Goal: Task Accomplishment & Management: Complete application form

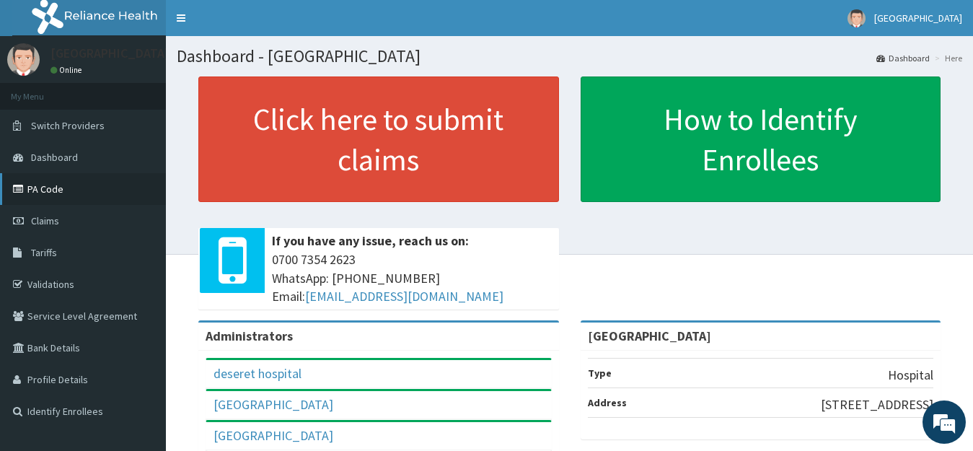
click at [48, 186] on link "PA Code" at bounding box center [83, 189] width 166 height 32
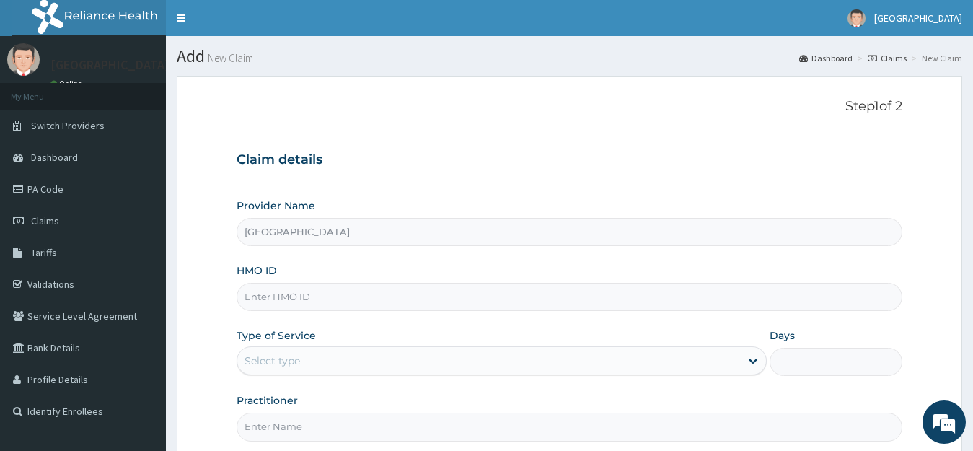
click at [283, 300] on input "HMO ID" at bounding box center [570, 297] width 667 height 28
paste input "avl/10378/a"
click at [271, 297] on input "avl/10378/a" at bounding box center [570, 297] width 667 height 28
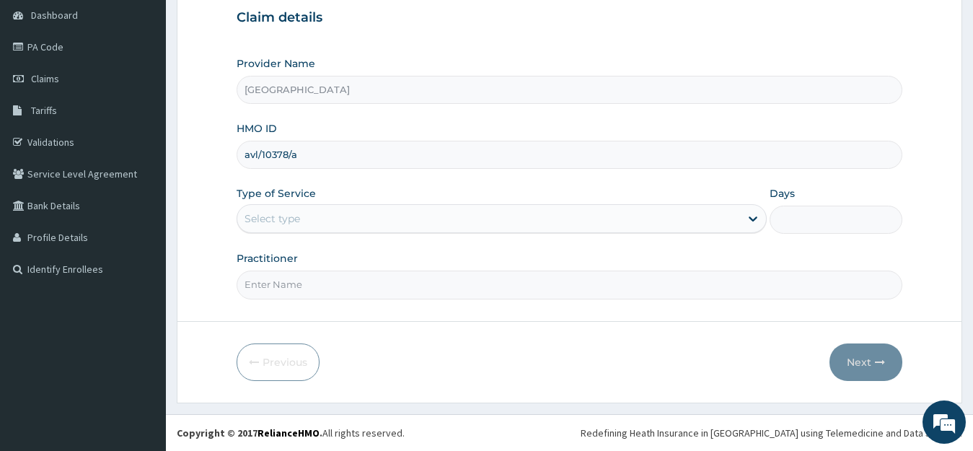
type input "avl/10378/a"
click at [288, 221] on div "Select type" at bounding box center [273, 218] width 56 height 14
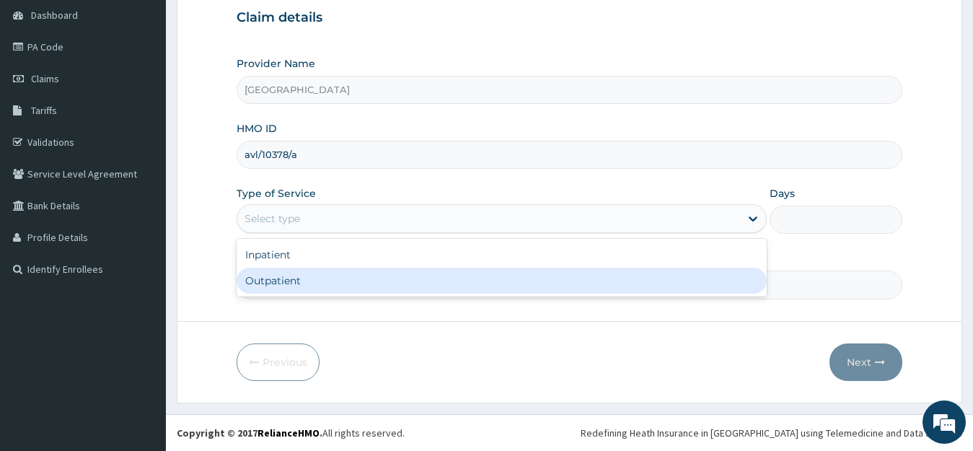
click at [284, 277] on div "Outpatient" at bounding box center [502, 281] width 531 height 26
type input "1"
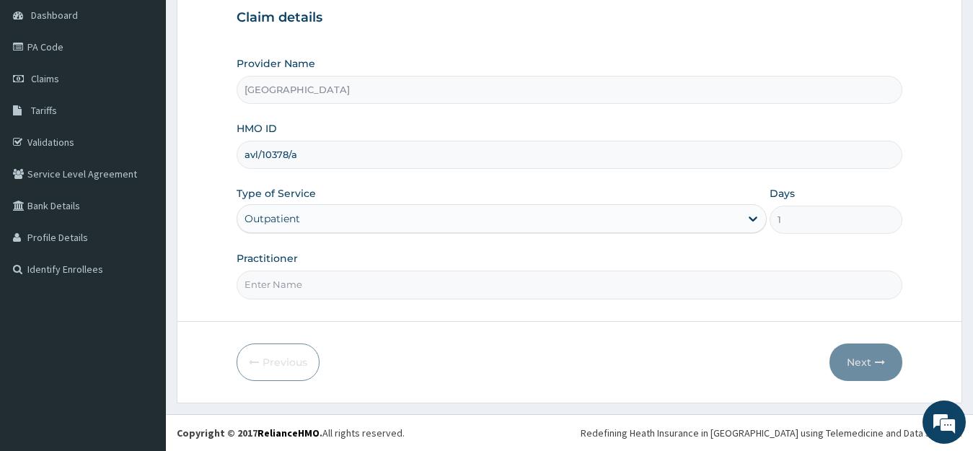
click at [297, 284] on input "Practitioner" at bounding box center [570, 285] width 667 height 28
type input "DR YUSUF"
click at [853, 367] on button "Next" at bounding box center [866, 362] width 73 height 38
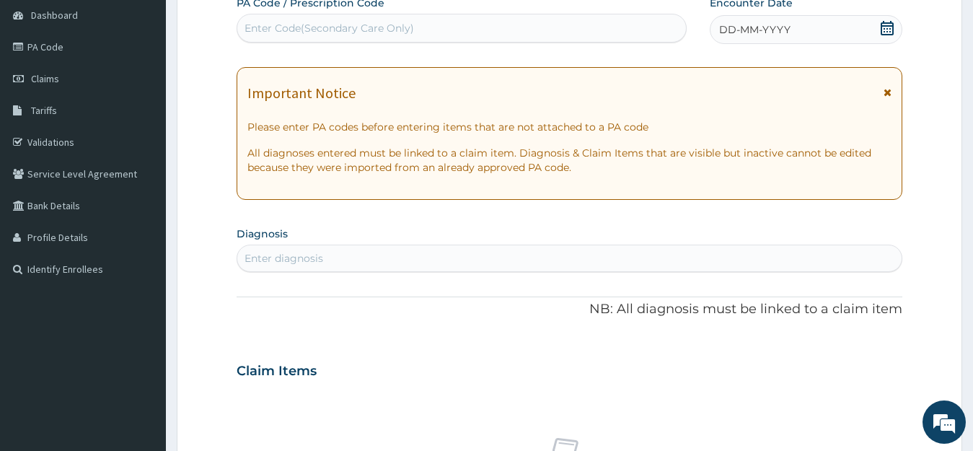
click at [279, 35] on div "Enter Code(Secondary Care Only)" at bounding box center [330, 28] width 170 height 14
paste input "PA/9B811A"
type input "PA/9B811A"
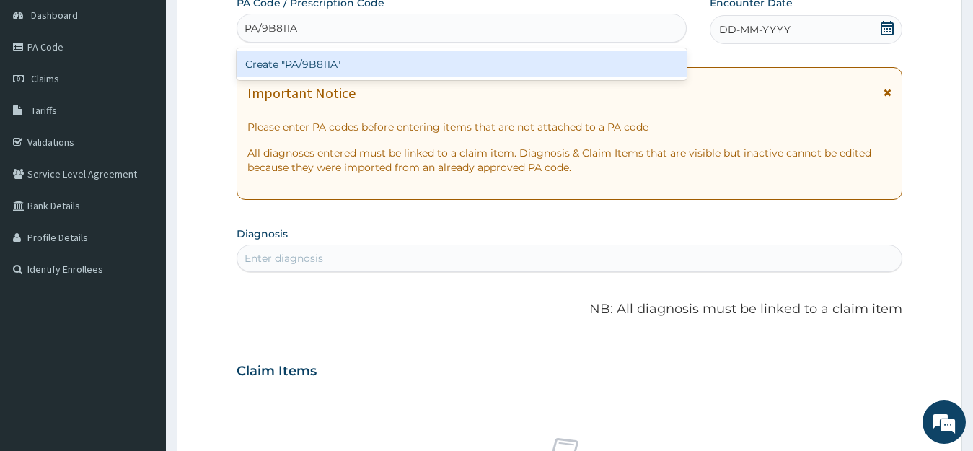
click at [289, 64] on div "Create "PA/9B811A"" at bounding box center [462, 64] width 450 height 26
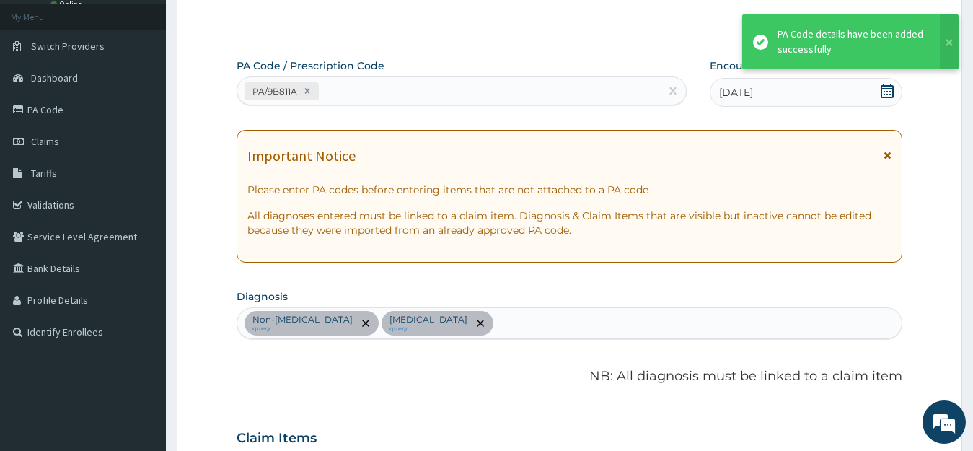
scroll to position [63, 0]
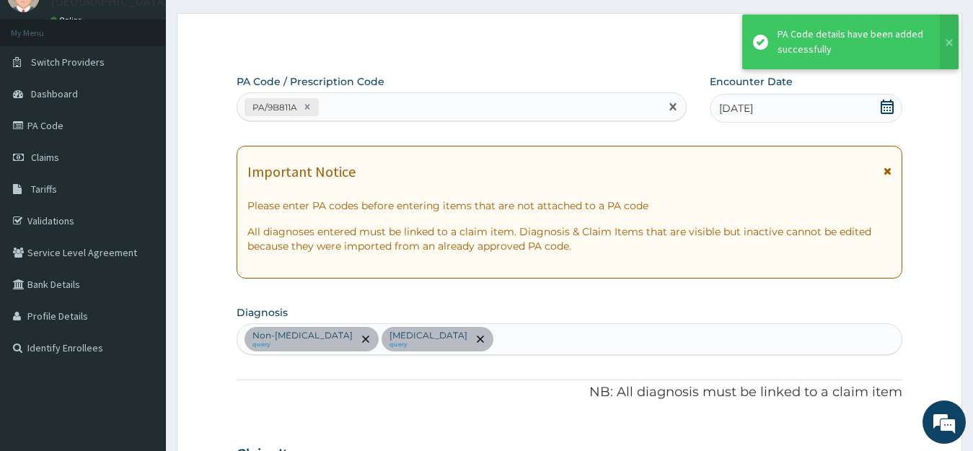
click at [385, 109] on div "PA/9B811A" at bounding box center [448, 107] width 423 height 24
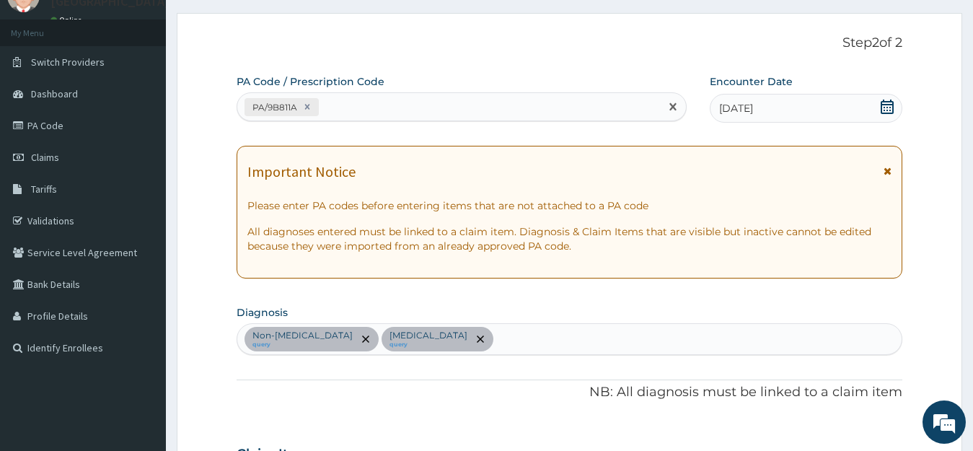
paste input "PA/43FA51"
type input "PA/43FA51"
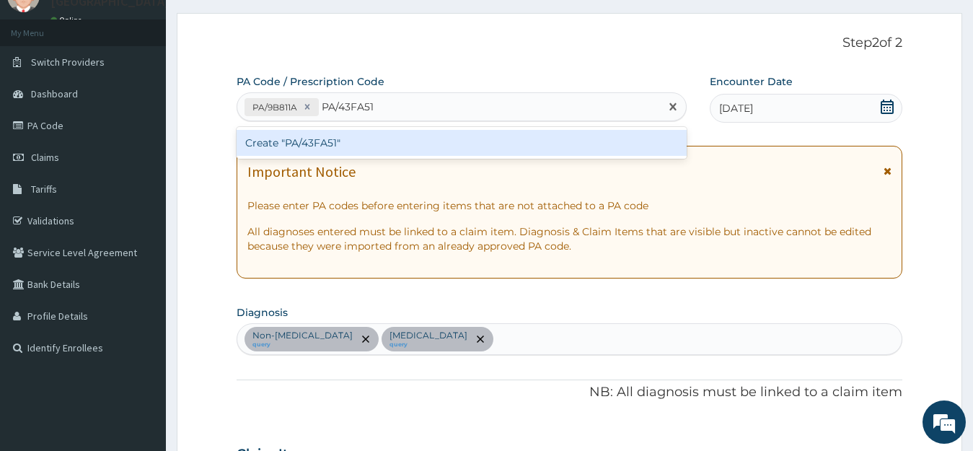
click at [346, 143] on div "Create "PA/43FA51"" at bounding box center [462, 143] width 450 height 26
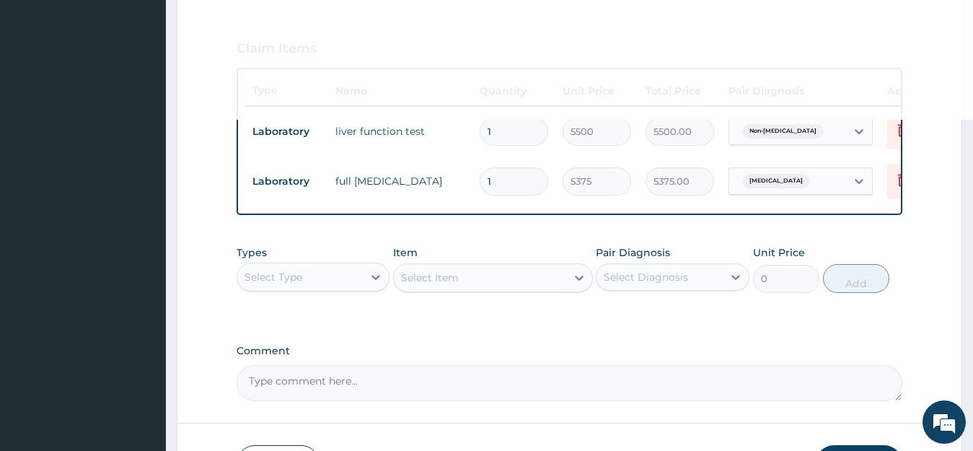
scroll to position [496, 0]
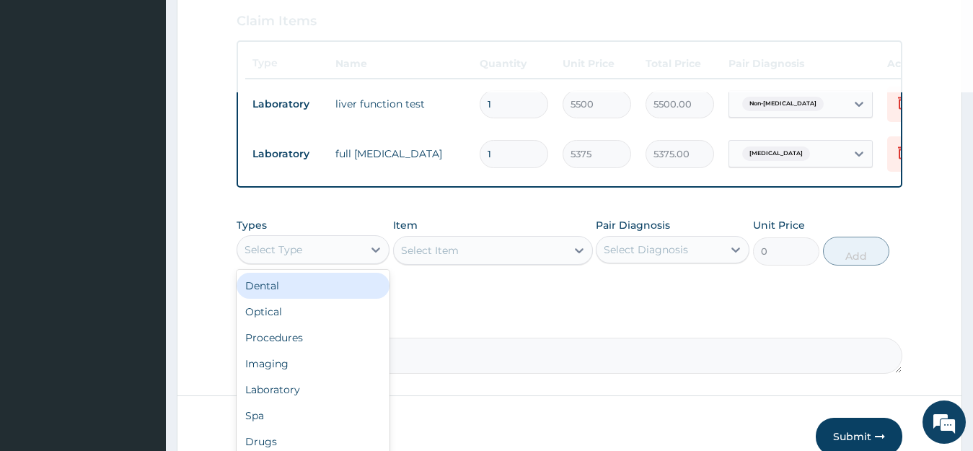
click at [329, 261] on div "Select Type" at bounding box center [300, 249] width 126 height 23
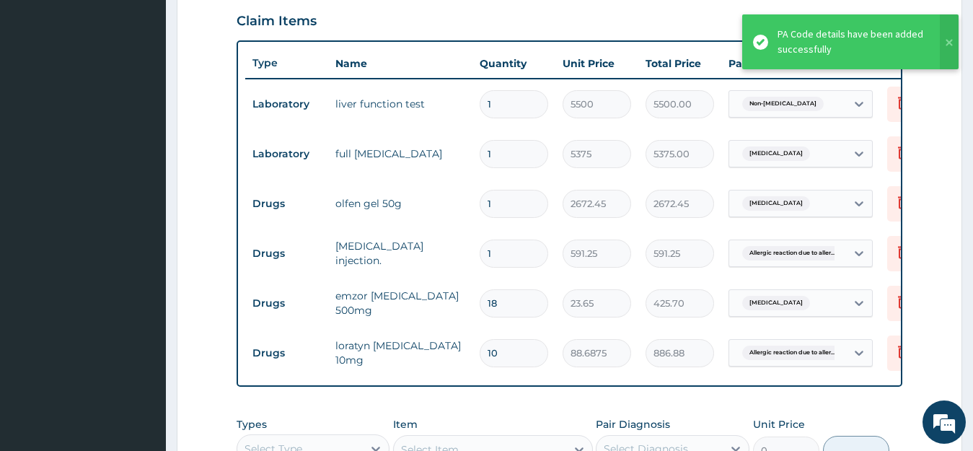
scroll to position [782, 0]
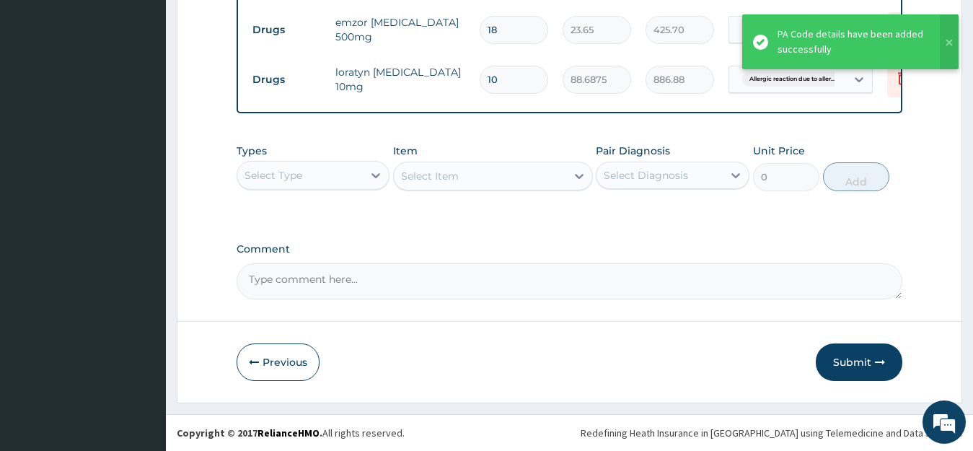
click at [302, 173] on div "Select Type" at bounding box center [300, 175] width 126 height 23
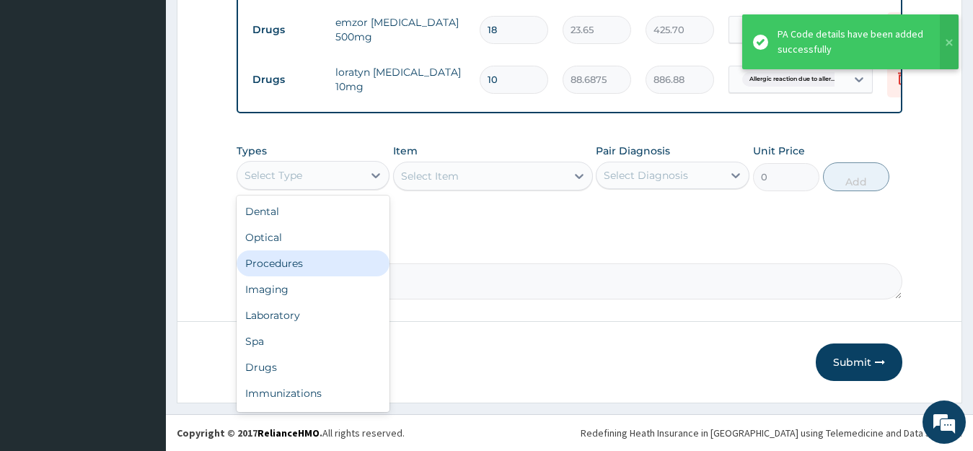
click at [289, 265] on div "Procedures" at bounding box center [314, 263] width 154 height 26
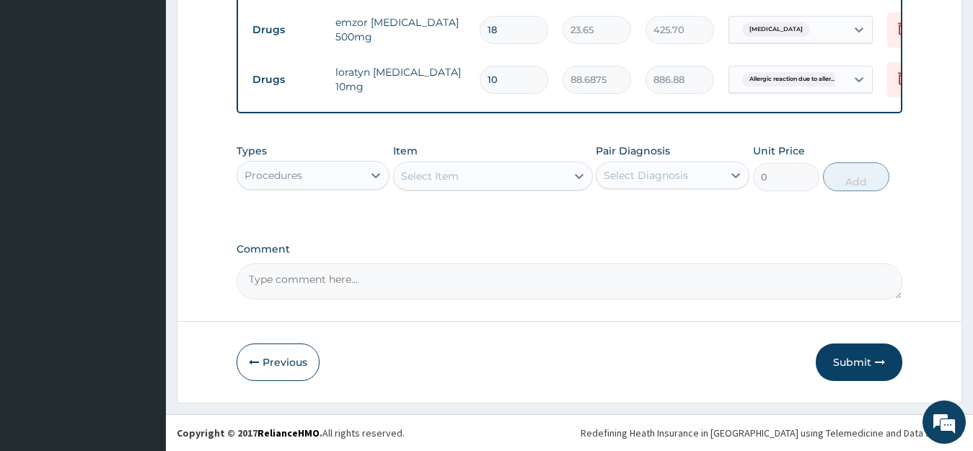
click at [464, 179] on div "Select Item" at bounding box center [480, 176] width 172 height 23
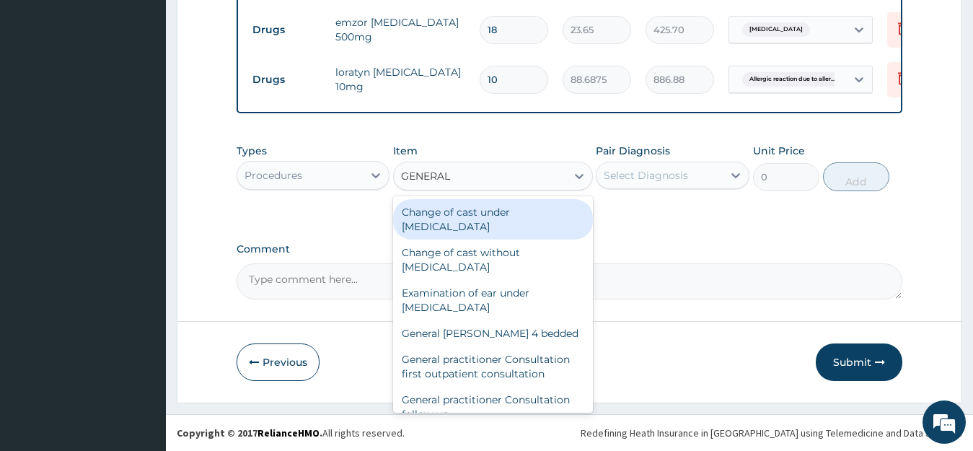
type input "GENERAL P"
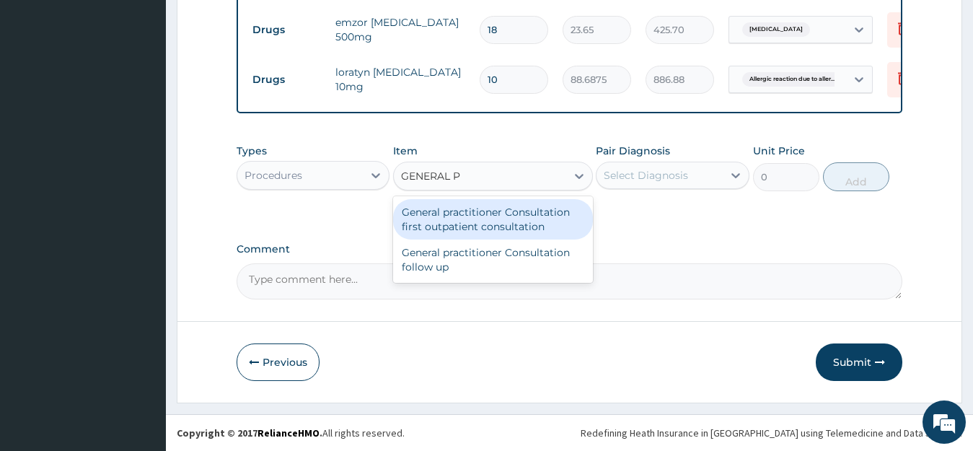
click at [487, 227] on div "General practitioner Consultation first outpatient consultation" at bounding box center [493, 219] width 200 height 40
type input "3547.5"
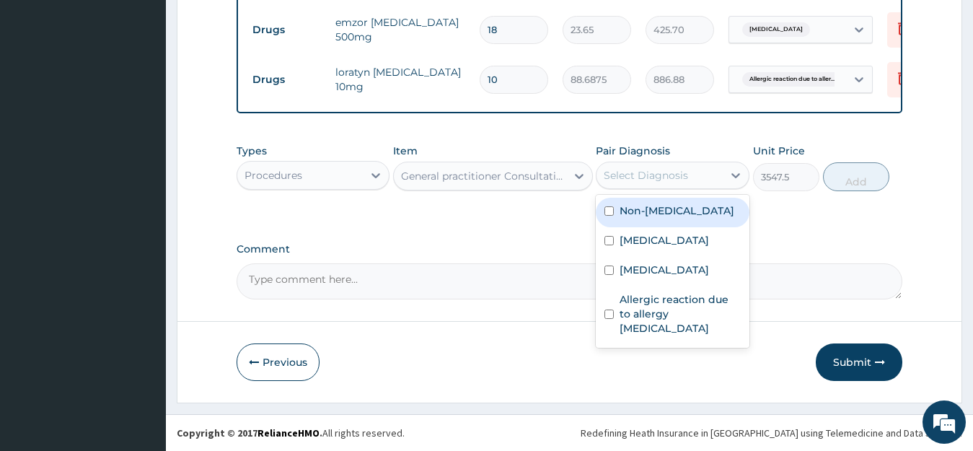
click at [641, 170] on div "Select Diagnosis" at bounding box center [646, 175] width 84 height 14
click at [649, 215] on label "Non-alcoholic fatty liver" at bounding box center [677, 210] width 115 height 14
checkbox input "true"
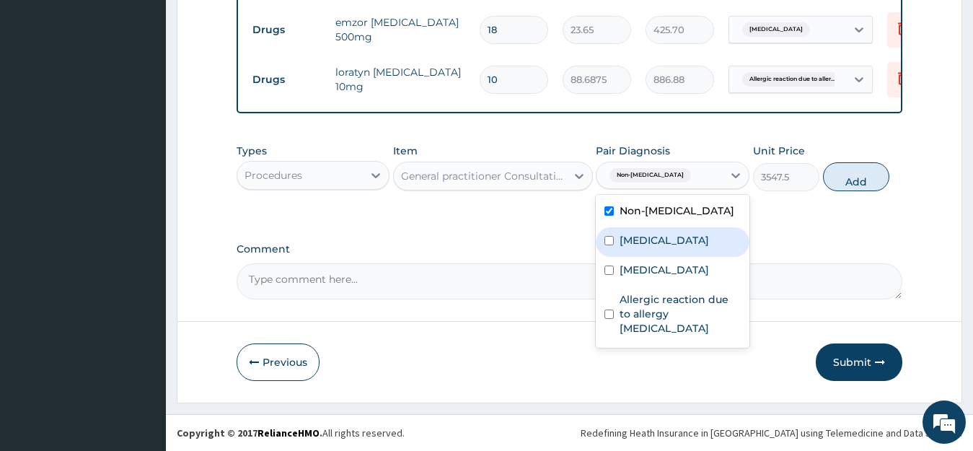
click at [654, 248] on label "[MEDICAL_DATA]" at bounding box center [664, 240] width 89 height 14
checkbox input "true"
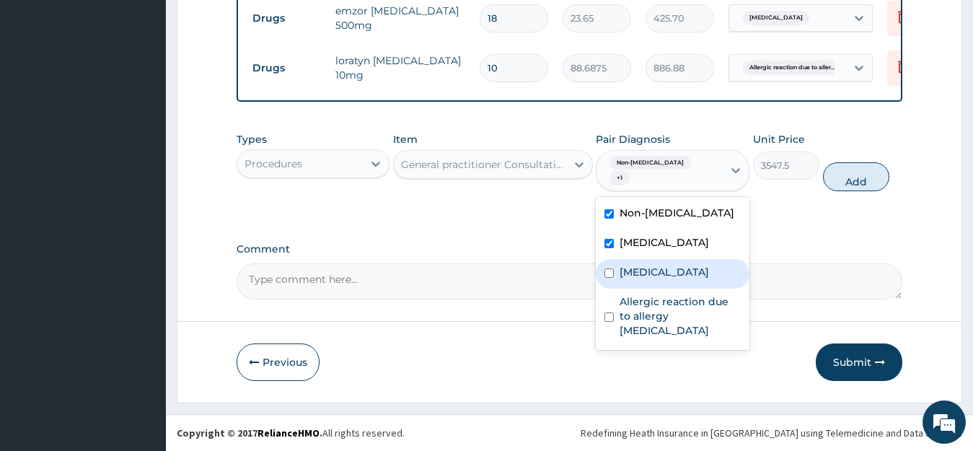
click at [658, 289] on div "Chest pain" at bounding box center [673, 274] width 154 height 30
checkbox input "true"
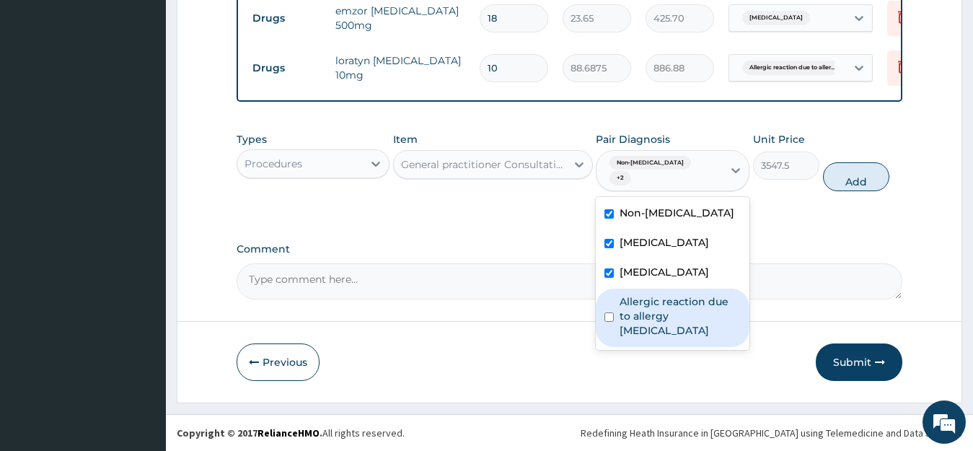
click at [661, 333] on label "Allergic reaction due to allergy skin test" at bounding box center [680, 315] width 121 height 43
checkbox input "true"
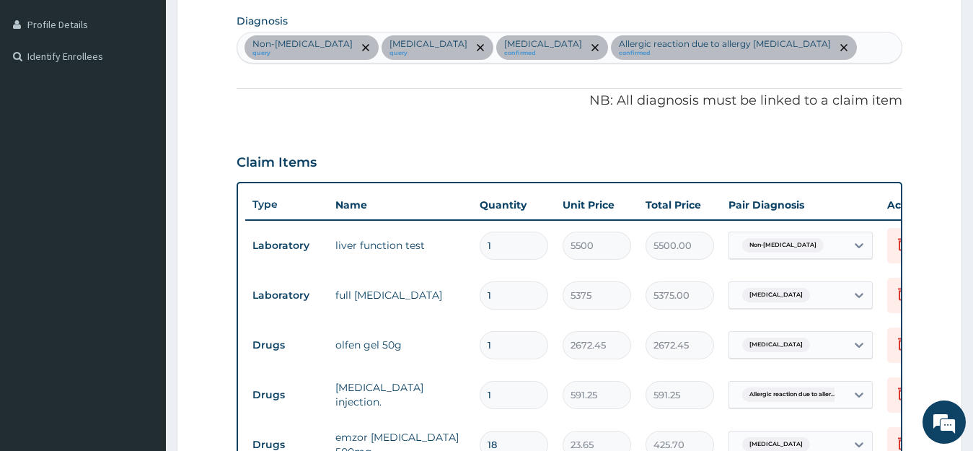
scroll to position [277, 0]
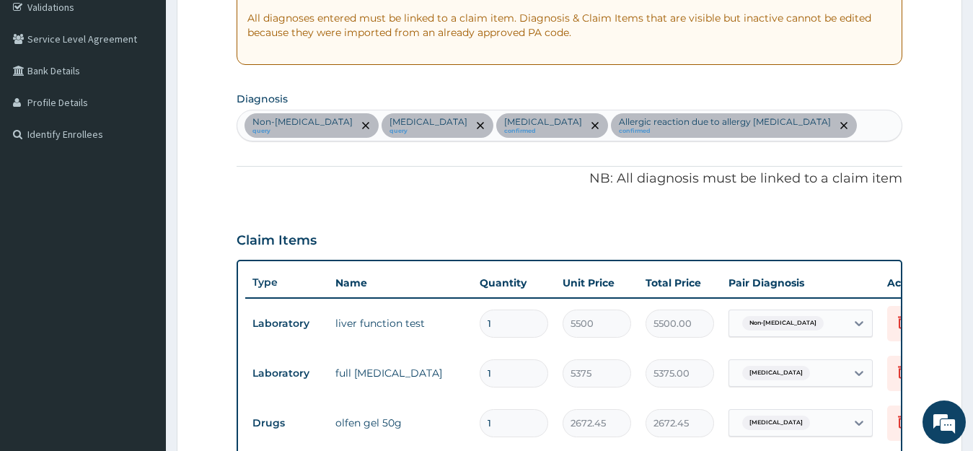
click at [799, 126] on div "Non-alcoholic fatty liver query Dyslipidemia query Chest pain confirmed Allergi…" at bounding box center [569, 125] width 665 height 30
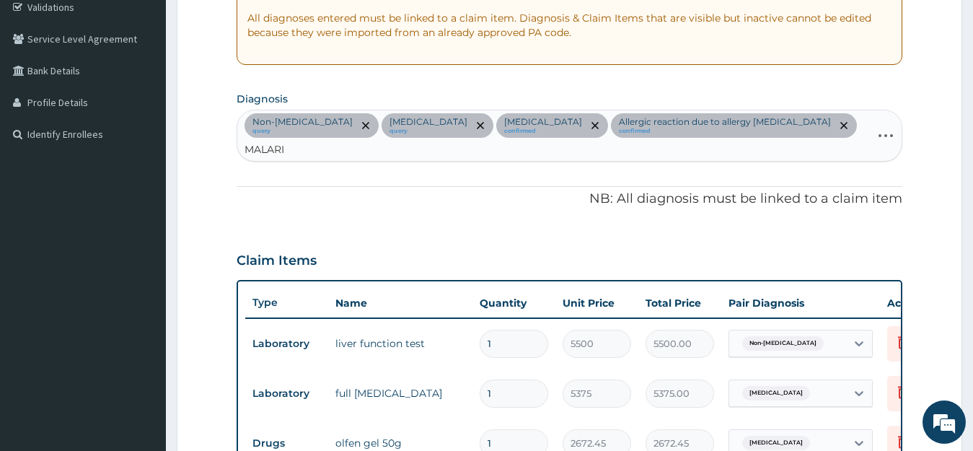
type input "MALARIA"
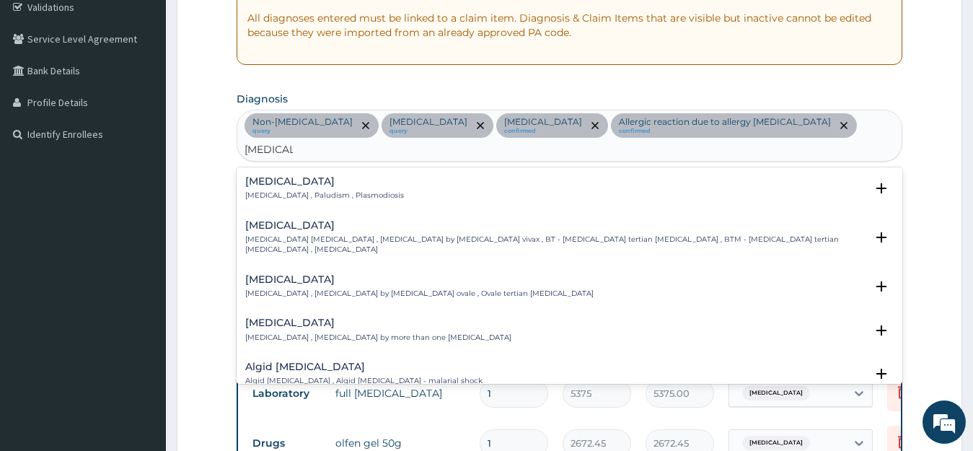
click at [272, 176] on div "Malaria Malaria , Paludism , Plasmodiosis" at bounding box center [324, 188] width 159 height 25
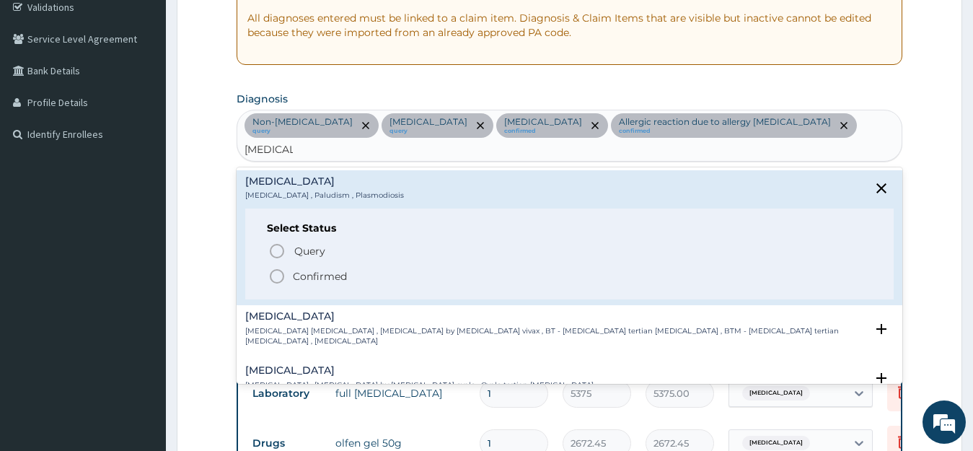
click at [299, 269] on p "Confirmed" at bounding box center [320, 276] width 54 height 14
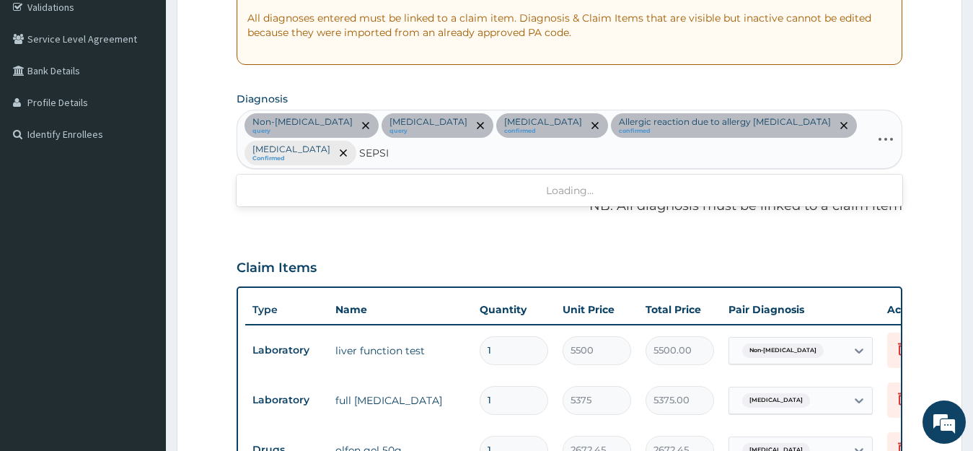
type input "SEPSIS"
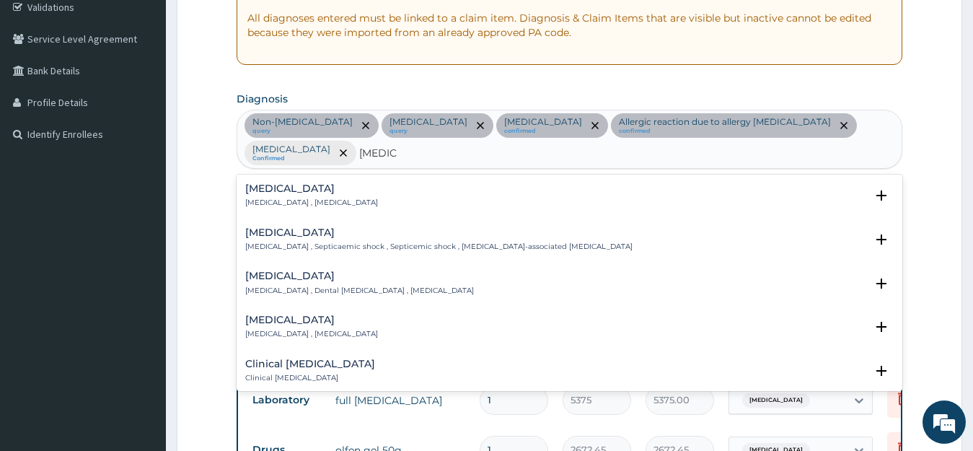
click at [261, 183] on div "Sepsis Systemic infection , Sepsis" at bounding box center [311, 195] width 133 height 25
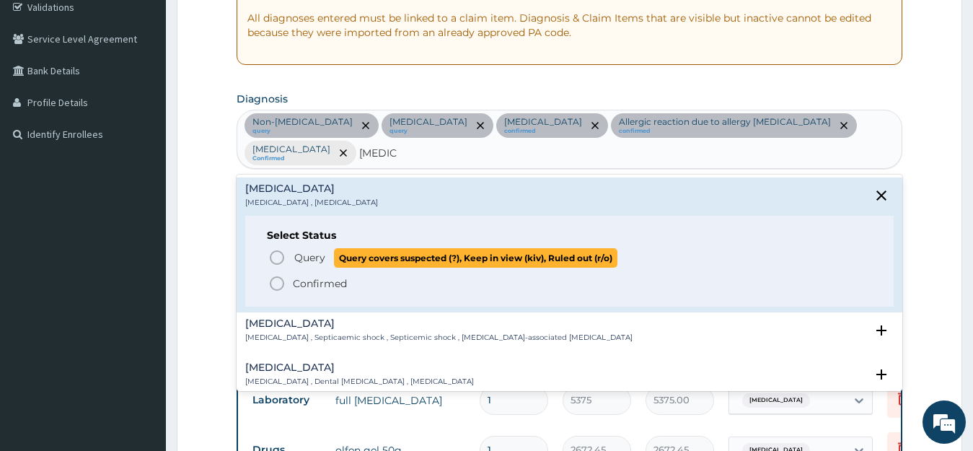
click at [303, 250] on span "Query" at bounding box center [309, 257] width 31 height 14
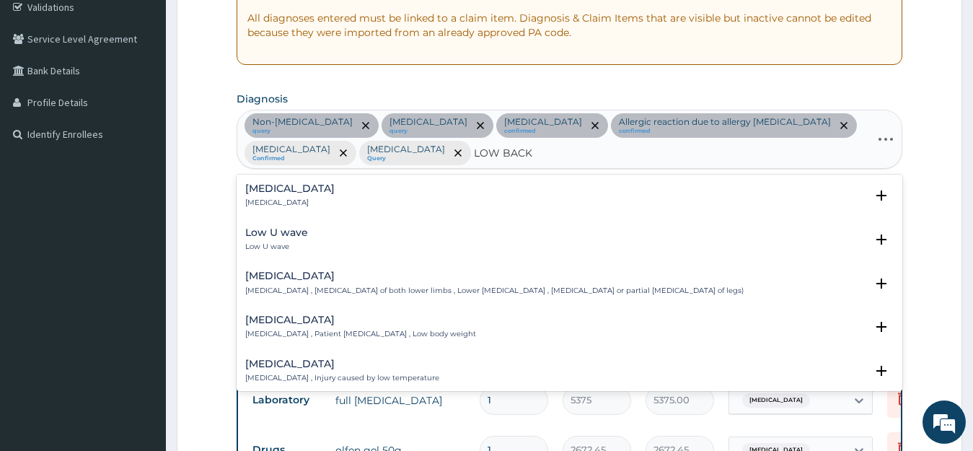
type input "LOW BACK P"
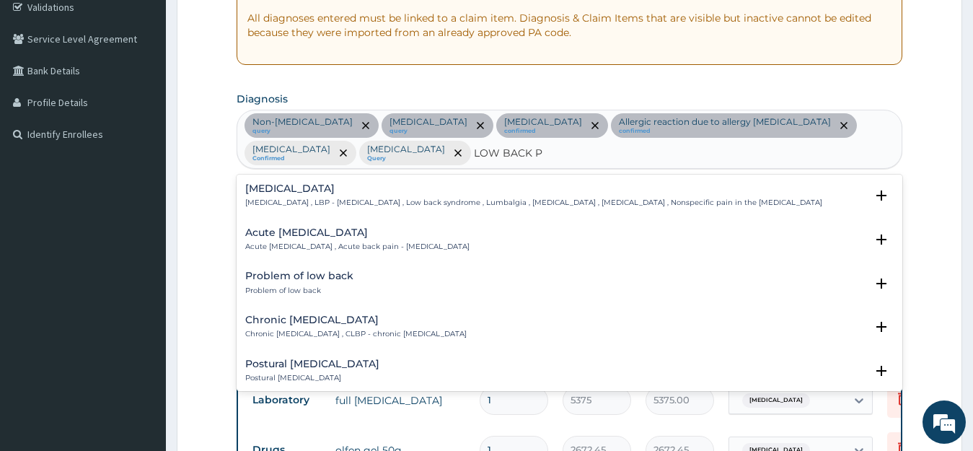
click at [285, 198] on p "Low back pain , LBP - Low back pain , Low back syndrome , Lumbalgia , Lumbago ,…" at bounding box center [533, 203] width 577 height 10
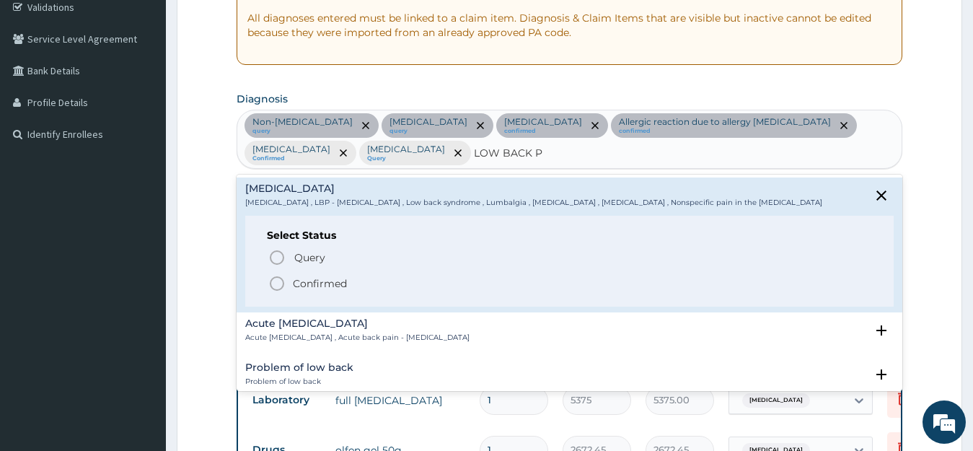
click at [294, 279] on p "Confirmed" at bounding box center [320, 283] width 54 height 14
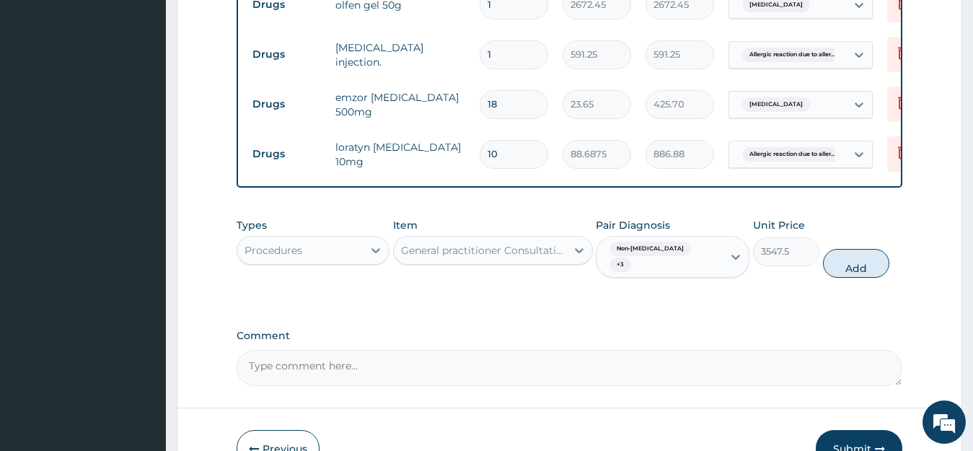
scroll to position [821, 0]
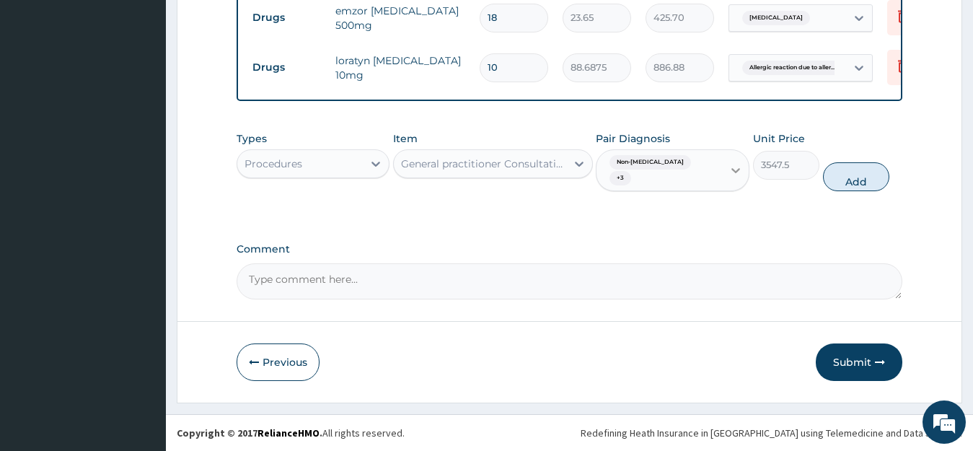
click at [732, 172] on icon at bounding box center [736, 170] width 14 height 14
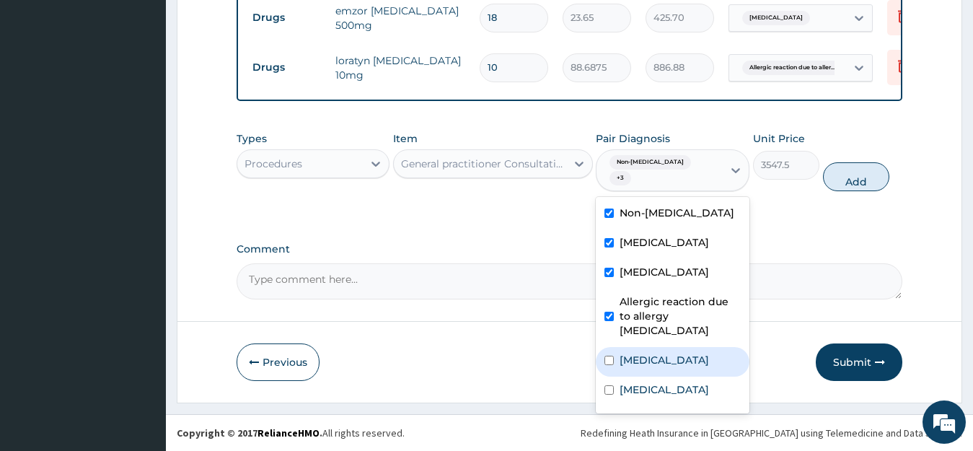
click at [647, 364] on div "Malaria" at bounding box center [673, 362] width 154 height 30
checkbox input "true"
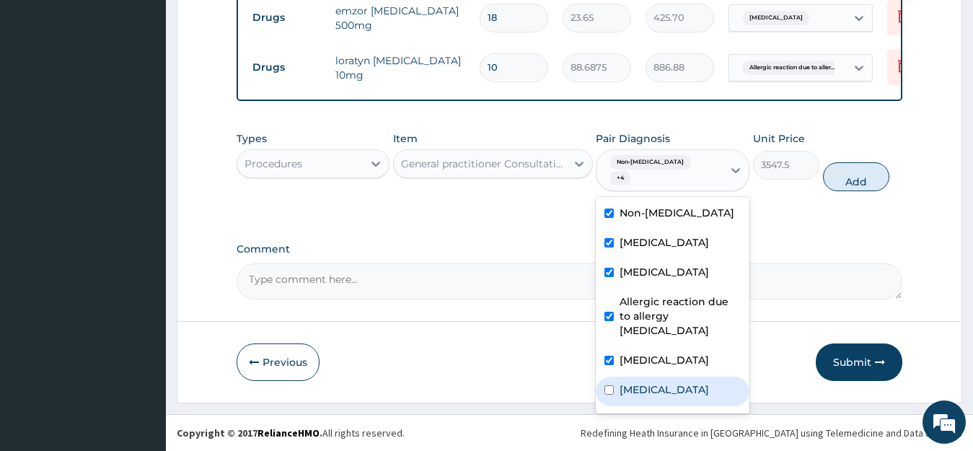
click at [644, 397] on label "[MEDICAL_DATA]" at bounding box center [664, 389] width 89 height 14
checkbox input "true"
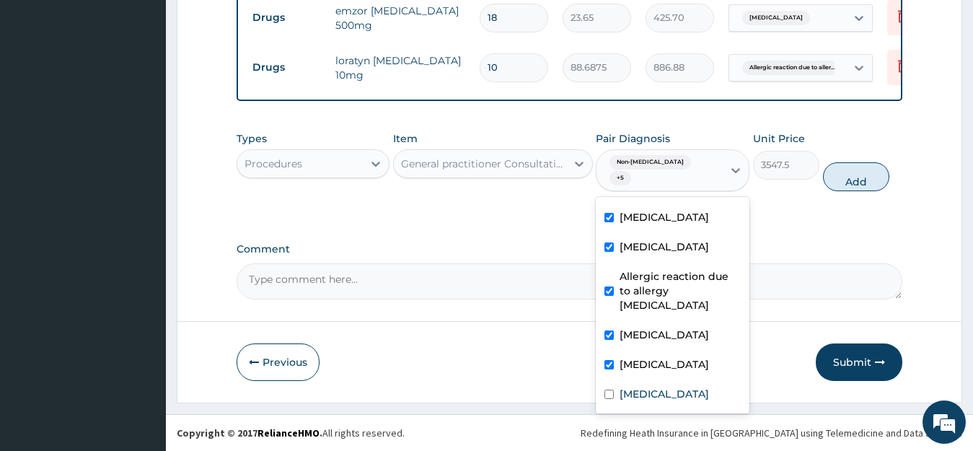
scroll to position [40, 0]
click at [677, 393] on label "Low back pain" at bounding box center [664, 394] width 89 height 14
checkbox input "true"
click at [850, 182] on button "Add" at bounding box center [856, 176] width 66 height 29
type input "0"
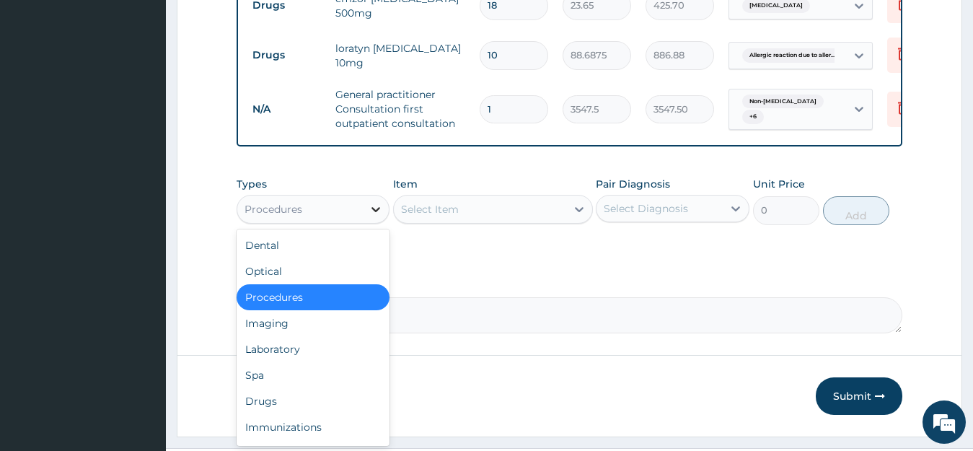
click at [380, 216] on icon at bounding box center [376, 209] width 14 height 14
click at [313, 362] on div "Laboratory" at bounding box center [314, 349] width 154 height 26
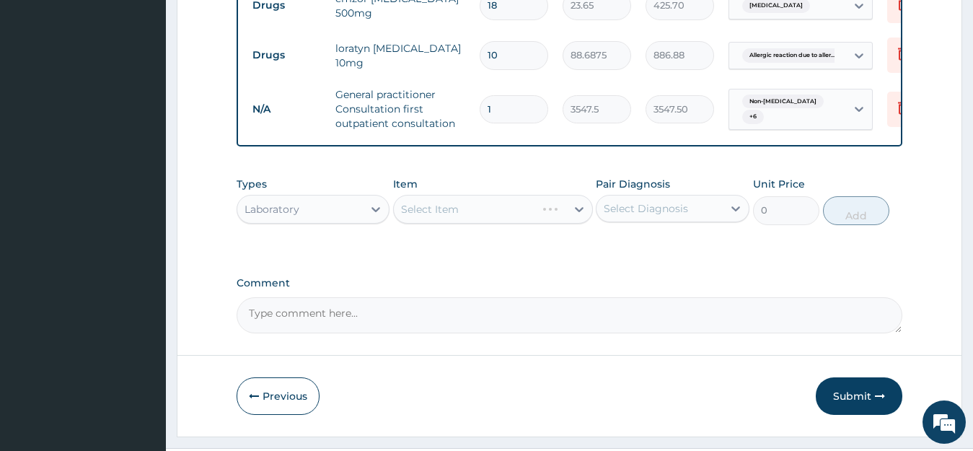
click at [654, 216] on div "Select Diagnosis" at bounding box center [646, 208] width 84 height 14
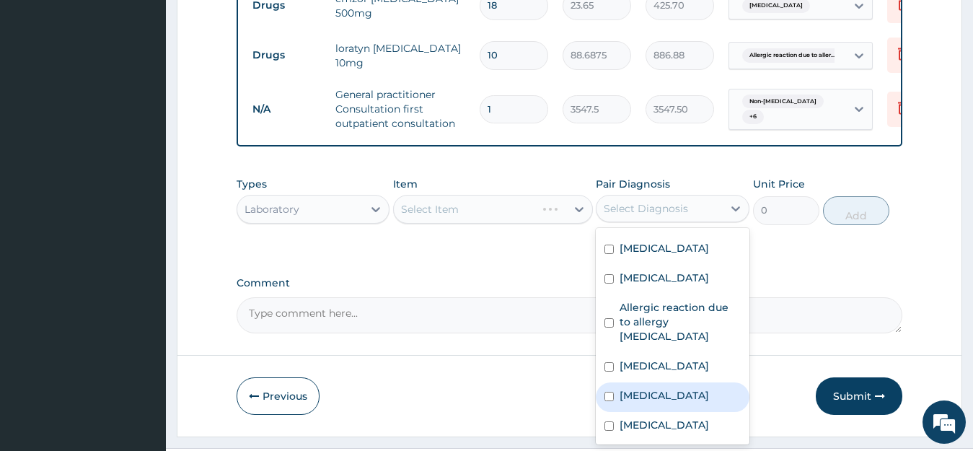
click at [657, 405] on div "Sepsis" at bounding box center [673, 397] width 154 height 30
checkbox input "true"
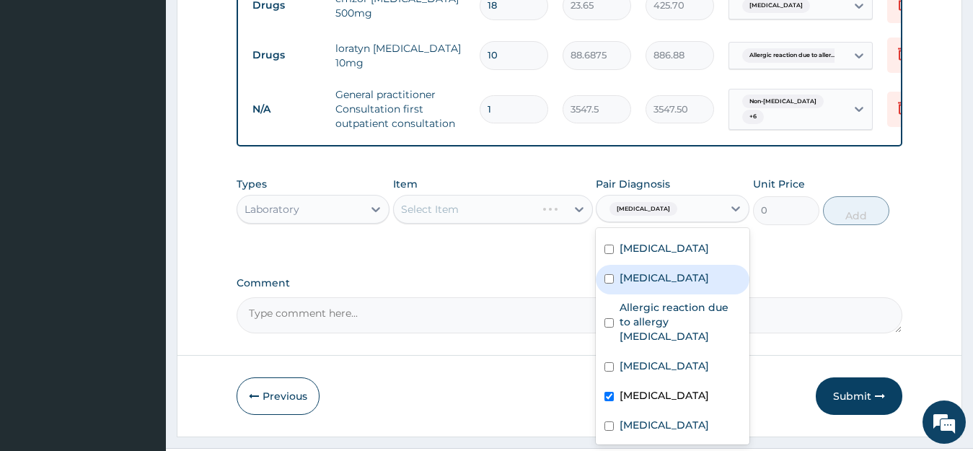
click at [501, 212] on div "Select Item" at bounding box center [493, 209] width 200 height 29
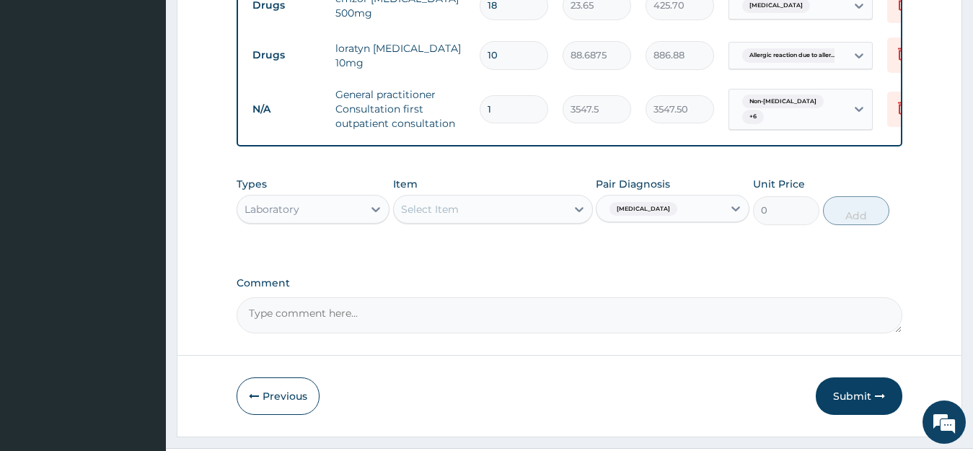
click at [481, 221] on div "Select Item" at bounding box center [480, 209] width 172 height 23
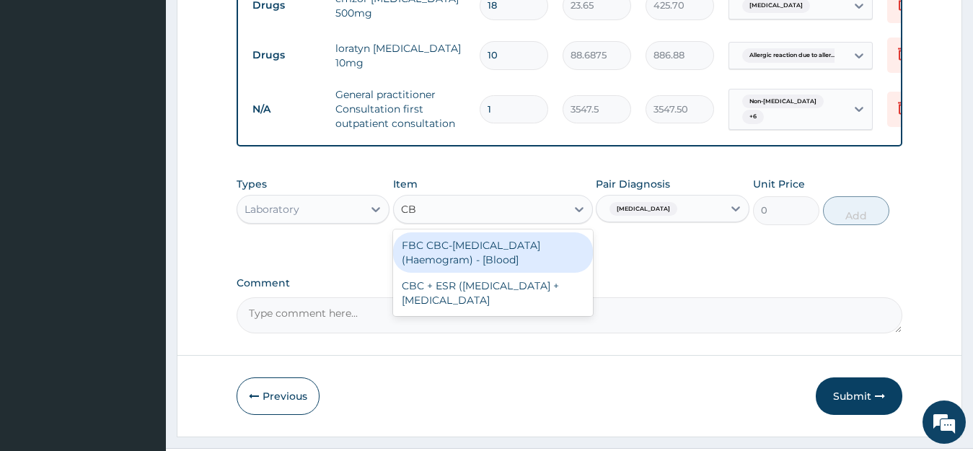
type input "CBC"
click at [443, 273] on div "FBC CBC-[MEDICAL_DATA] (Haemogram) - [Blood]" at bounding box center [493, 252] width 200 height 40
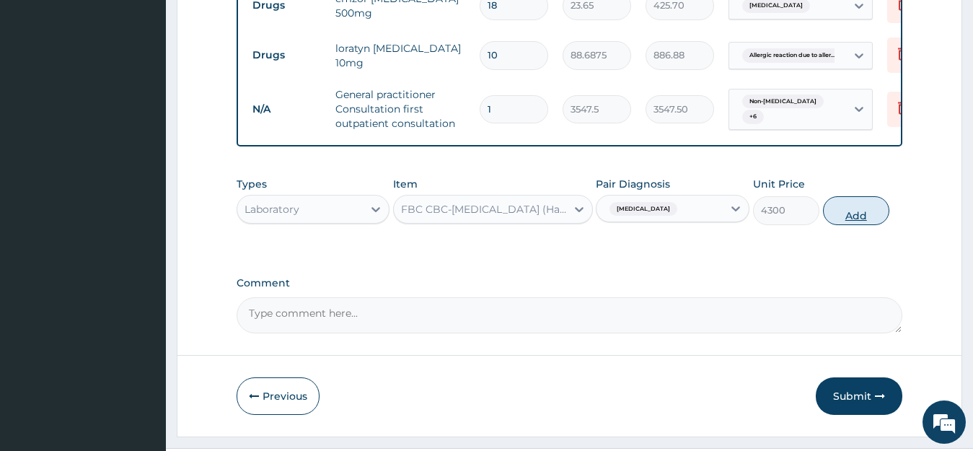
click at [853, 218] on button "Add" at bounding box center [856, 210] width 66 height 29
type input "0"
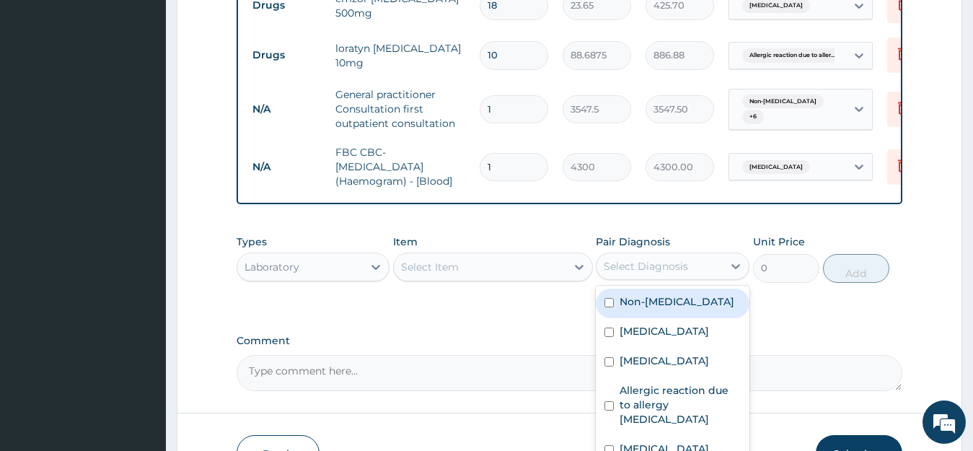
click at [634, 273] on div "Select Diagnosis" at bounding box center [646, 266] width 84 height 14
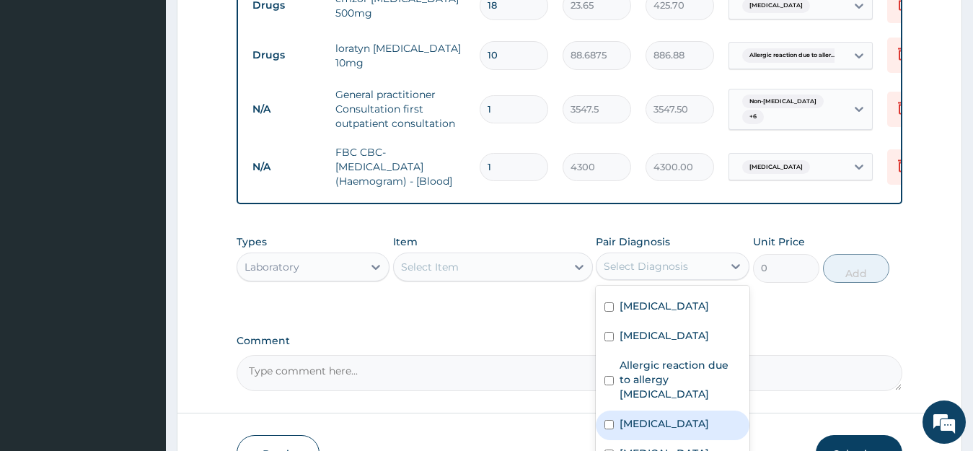
click at [666, 432] on div "[MEDICAL_DATA]" at bounding box center [673, 426] width 154 height 30
checkbox input "true"
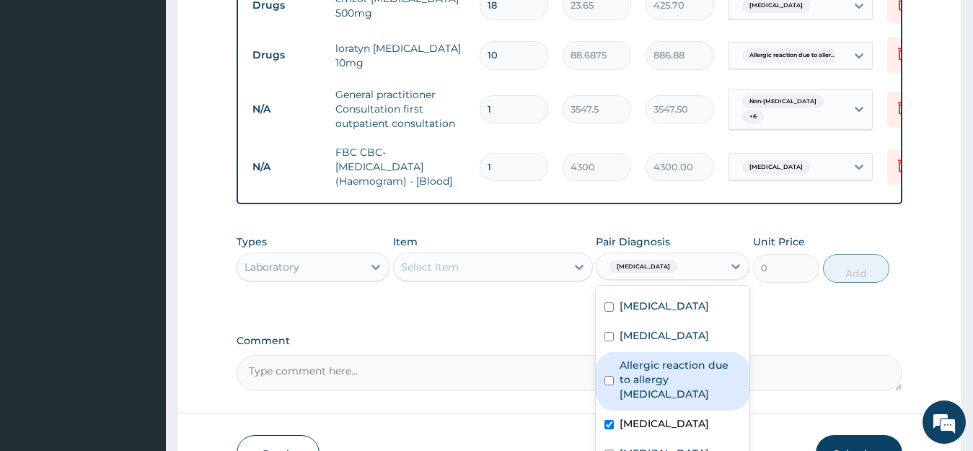
click at [479, 279] on div "Select Item" at bounding box center [480, 266] width 172 height 23
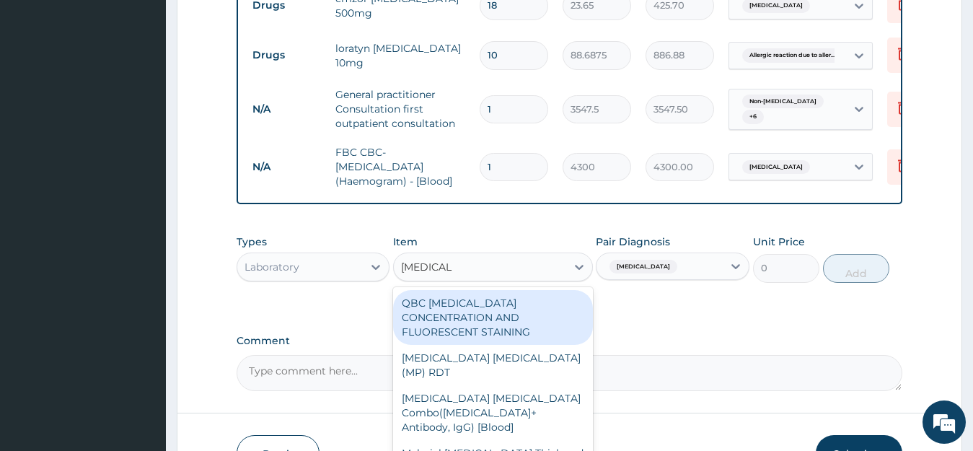
type input "MALARIA P"
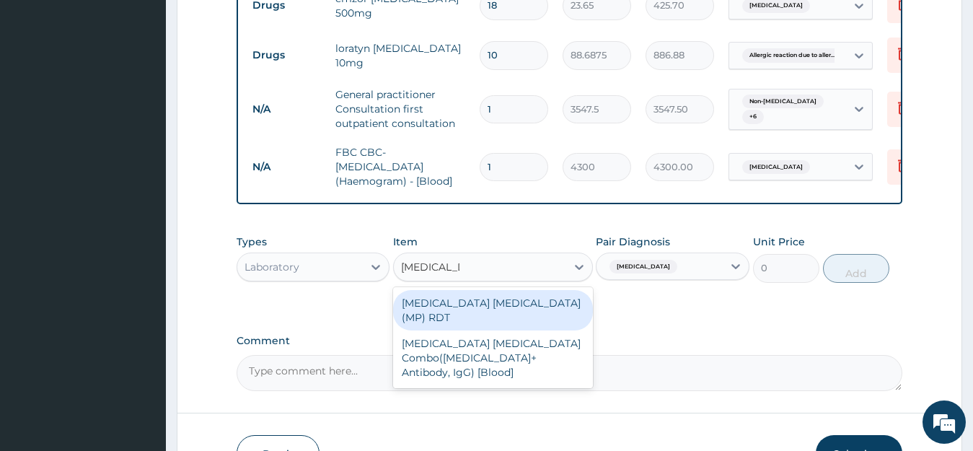
click at [520, 313] on div "[MEDICAL_DATA] [MEDICAL_DATA] (MP) RDT" at bounding box center [493, 310] width 200 height 40
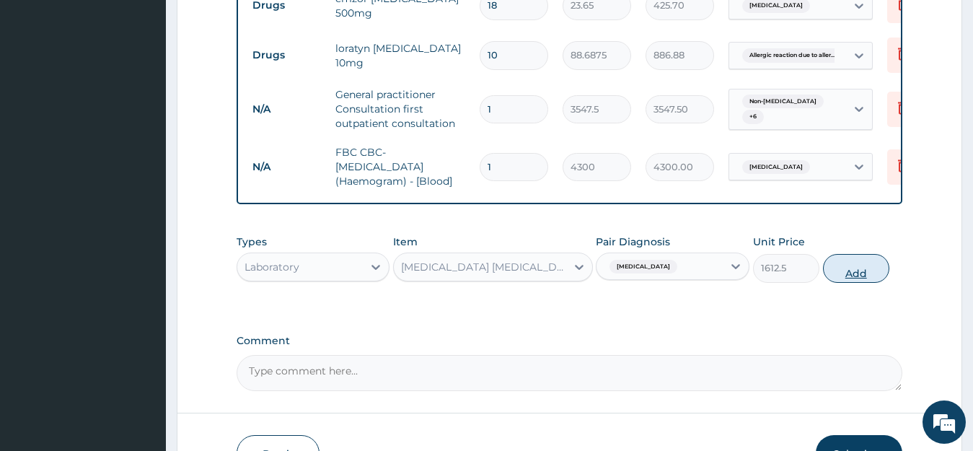
click at [857, 281] on button "Add" at bounding box center [856, 268] width 66 height 29
type input "0"
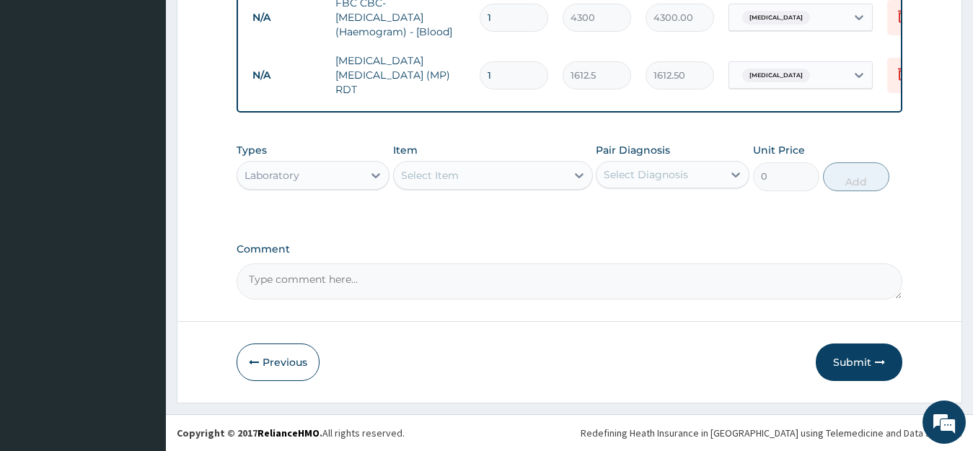
scroll to position [975, 0]
click at [846, 367] on button "Submit" at bounding box center [859, 362] width 87 height 38
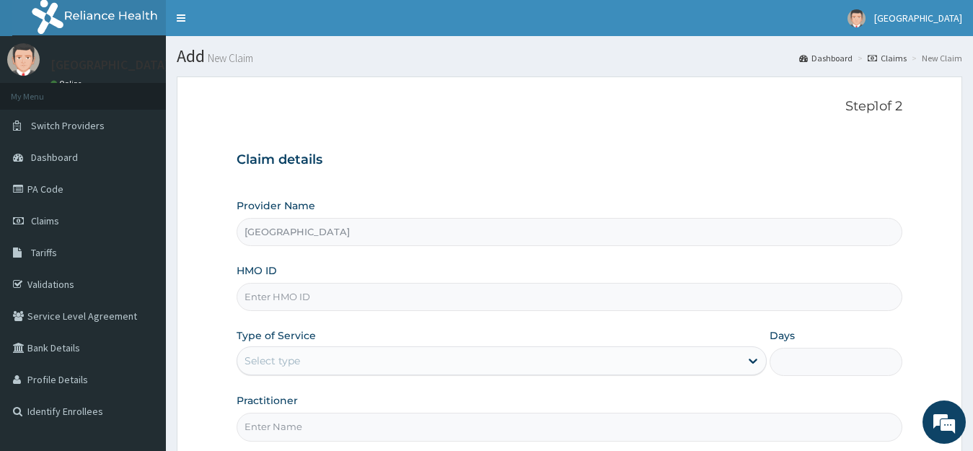
click at [279, 294] on input "HMO ID" at bounding box center [570, 297] width 667 height 28
paste input "cwm/10007/a"
click at [271, 297] on input "cwm/10007/a" at bounding box center [570, 297] width 667 height 28
type input "cwm/10007/a"
click at [307, 363] on div "Select type" at bounding box center [489, 360] width 504 height 23
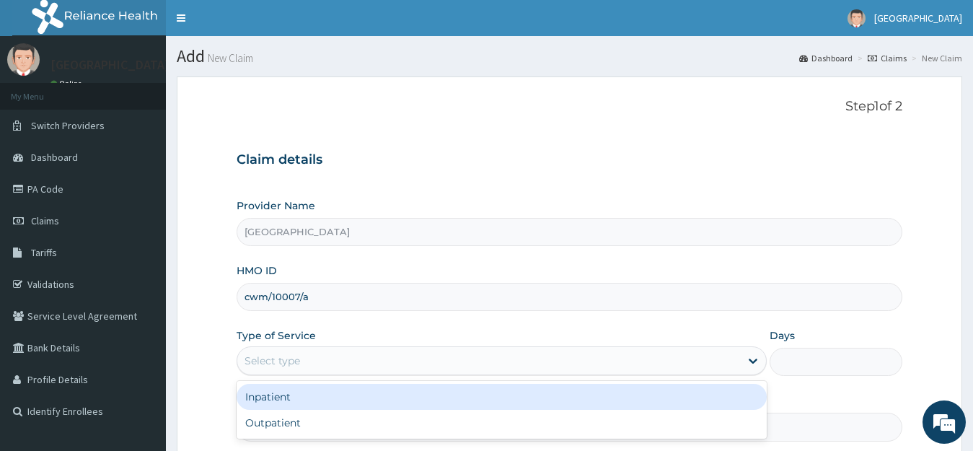
click at [293, 402] on div "Inpatient" at bounding box center [502, 397] width 531 height 26
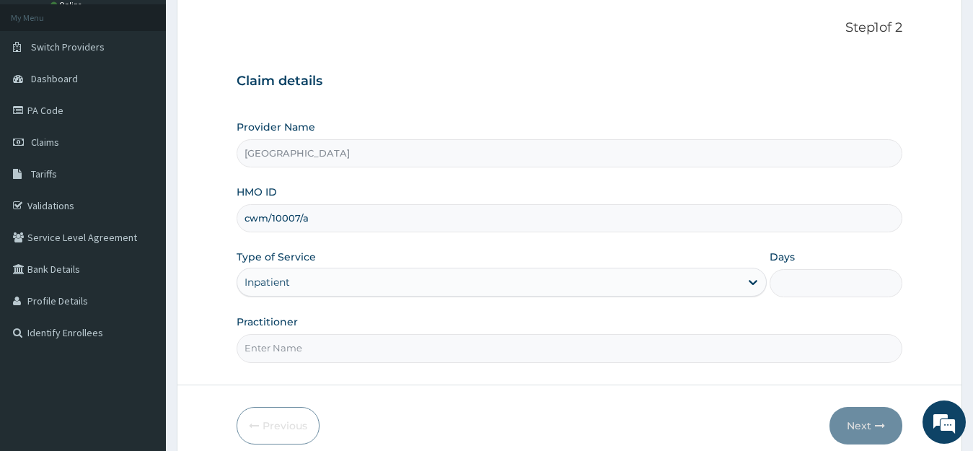
scroll to position [142, 0]
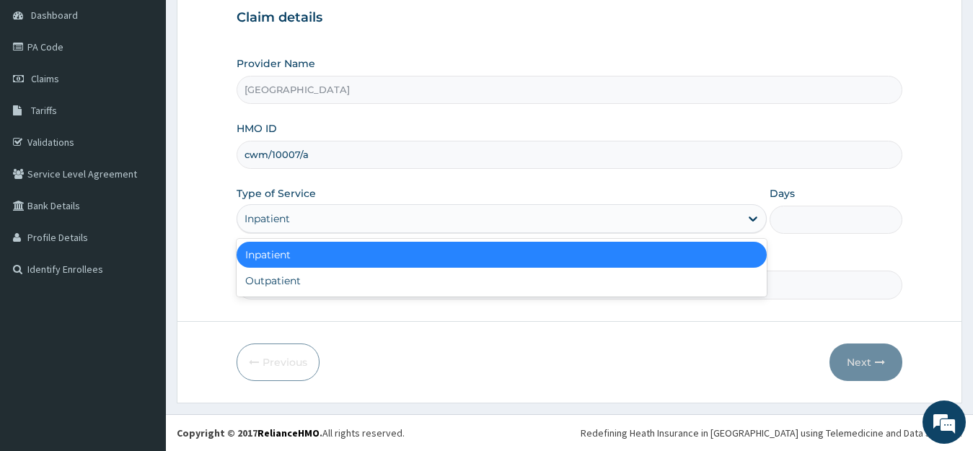
click at [299, 214] on div "Inpatient" at bounding box center [489, 218] width 504 height 23
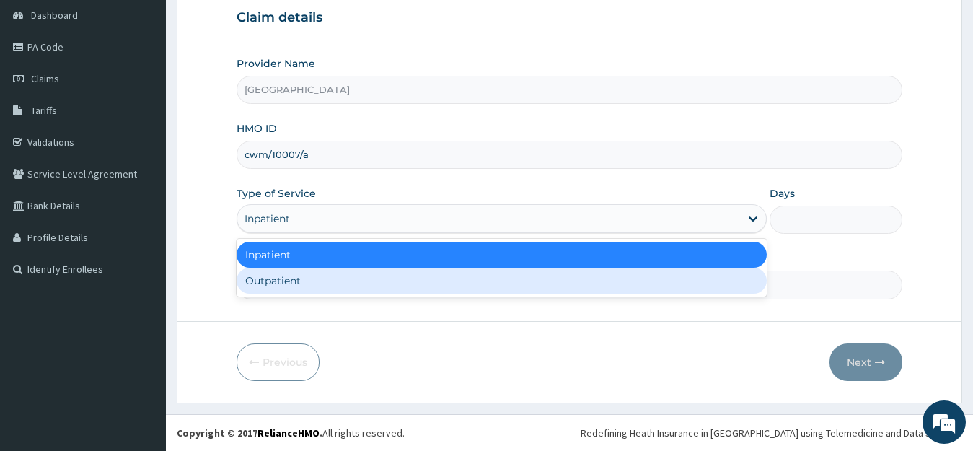
click at [302, 287] on div "Outpatient" at bounding box center [502, 281] width 531 height 26
type input "1"
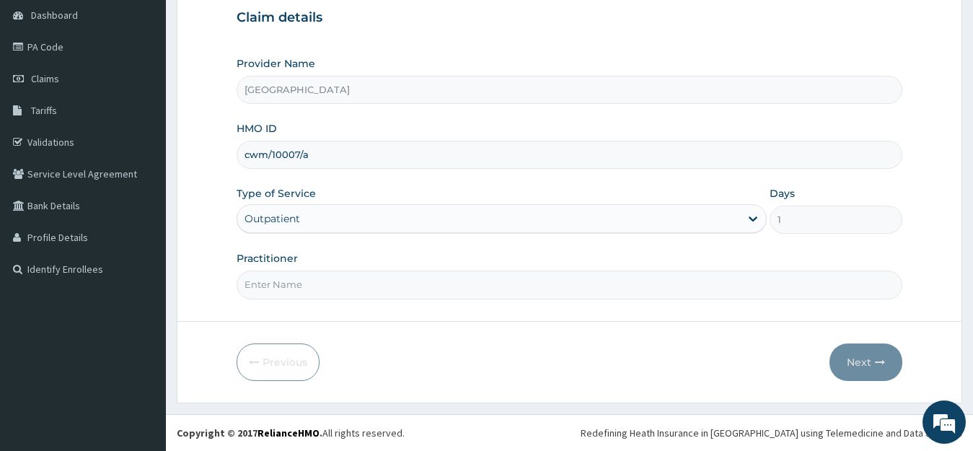
click at [302, 289] on input "Practitioner" at bounding box center [570, 285] width 667 height 28
type input "[PERSON_NAME]"
click at [880, 359] on icon "button" at bounding box center [880, 362] width 10 height 10
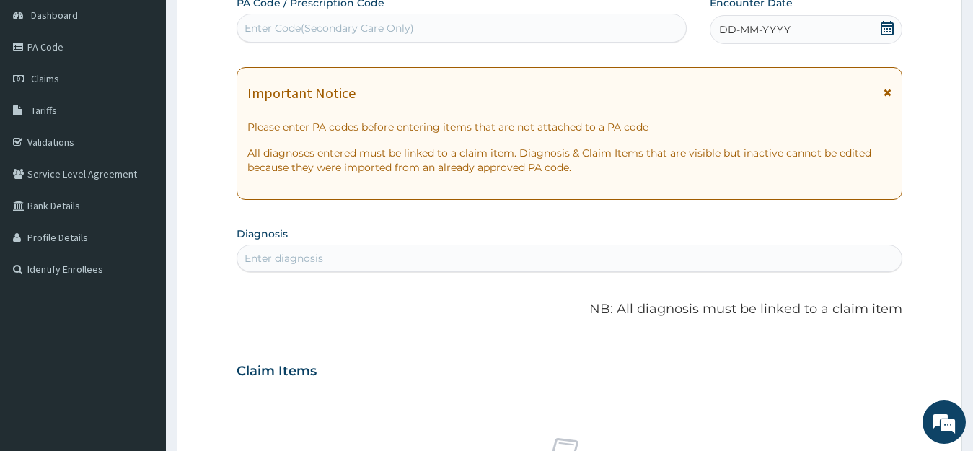
click at [305, 26] on div "Enter Code(Secondary Care Only)" at bounding box center [330, 28] width 170 height 14
paste input "PA/9CD1E4"
type input "PA/9CD1E4"
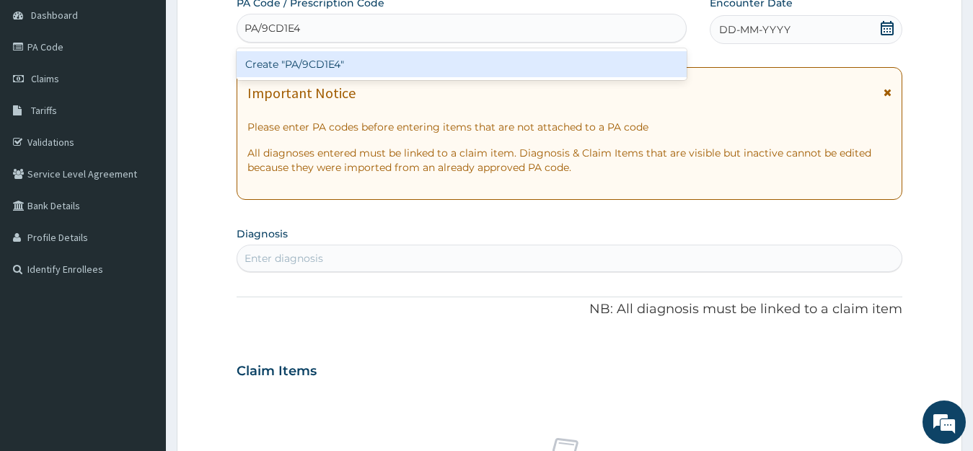
click at [318, 66] on div "Create "PA/9CD1E4"" at bounding box center [462, 64] width 450 height 26
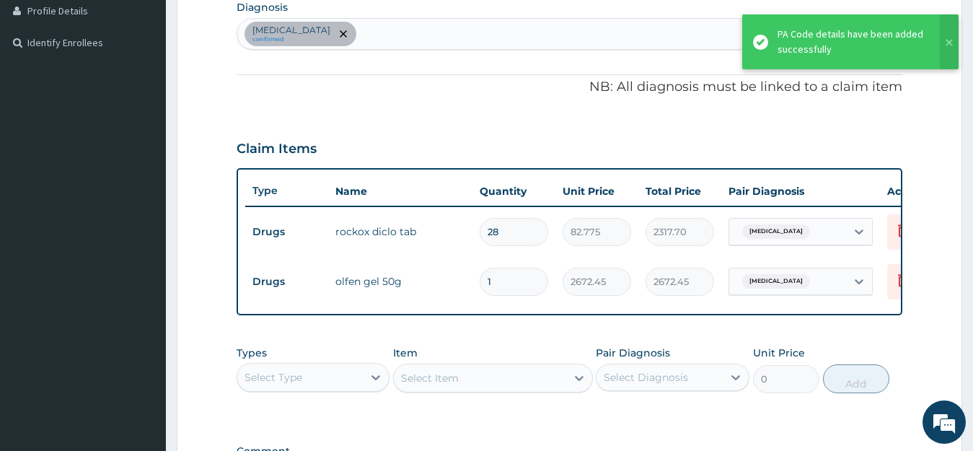
scroll to position [352, 0]
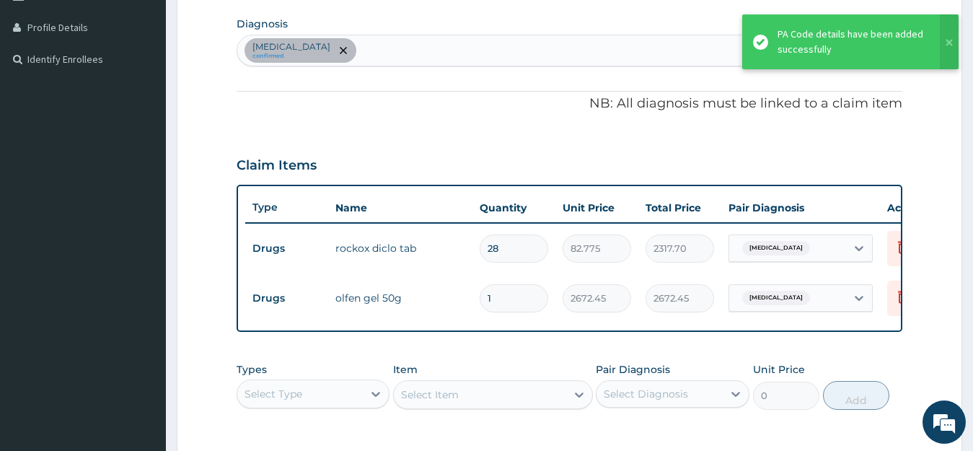
click at [397, 48] on div "Low back pain confirmed" at bounding box center [569, 50] width 665 height 30
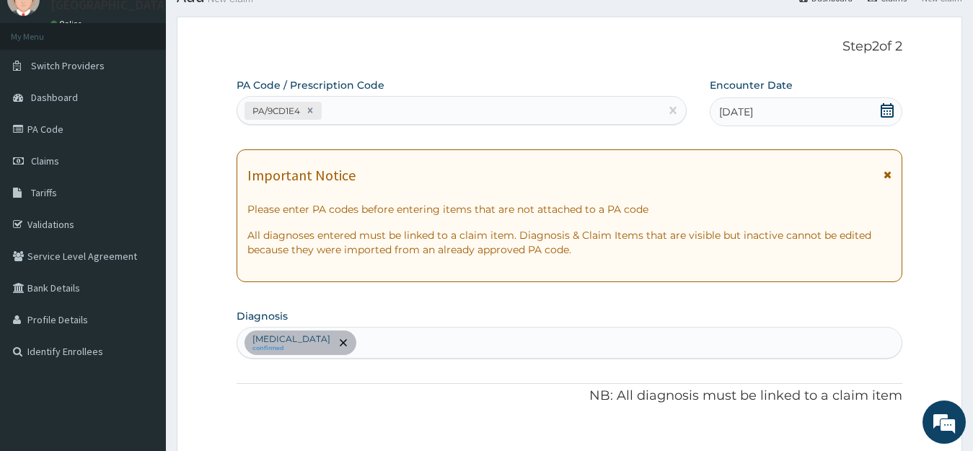
scroll to position [0, 0]
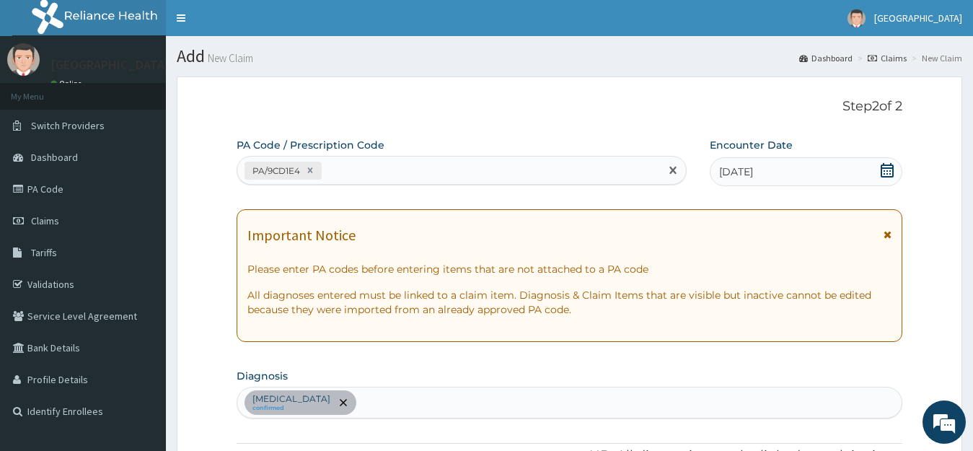
click at [378, 172] on div "PA/9CD1E4" at bounding box center [448, 171] width 423 height 24
paste input "PA/FCECA0"
type input "PA/FCECA0"
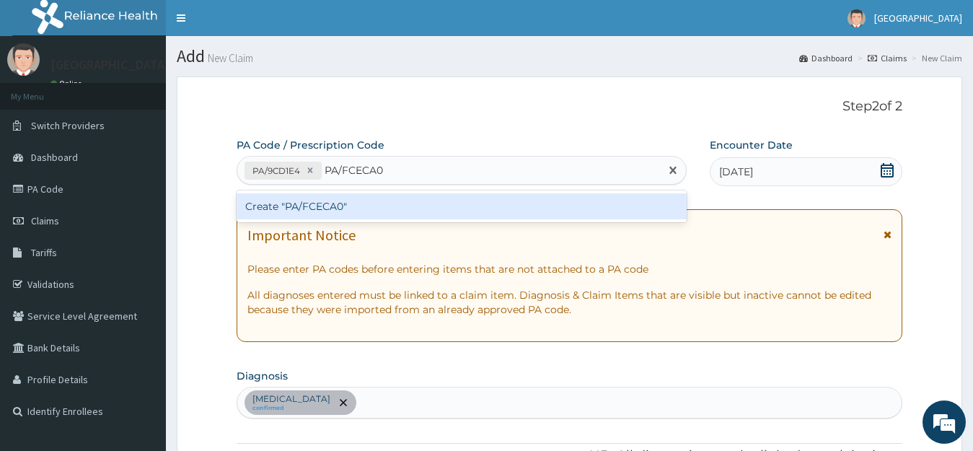
click at [372, 207] on div "Create "PA/FCECA0"" at bounding box center [462, 206] width 450 height 26
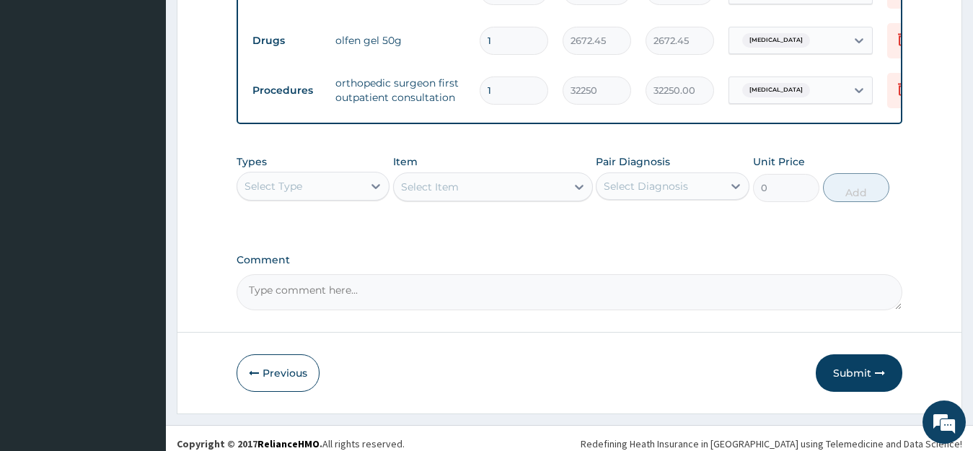
scroll to position [633, 0]
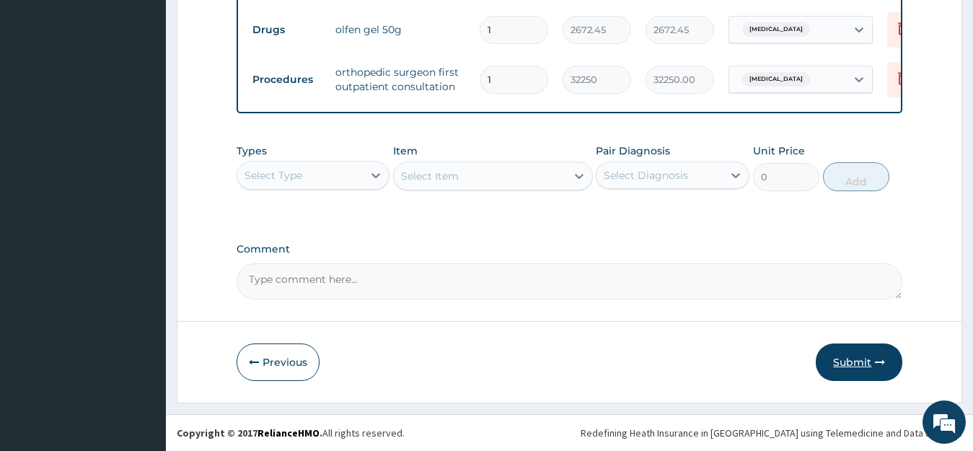
click at [862, 362] on button "Submit" at bounding box center [859, 362] width 87 height 38
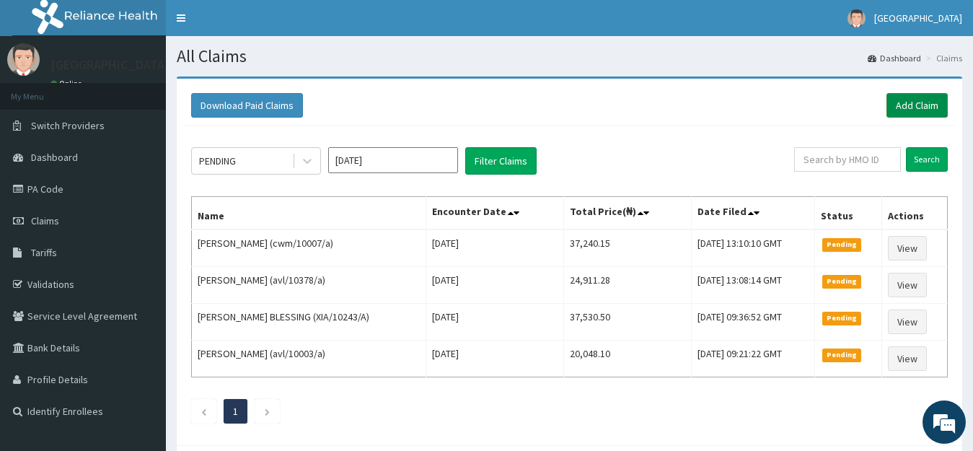
click at [899, 104] on link "Add Claim" at bounding box center [917, 105] width 61 height 25
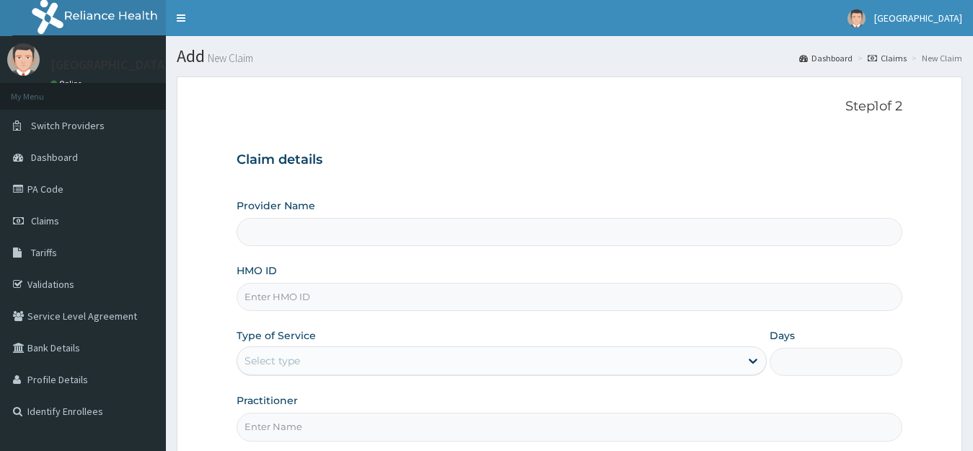
type input "rra/10011/a"
type input "[GEOGRAPHIC_DATA]"
click at [269, 297] on input "rra/10011/a" at bounding box center [570, 297] width 667 height 28
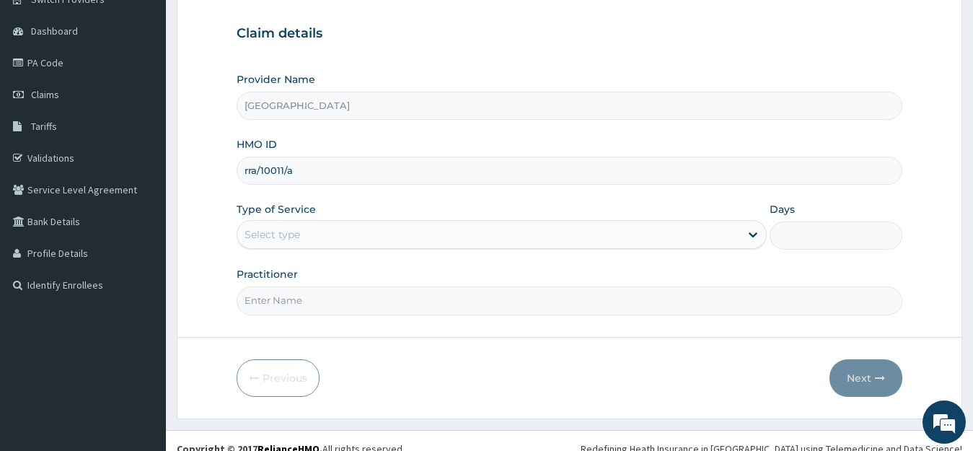
scroll to position [142, 0]
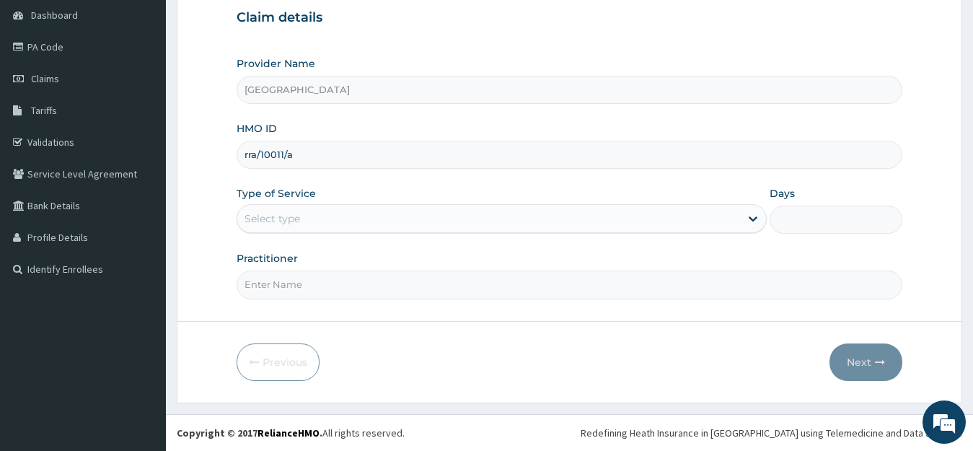
type input "rra/10011/a"
click at [315, 218] on div "Select type" at bounding box center [489, 218] width 504 height 23
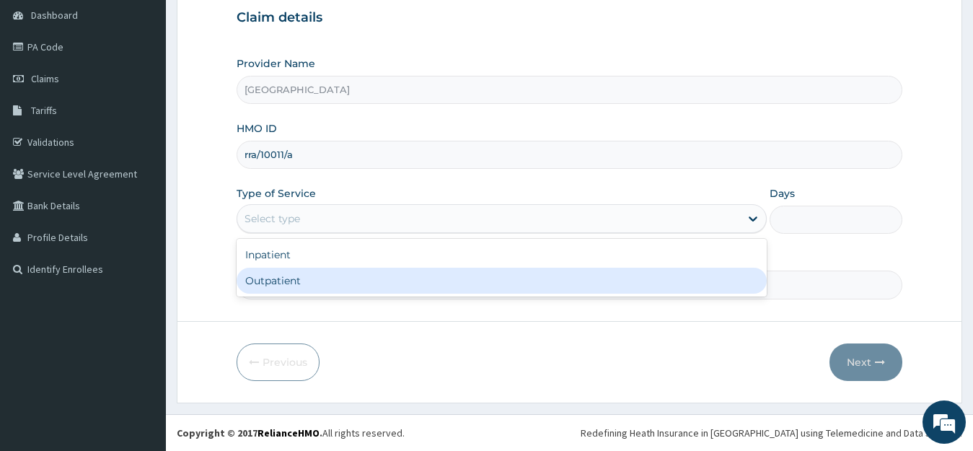
click at [275, 277] on div "Outpatient" at bounding box center [502, 281] width 531 height 26
type input "1"
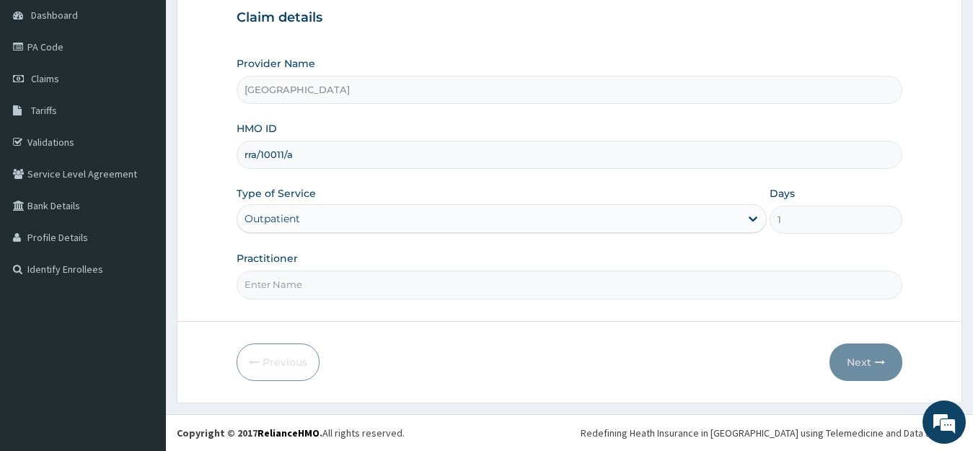
click at [268, 289] on input "Practitioner" at bounding box center [570, 285] width 667 height 28
type input "DR YUSUF"
drag, startPoint x: 859, startPoint y: 353, endPoint x: 867, endPoint y: 349, distance: 8.4
click at [867, 349] on button "Next" at bounding box center [866, 362] width 73 height 38
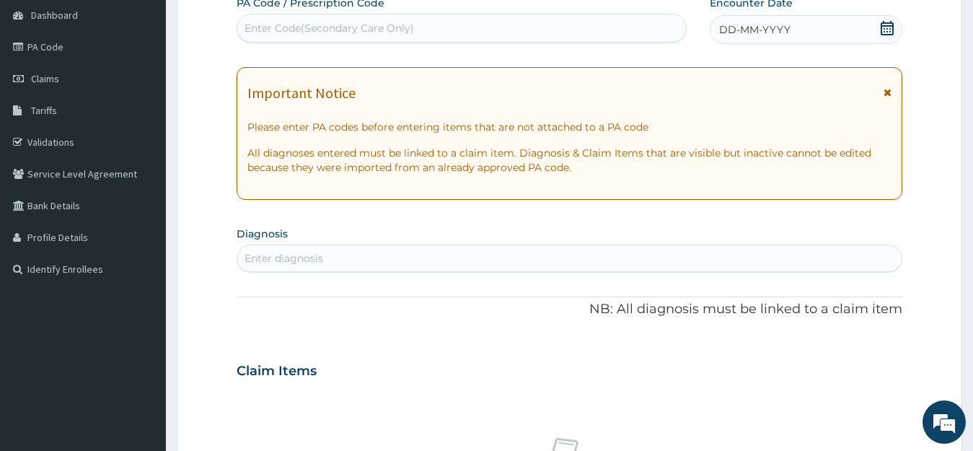
click at [328, 28] on div "Enter Code(Secondary Care Only)" at bounding box center [330, 28] width 170 height 14
paste input "PA/DB85AB"
type input "PA/DB85AB"
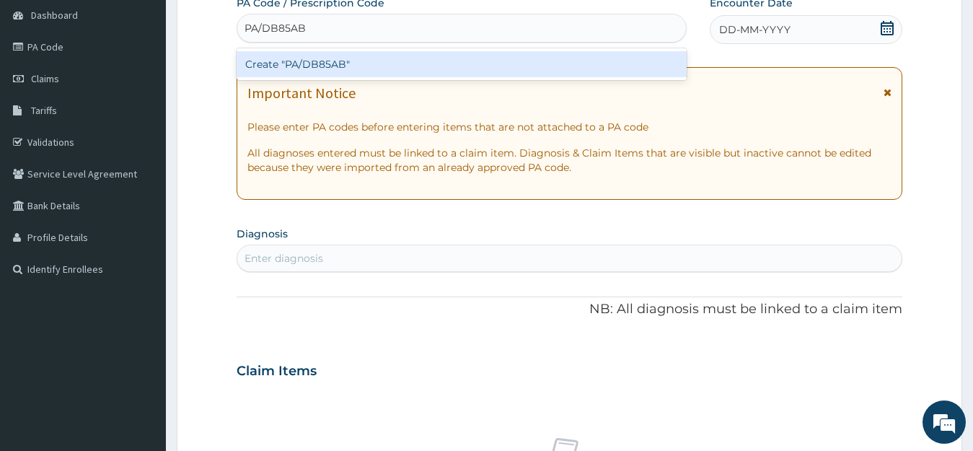
click at [310, 71] on div "Create "PA/DB85AB"" at bounding box center [462, 64] width 450 height 26
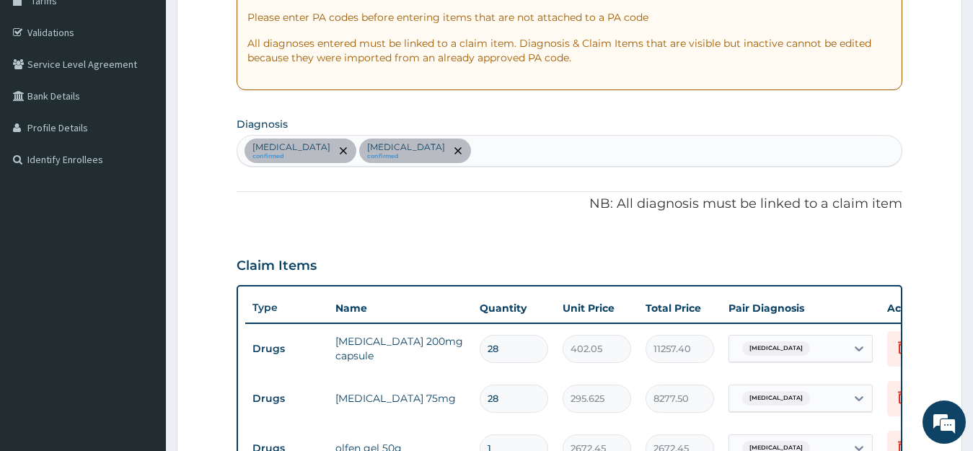
scroll to position [113, 0]
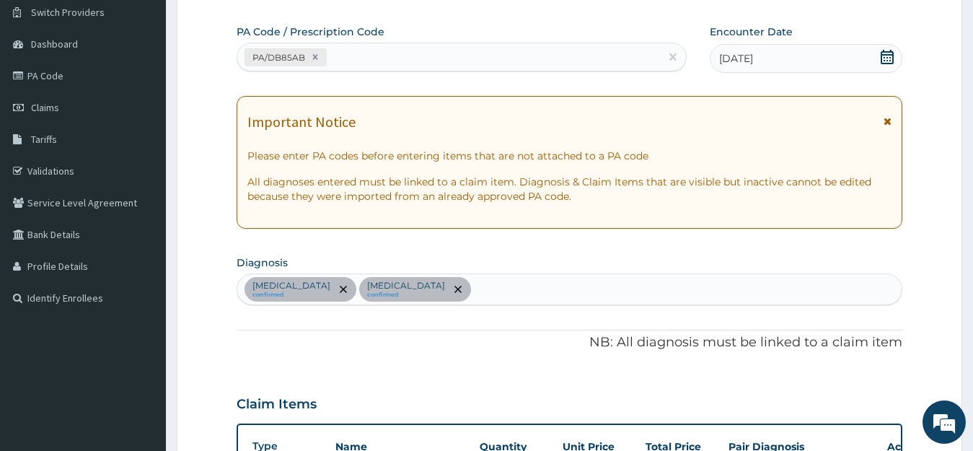
click at [358, 53] on div "PA/DB85AB" at bounding box center [448, 57] width 423 height 24
paste input "PA/E88EF5"
type input "PA/E88EF5"
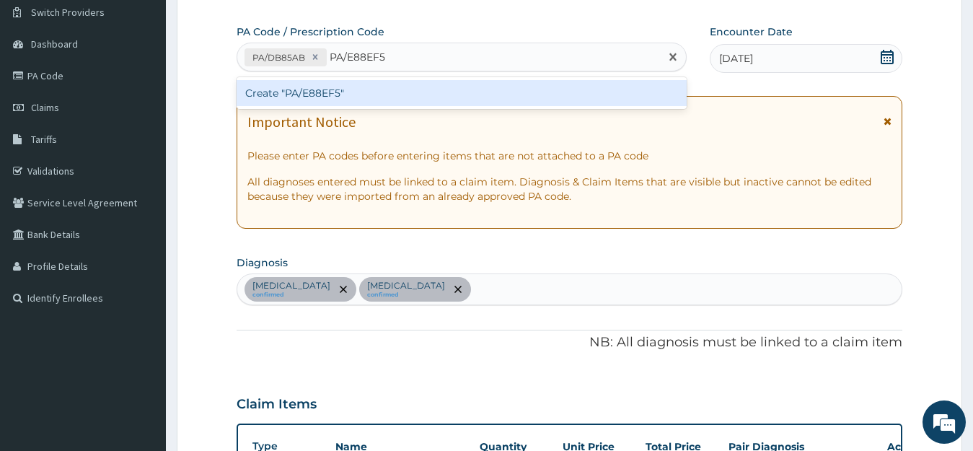
click at [382, 89] on div "Create "PA/E88EF5"" at bounding box center [462, 93] width 450 height 26
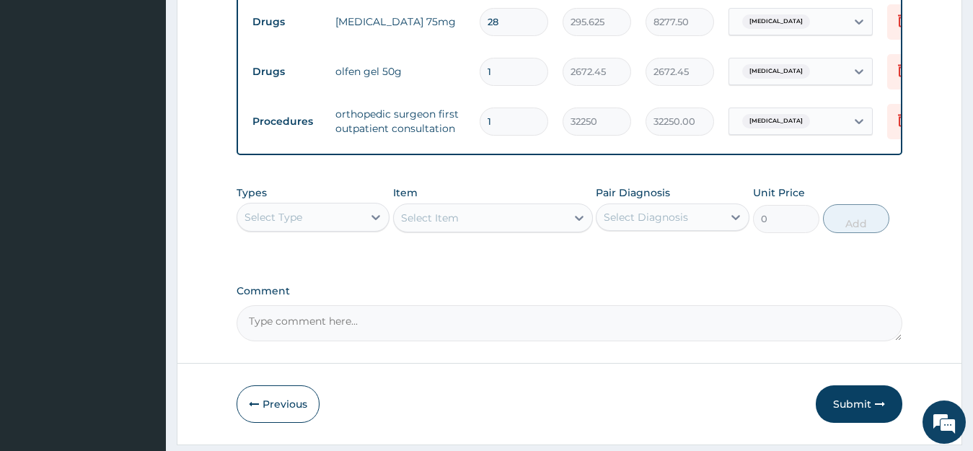
scroll to position [683, 0]
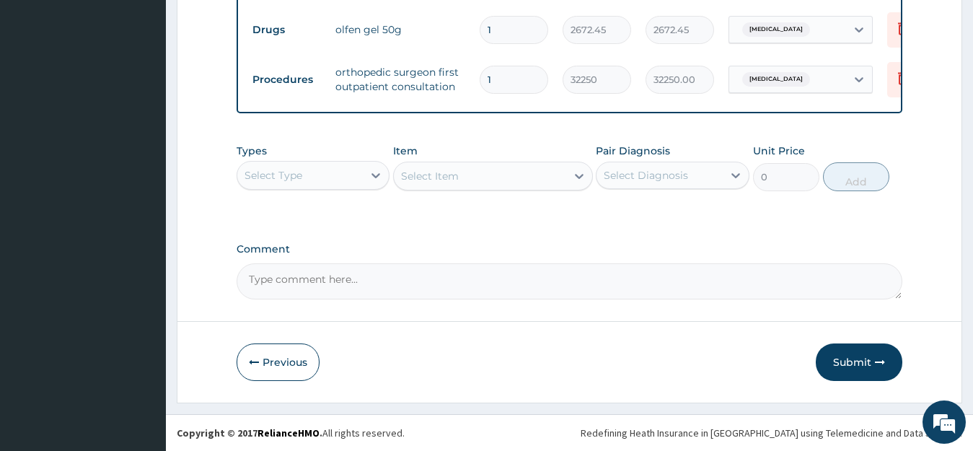
click at [291, 175] on div "Select Type" at bounding box center [274, 175] width 58 height 14
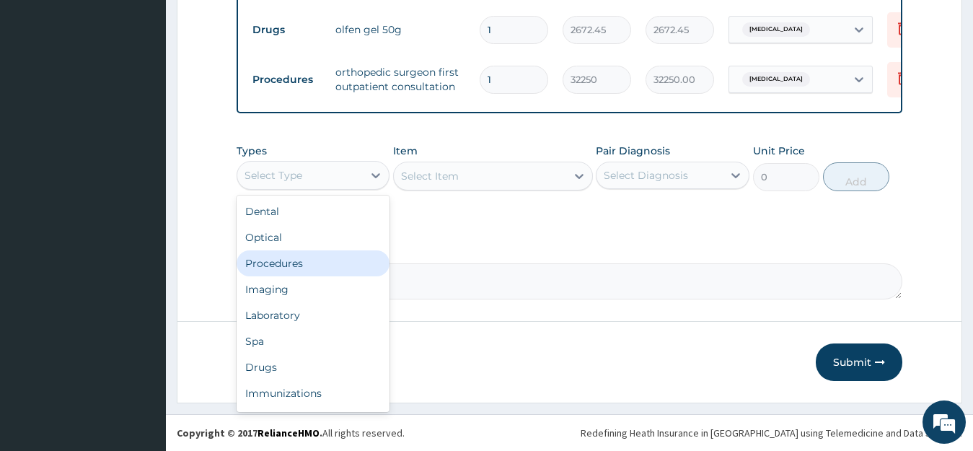
click at [291, 268] on div "Procedures" at bounding box center [314, 263] width 154 height 26
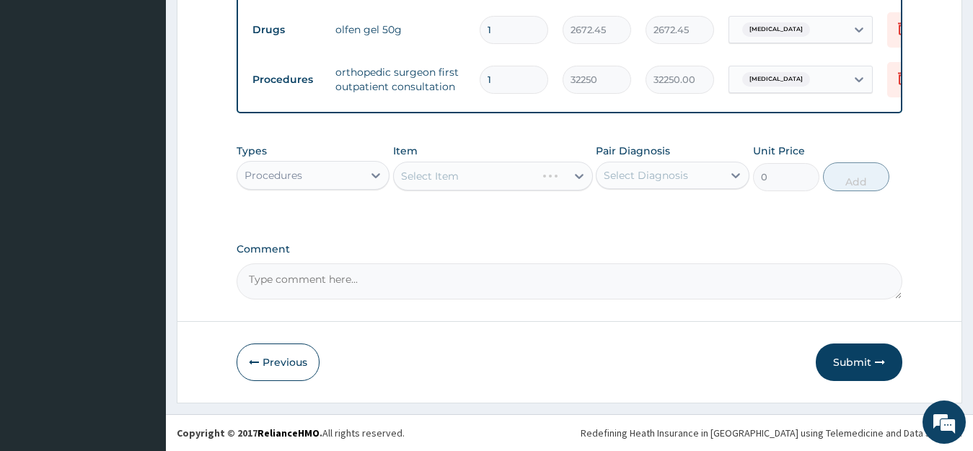
click at [654, 172] on div "Select Diagnosis" at bounding box center [646, 175] width 84 height 14
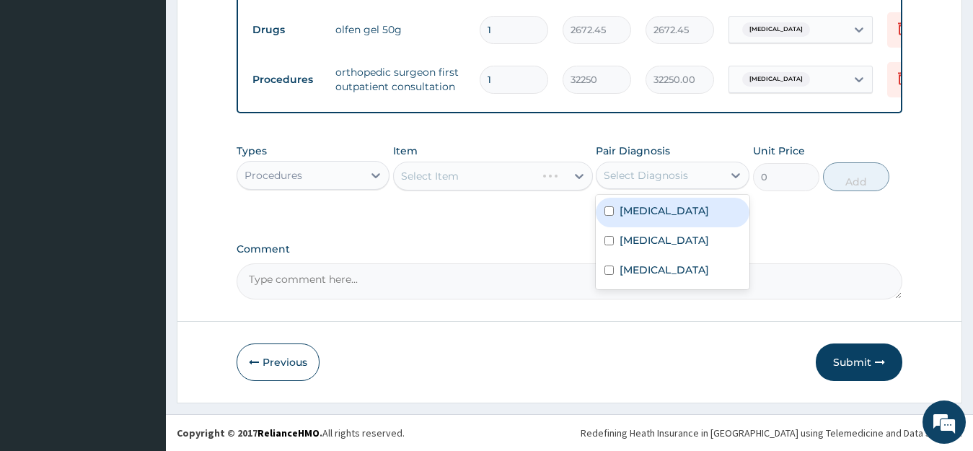
click at [664, 214] on label "Low back pain" at bounding box center [664, 210] width 89 height 14
checkbox input "true"
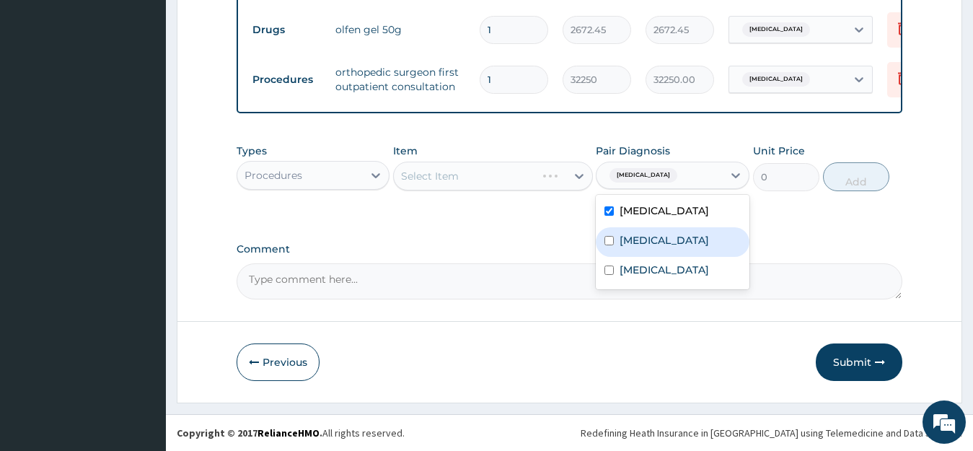
click at [649, 241] on label "Neuropathy" at bounding box center [664, 240] width 89 height 14
checkbox input "true"
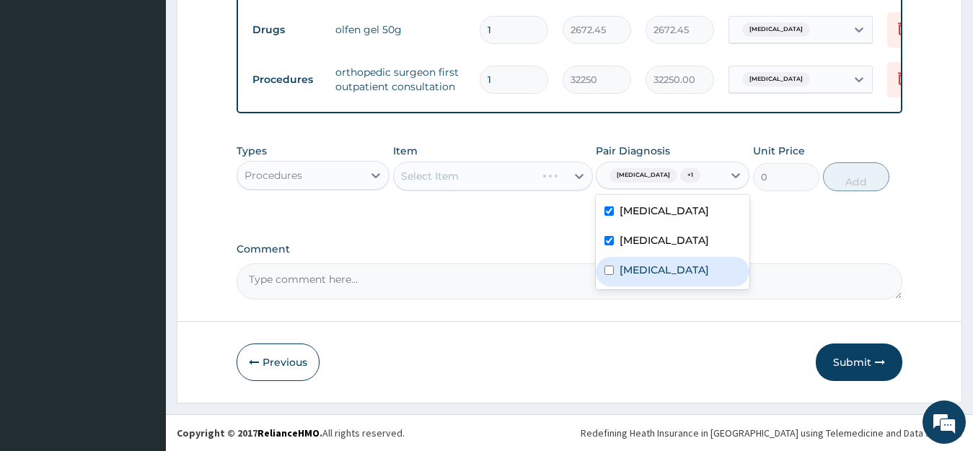
click at [657, 268] on label "Lumbar spondylosis" at bounding box center [664, 270] width 89 height 14
checkbox input "true"
click at [470, 175] on div "Select Item" at bounding box center [480, 176] width 172 height 23
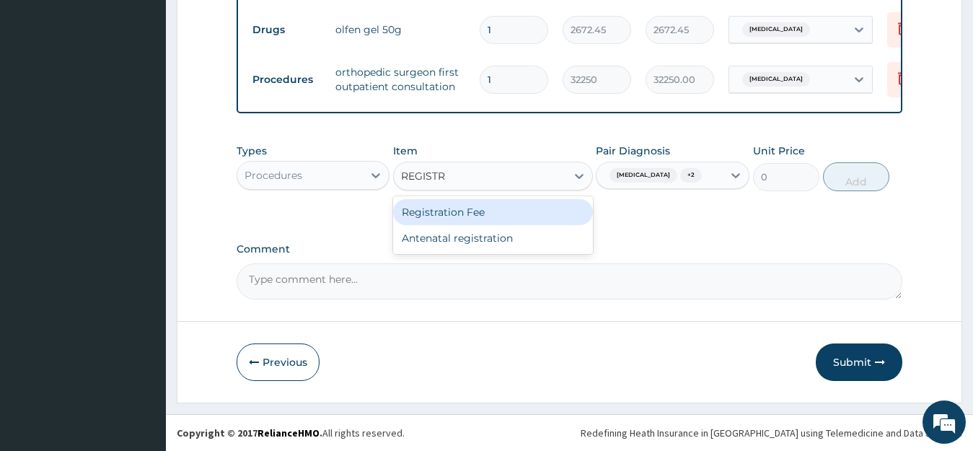
type input "REGISTRA"
click at [478, 204] on div "Registration Fee" at bounding box center [493, 212] width 200 height 26
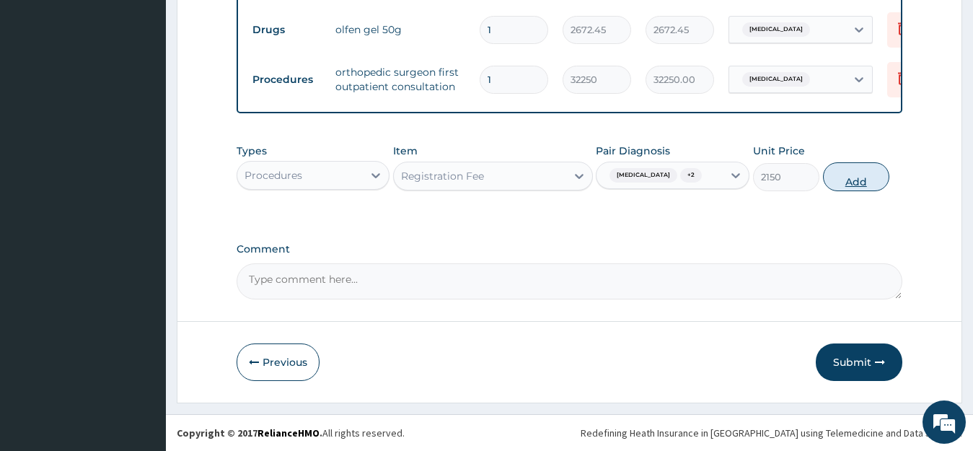
click at [860, 174] on button "Add" at bounding box center [856, 176] width 66 height 29
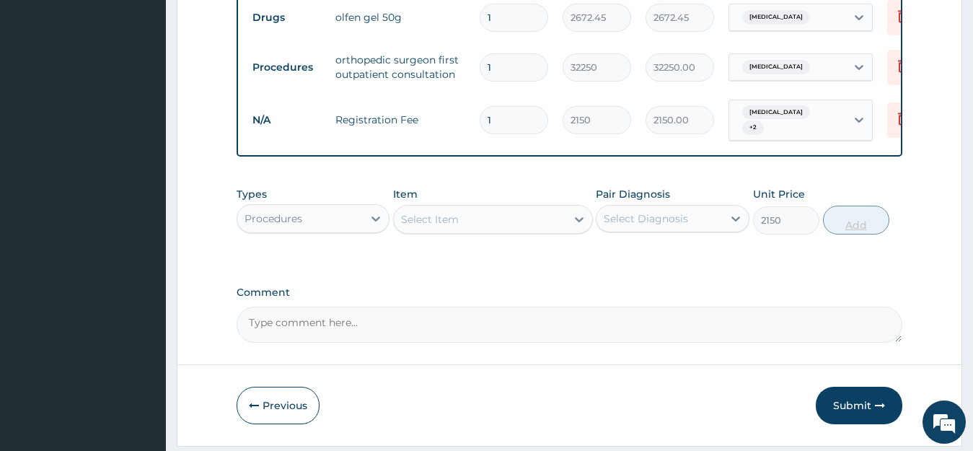
type input "0"
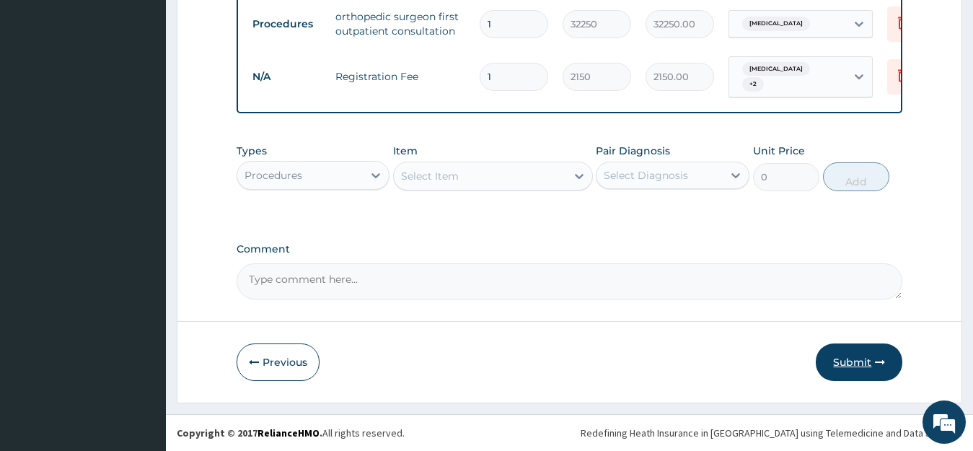
click at [862, 367] on button "Submit" at bounding box center [859, 362] width 87 height 38
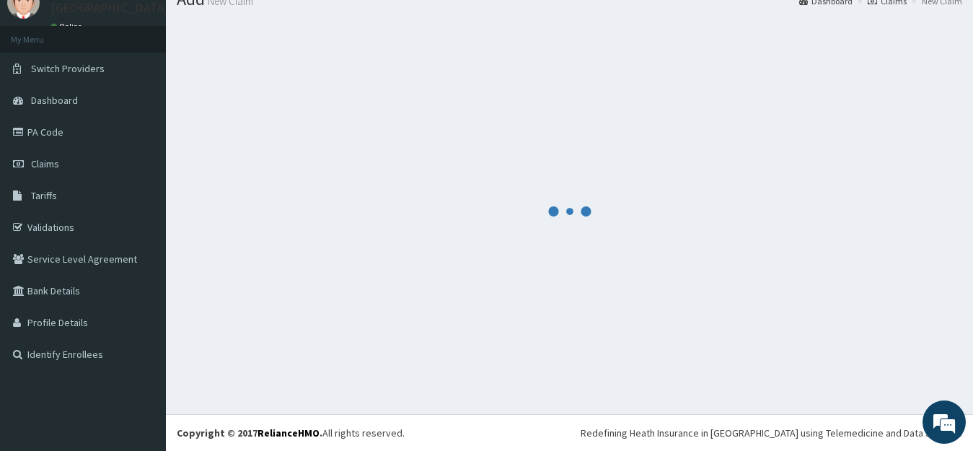
scroll to position [732, 0]
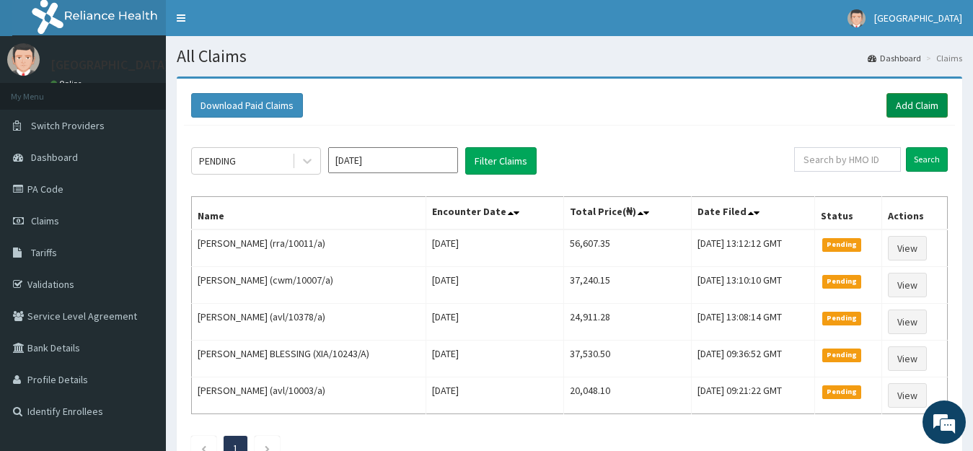
click at [924, 110] on link "Add Claim" at bounding box center [917, 105] width 61 height 25
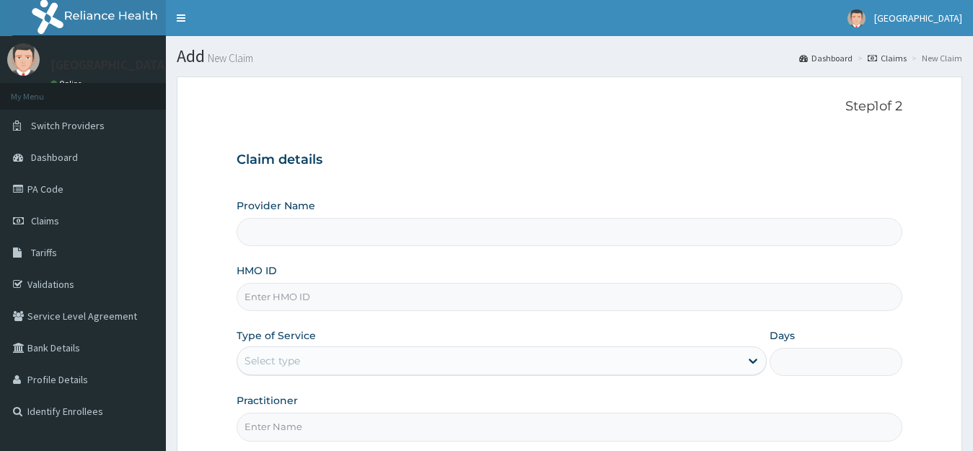
drag, startPoint x: 0, startPoint y: 0, endPoint x: 281, endPoint y: 298, distance: 409.9
click at [281, 300] on input "HMO ID" at bounding box center [570, 297] width 667 height 28
paste input "okb/10415/a"
type input "okb/10415/a"
type input "[GEOGRAPHIC_DATA]"
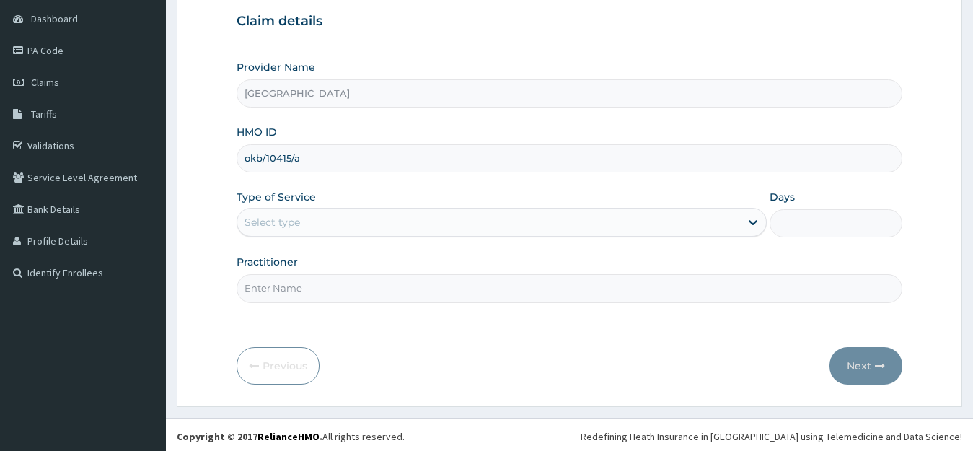
scroll to position [142, 0]
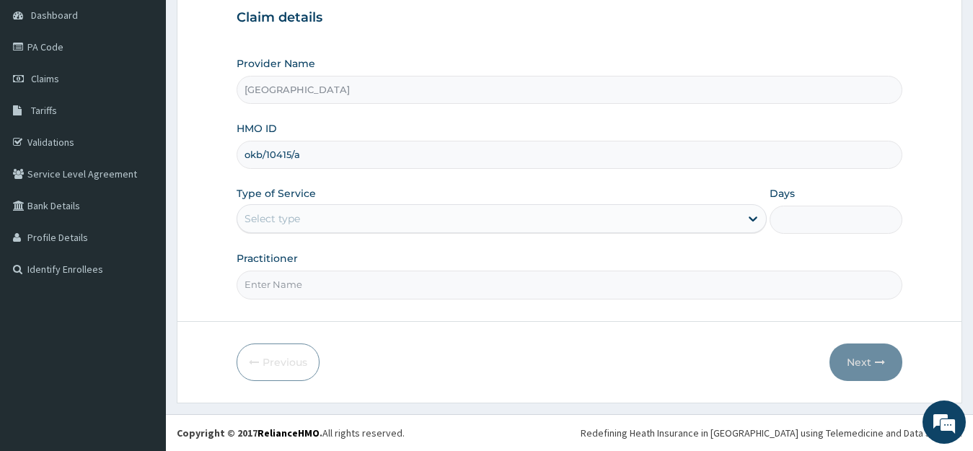
type input "okb/10415/a"
click at [279, 220] on div "Select type" at bounding box center [273, 218] width 56 height 14
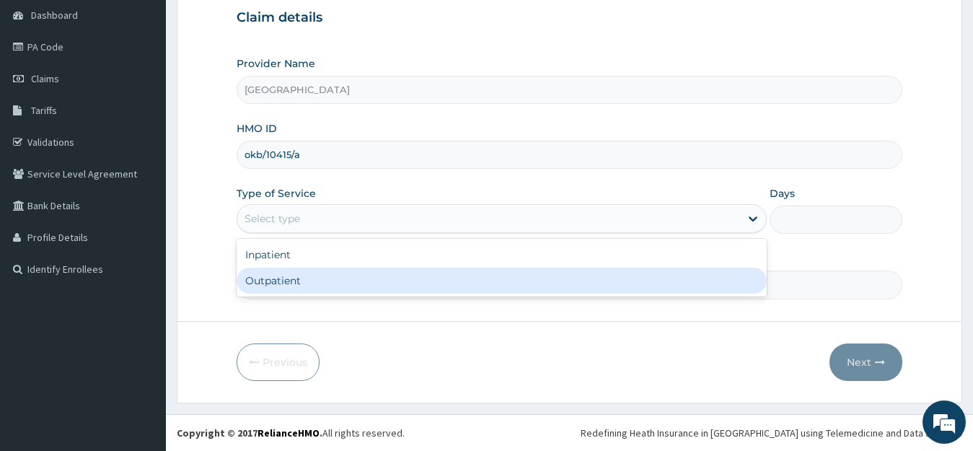
click at [273, 284] on div "Outpatient" at bounding box center [502, 281] width 531 height 26
type input "1"
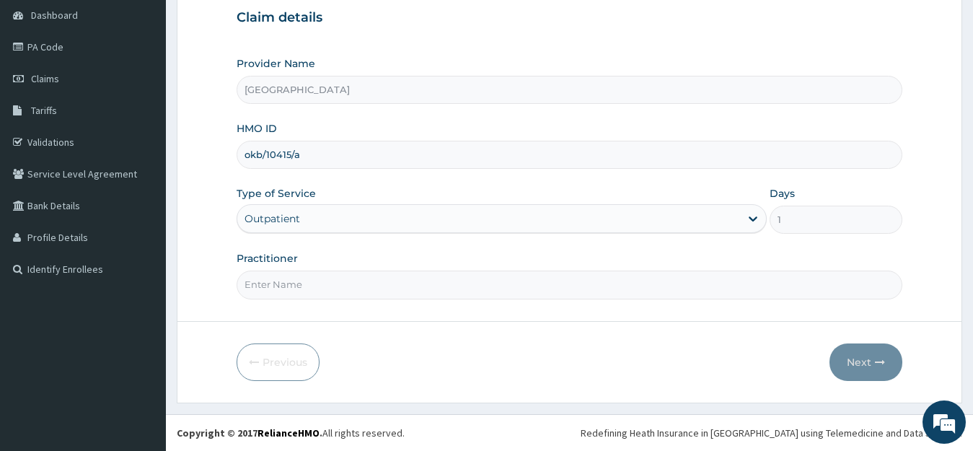
click at [270, 279] on input "Practitioner" at bounding box center [570, 285] width 667 height 28
type input "DR BRIGHT"
click at [849, 363] on button "Next" at bounding box center [866, 362] width 73 height 38
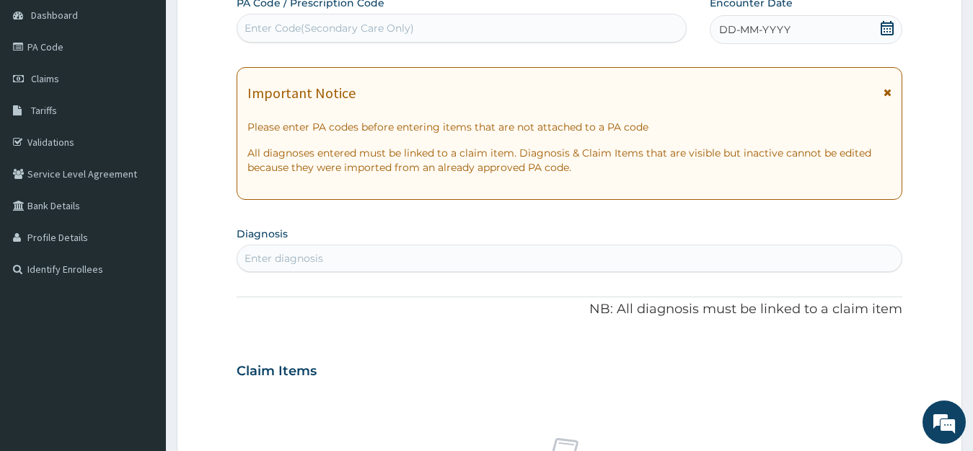
scroll to position [0, 0]
click at [327, 25] on div "Enter Code(Secondary Care Only)" at bounding box center [330, 28] width 170 height 14
paste input "PA/FFAFC0"
type input "PA/FFAFC0"
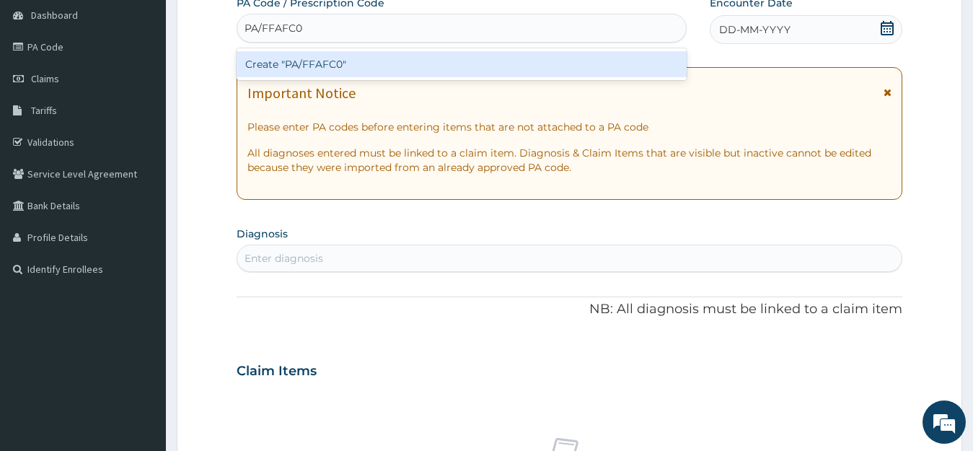
click at [343, 68] on div "Create "PA/FFAFC0"" at bounding box center [462, 64] width 450 height 26
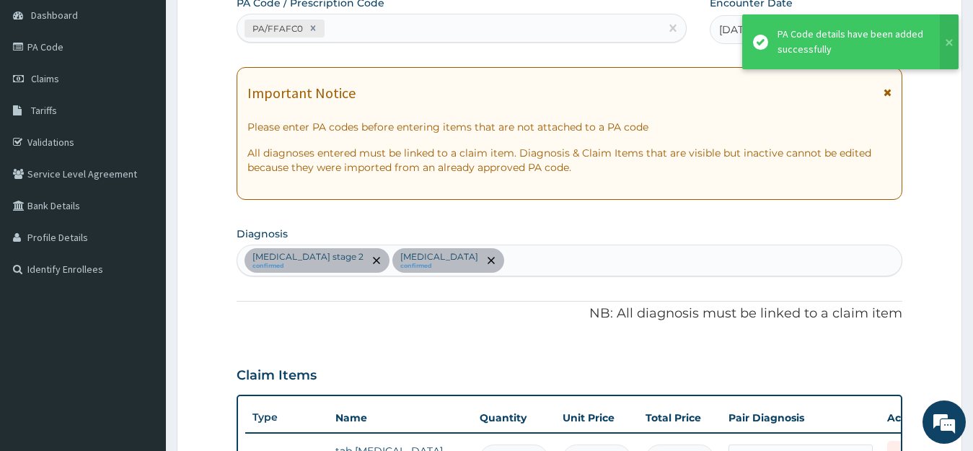
scroll to position [474, 0]
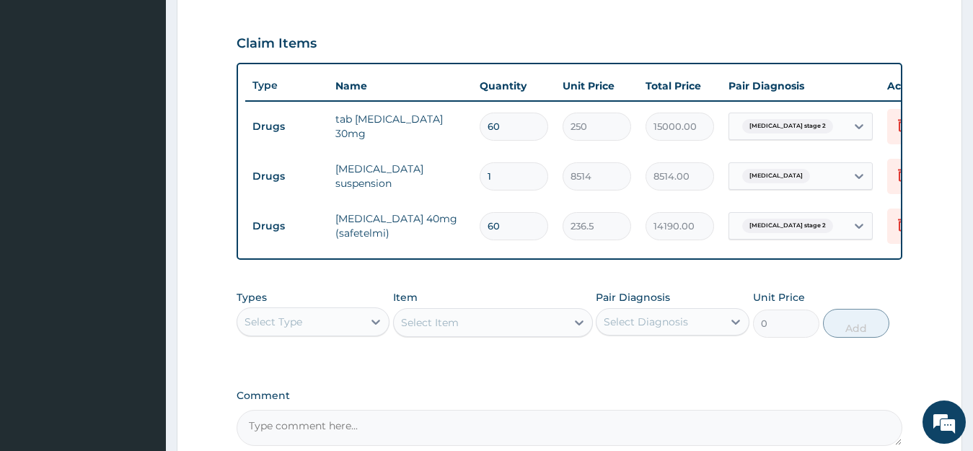
drag, startPoint x: 508, startPoint y: 128, endPoint x: 478, endPoint y: 134, distance: 31.0
click at [481, 134] on div "60" at bounding box center [514, 127] width 69 height 28
type input "2"
type input "500.00"
type input "28"
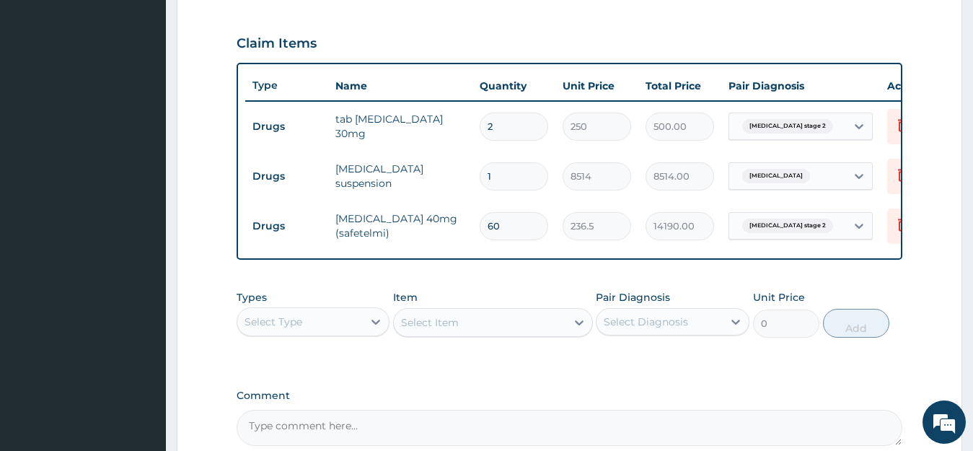
type input "7000.00"
type input "27"
type input "6750.00"
type input "2"
type input "500.00"
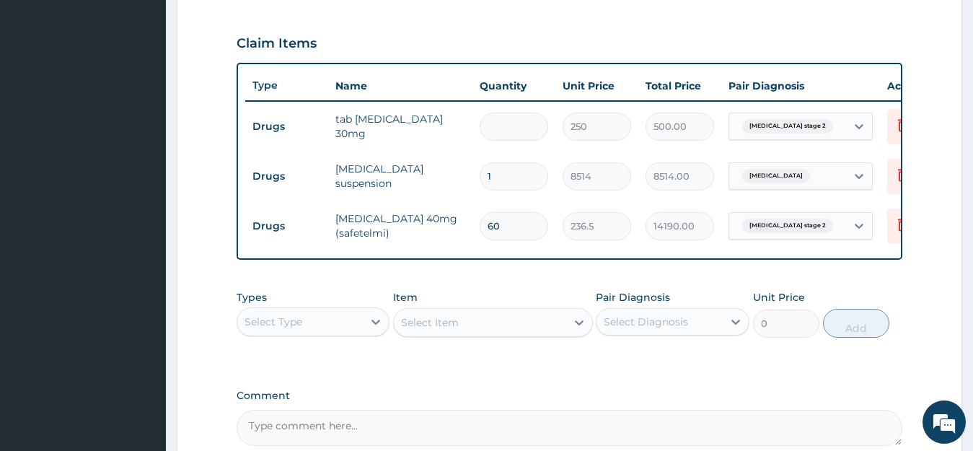
type input "0.00"
type input "3"
type input "750.00"
type input "30"
type input "7500.00"
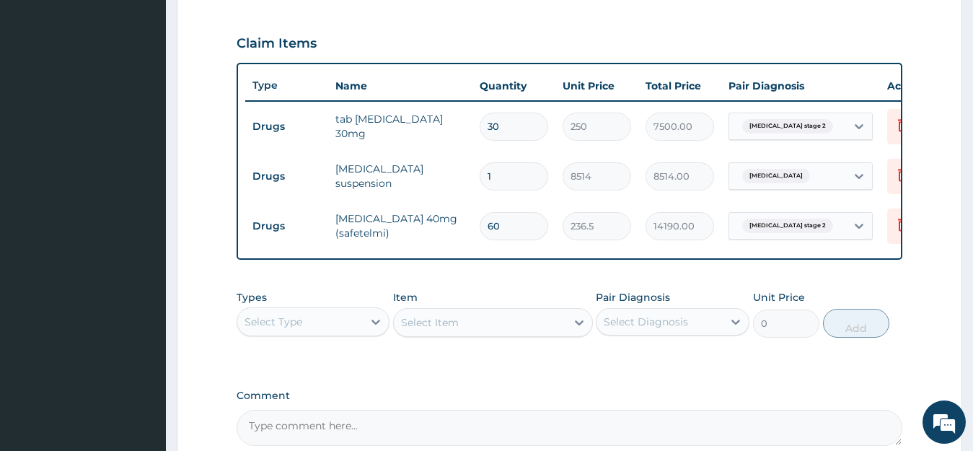
type input "30"
drag, startPoint x: 524, startPoint y: 232, endPoint x: 468, endPoint y: 198, distance: 65.1
click at [467, 235] on tr "Drugs telmisartan 40mg (safetelmi) 60 236.5 14190.00 Hypertension stage 2 Delete" at bounding box center [598, 226] width 707 height 50
type input "2"
type input "473.00"
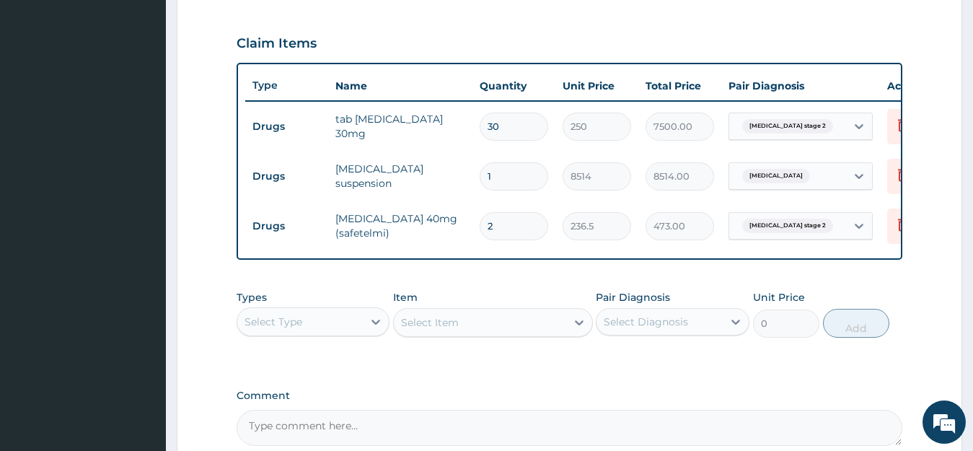
type input "28"
type input "6622.00"
type input "28"
click at [696, 288] on div "PA Code / Prescription Code PA/FFAFC0 Encounter Date 09-08-2025 Important Notic…" at bounding box center [570, 55] width 667 height 782
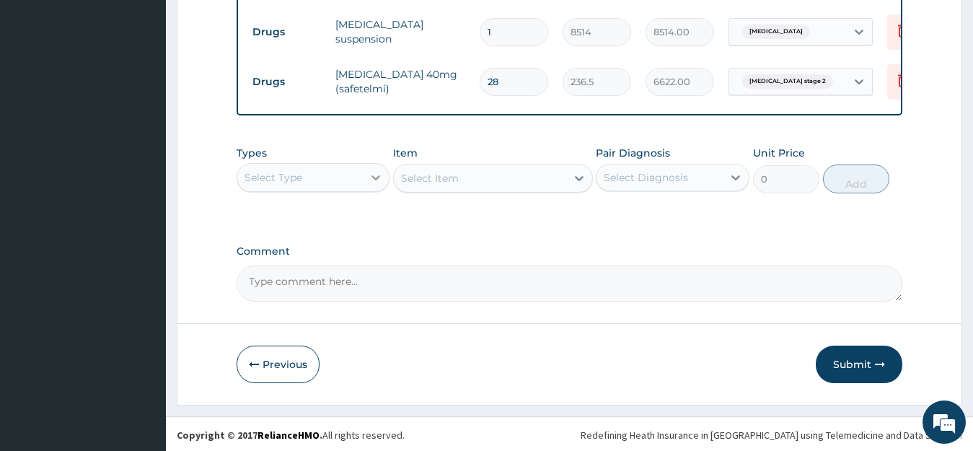
click at [375, 180] on icon at bounding box center [376, 177] width 9 height 5
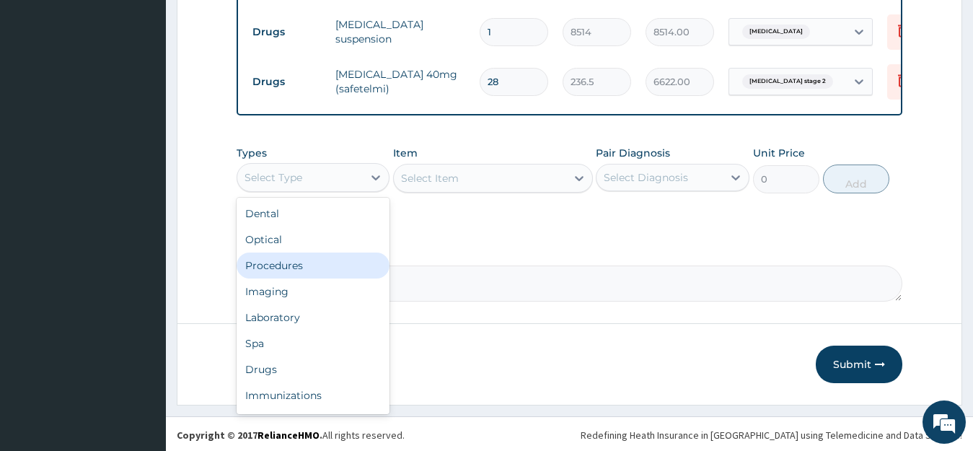
click at [289, 279] on div "Procedures" at bounding box center [314, 266] width 154 height 26
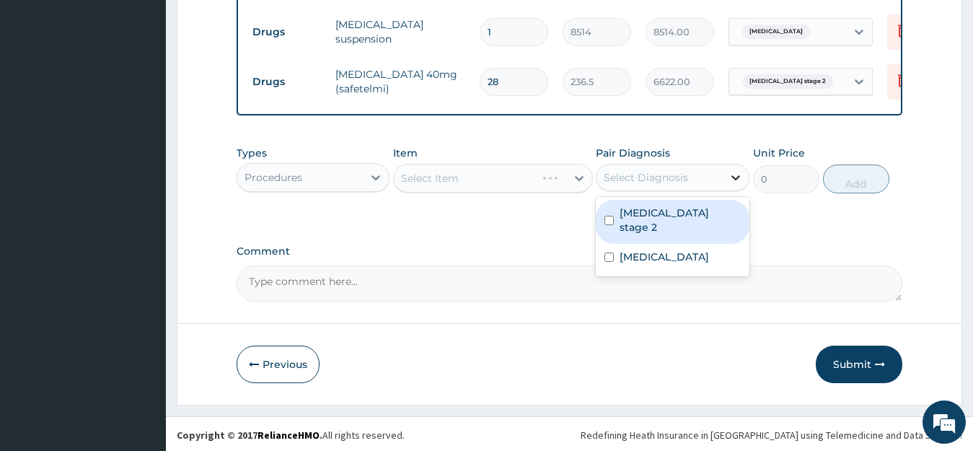
click at [735, 180] on icon at bounding box center [736, 177] width 9 height 5
click at [659, 231] on label "Hypertension stage 2" at bounding box center [680, 220] width 121 height 29
checkbox input "true"
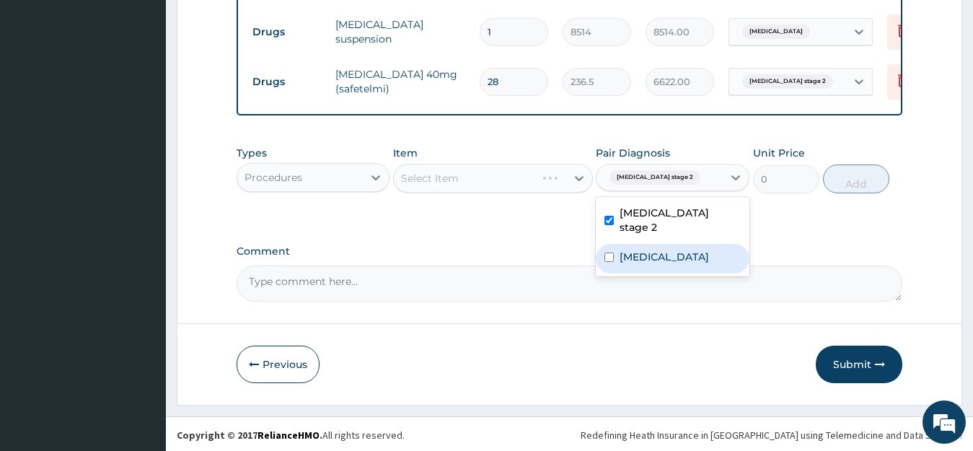
click at [634, 258] on label "Ulcer" at bounding box center [664, 257] width 89 height 14
checkbox input "true"
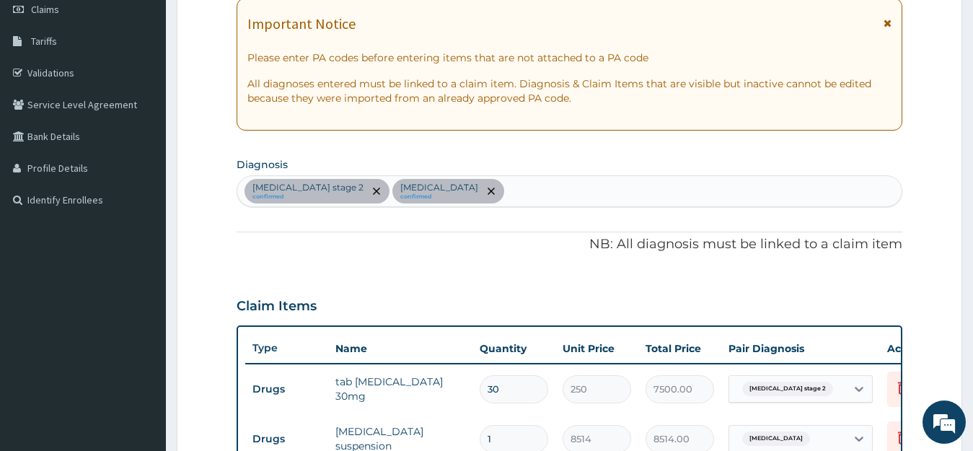
scroll to position [185, 0]
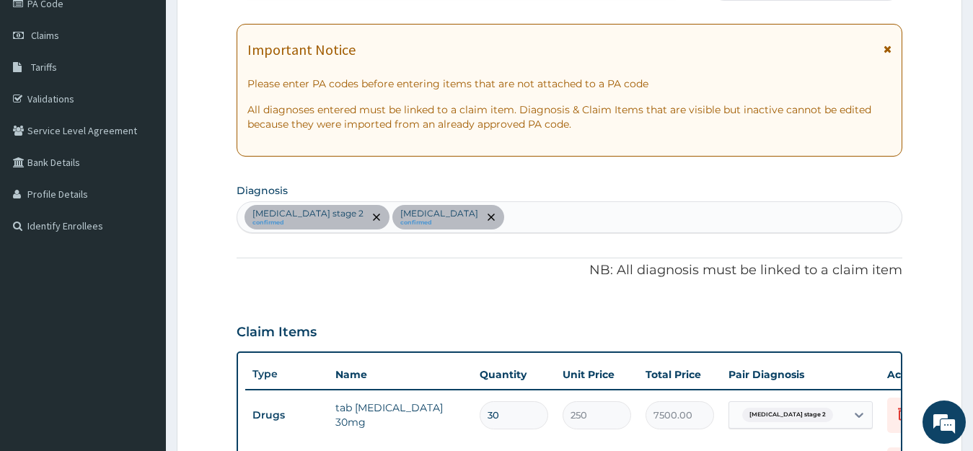
click at [470, 215] on div "Hypertension stage 2 confirmed Ulcer confirmed" at bounding box center [569, 217] width 665 height 30
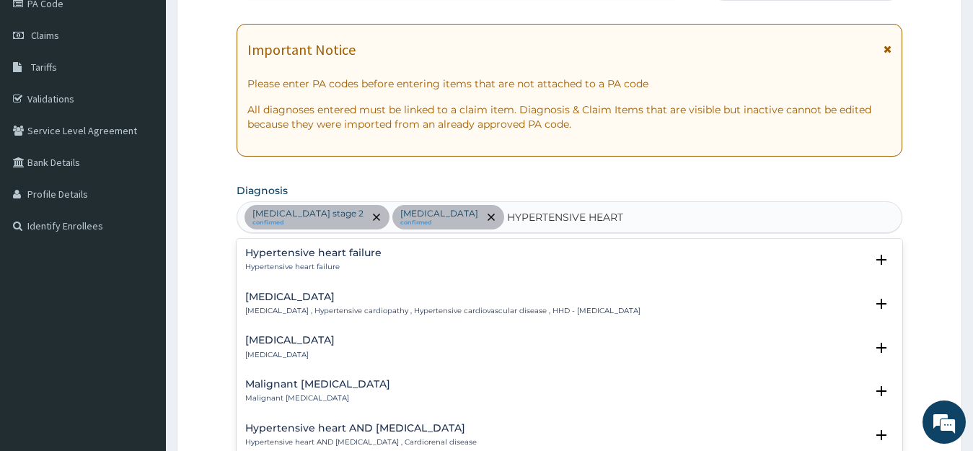
type input "HYPERTENSIVE HEART D"
click at [309, 299] on h4 "Hypertensive heart disease" at bounding box center [442, 297] width 395 height 11
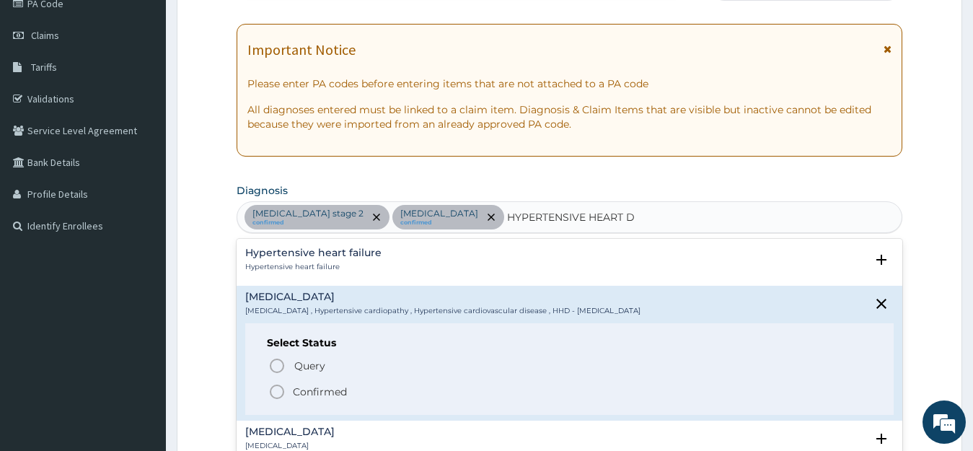
click at [312, 388] on p "Confirmed" at bounding box center [320, 392] width 54 height 14
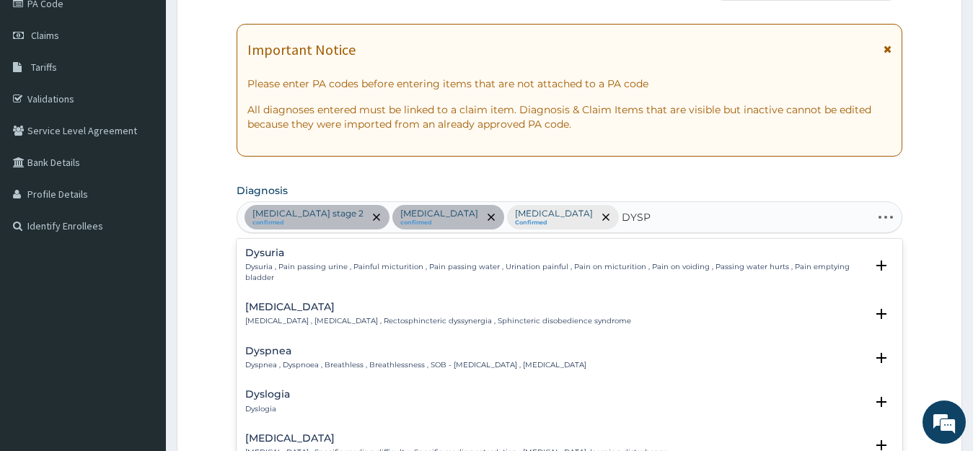
type input "DYSPE"
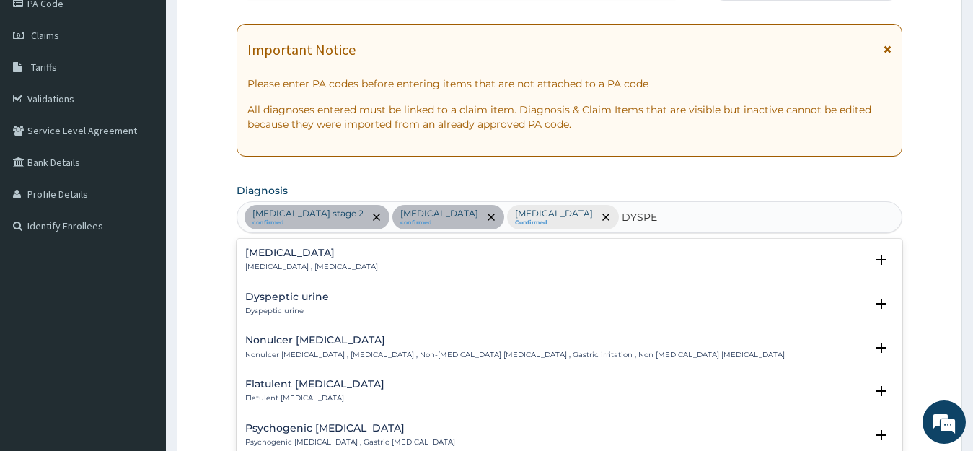
click at [285, 266] on p "Indigestion , Dyspepsia" at bounding box center [311, 267] width 133 height 10
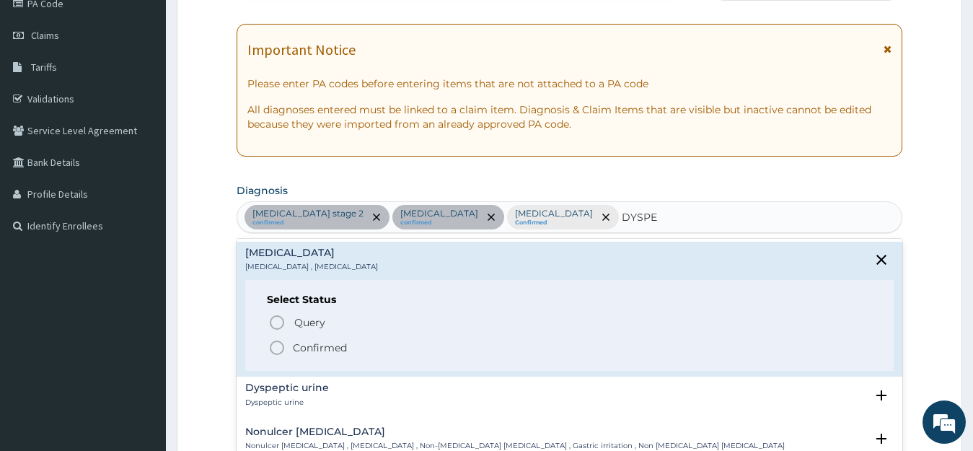
click at [313, 346] on p "Confirmed" at bounding box center [320, 348] width 54 height 14
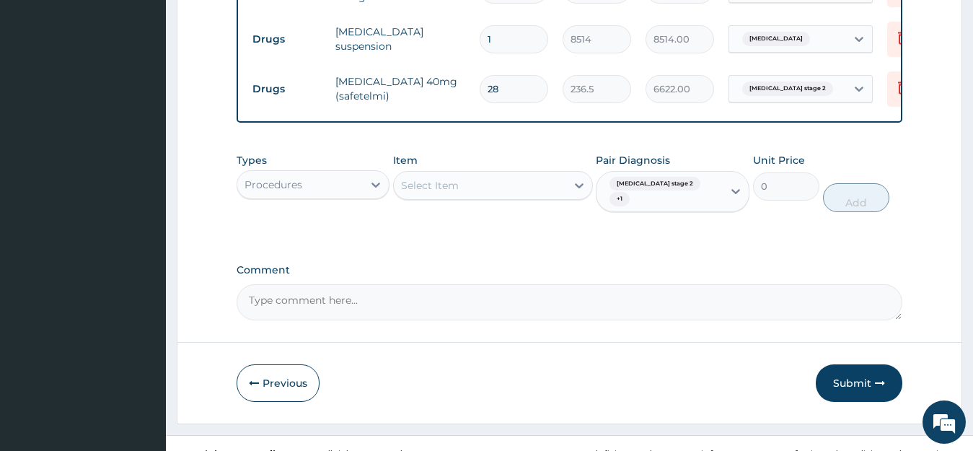
scroll to position [633, 0]
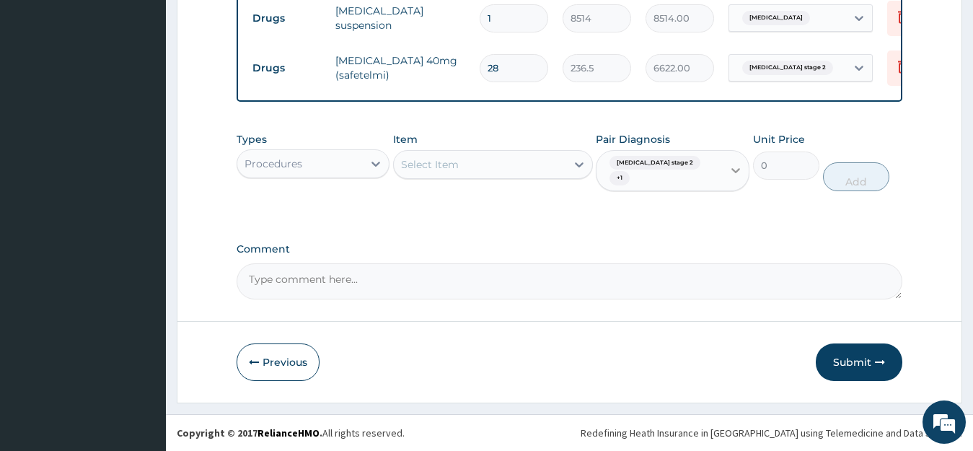
click at [736, 178] on icon at bounding box center [736, 170] width 14 height 14
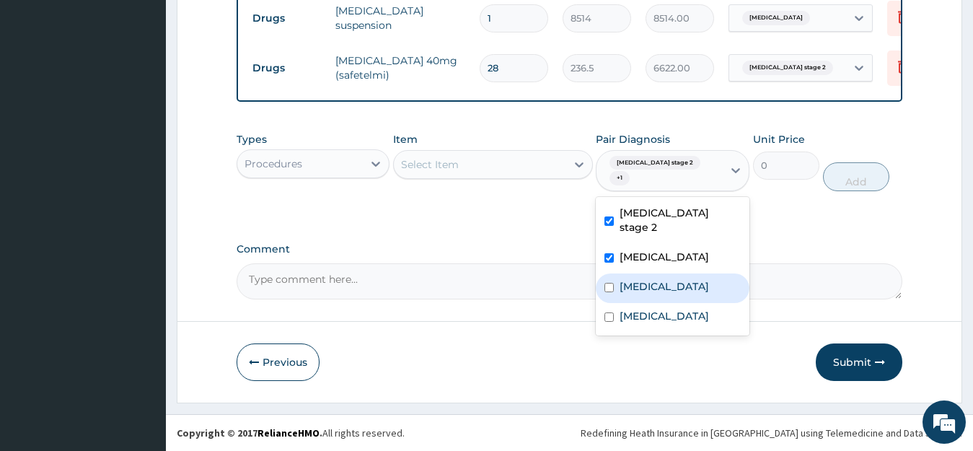
click at [668, 279] on label "Hypertensive heart disease" at bounding box center [664, 286] width 89 height 14
checkbox input "true"
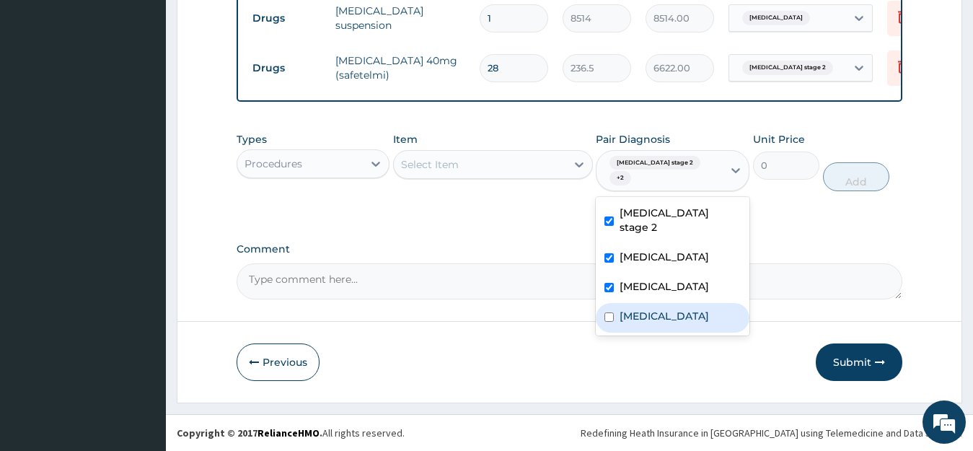
click at [652, 321] on label "Indigestion" at bounding box center [664, 316] width 89 height 14
checkbox input "true"
click at [505, 176] on div "Select Item" at bounding box center [480, 164] width 172 height 23
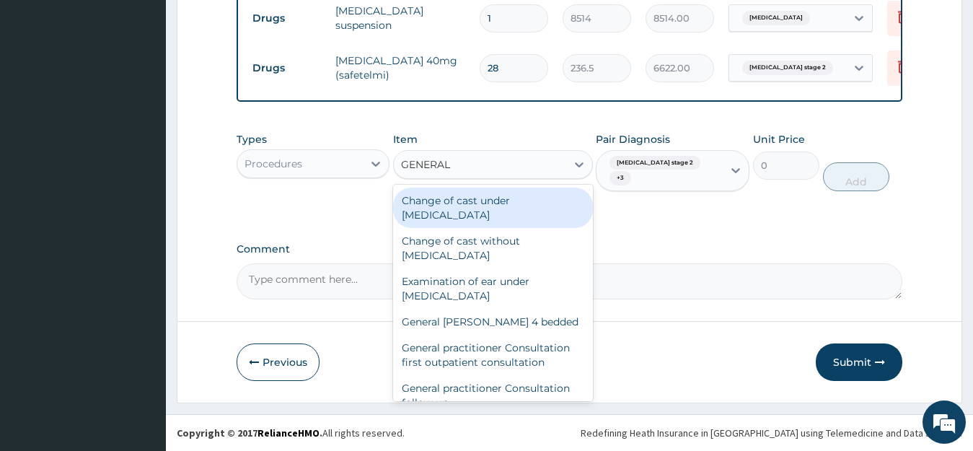
type input "GENERAL P"
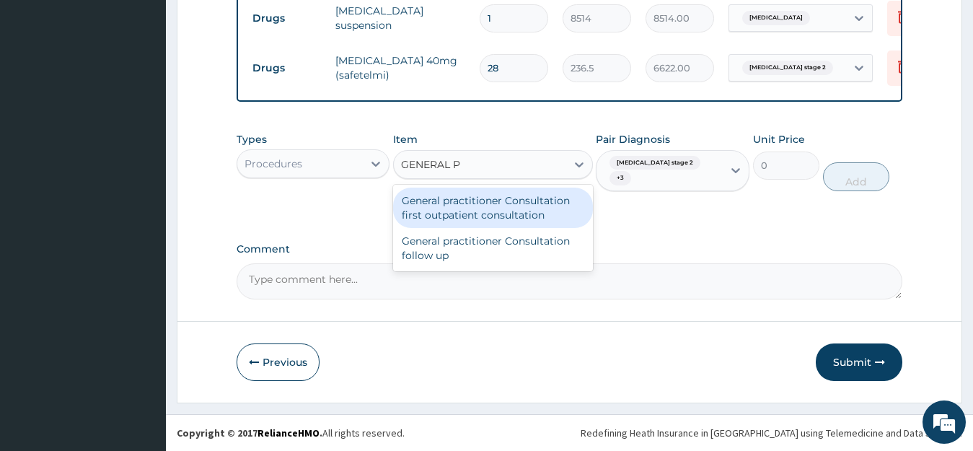
click at [522, 228] on div "General practitioner Consultation first outpatient consultation" at bounding box center [493, 208] width 200 height 40
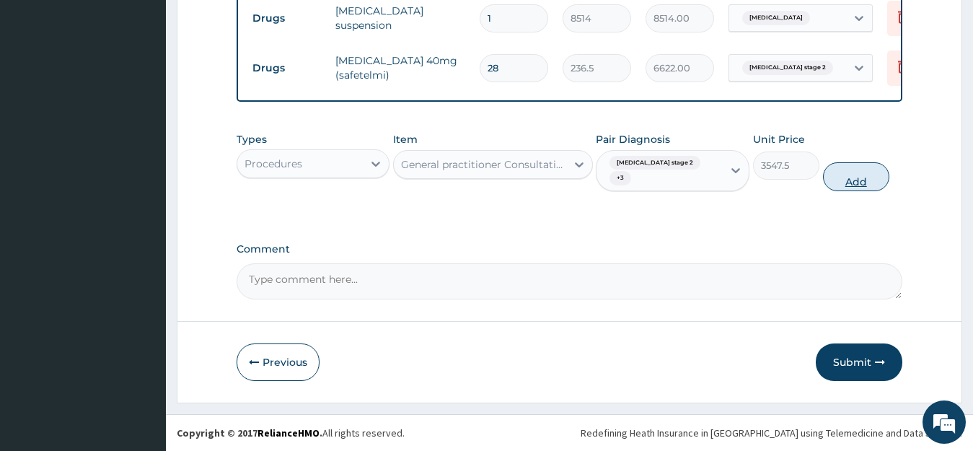
click at [843, 188] on button "Add" at bounding box center [856, 176] width 66 height 29
type input "0"
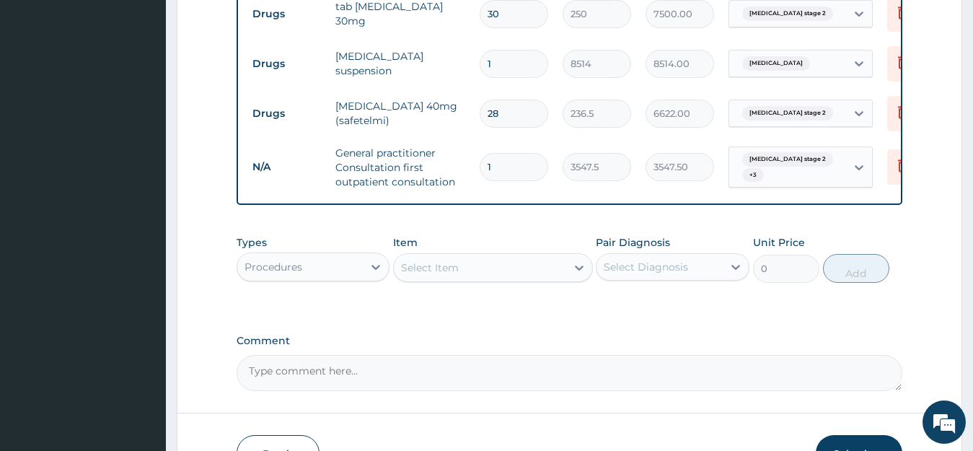
scroll to position [561, 0]
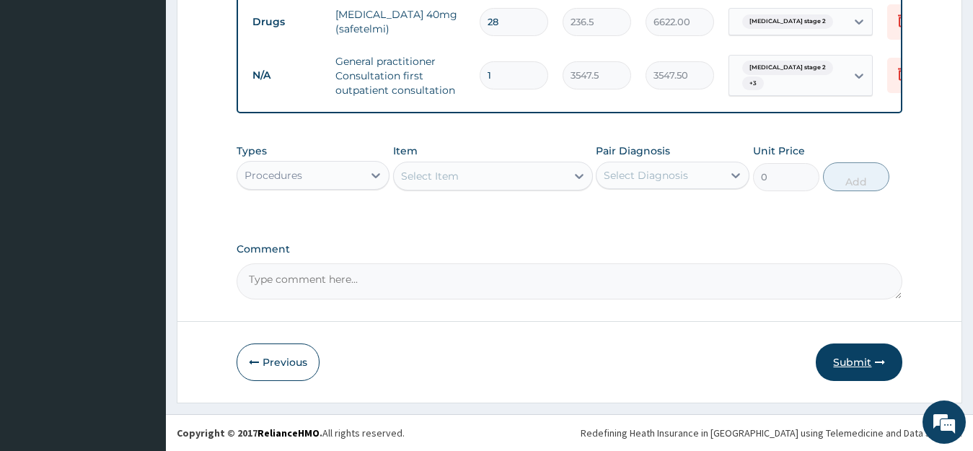
click at [841, 360] on button "Submit" at bounding box center [859, 362] width 87 height 38
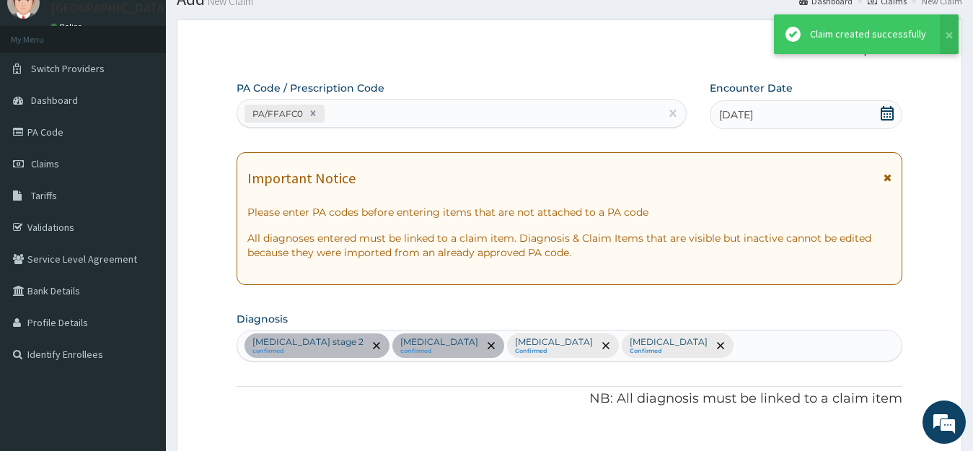
scroll to position [691, 0]
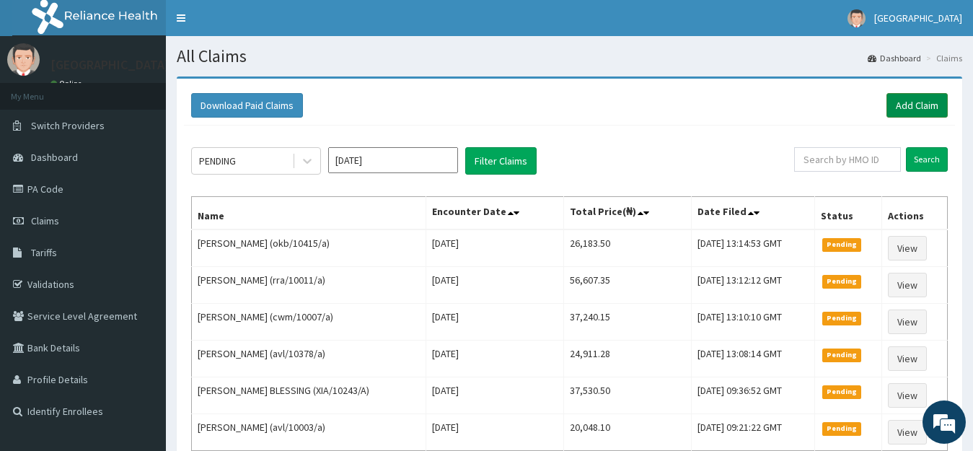
click at [904, 104] on link "Add Claim" at bounding box center [917, 105] width 61 height 25
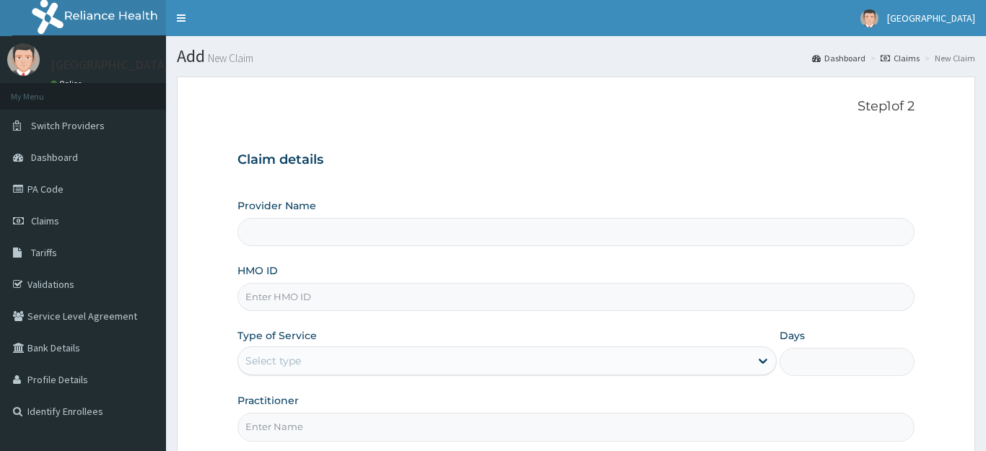
type input "[GEOGRAPHIC_DATA]"
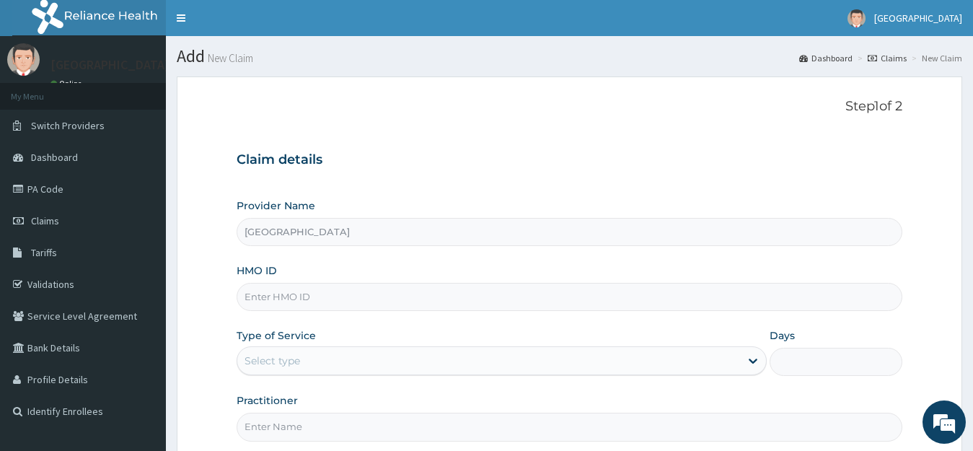
click at [272, 305] on input "HMO ID" at bounding box center [570, 297] width 667 height 28
paste input "AVL/10162/A"
type input "AVL/10162/A"
click at [271, 365] on div "Select type" at bounding box center [273, 361] width 56 height 14
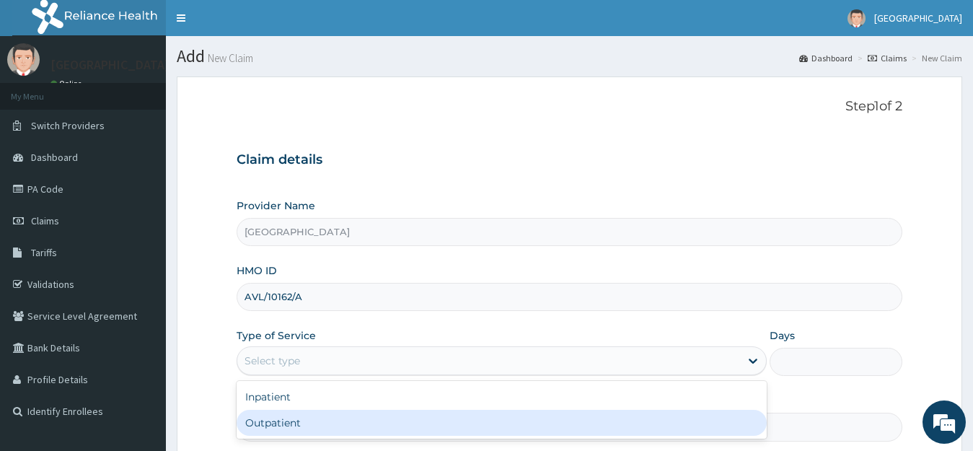
click at [297, 418] on div "Outpatient" at bounding box center [502, 423] width 531 height 26
type input "1"
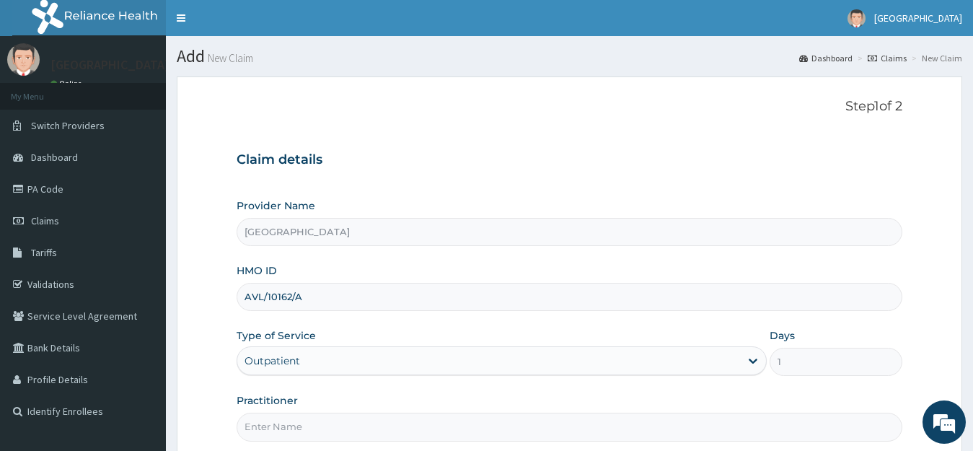
scroll to position [142, 0]
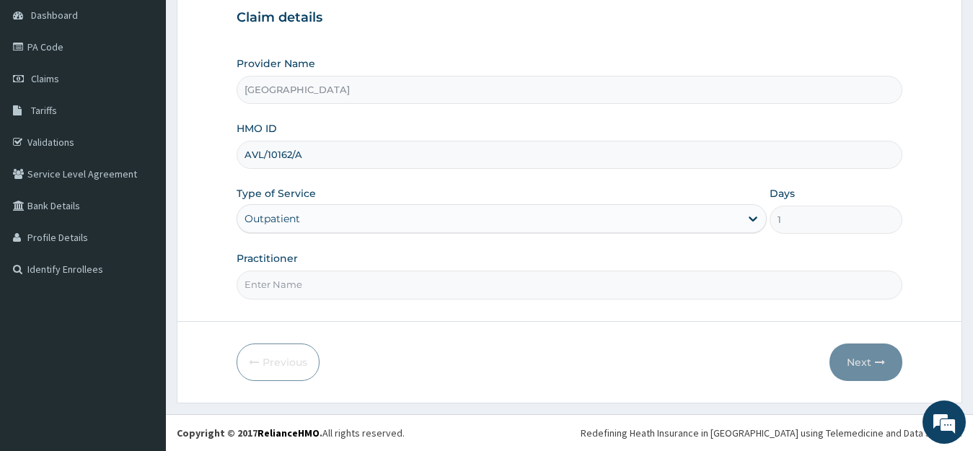
click at [279, 286] on input "Practitioner" at bounding box center [570, 285] width 667 height 28
type input "[PERSON_NAME]"
click at [857, 363] on button "Next" at bounding box center [866, 362] width 73 height 38
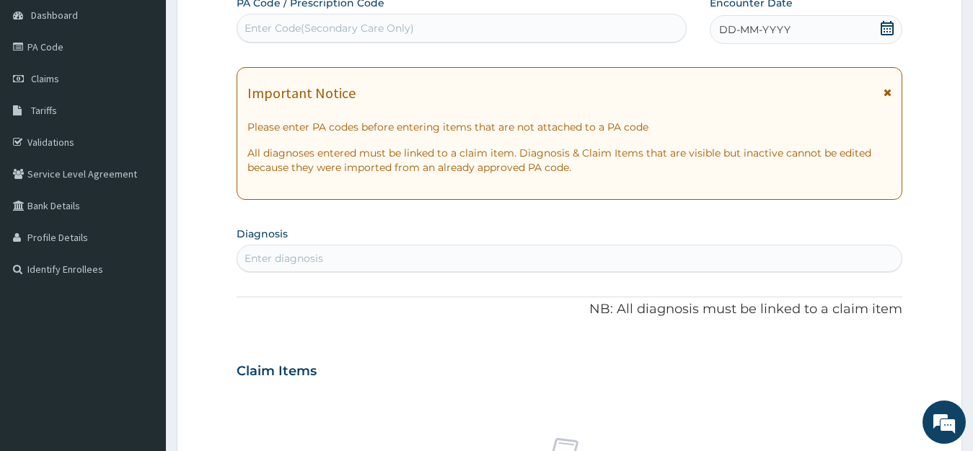
click at [328, 24] on div "Enter Code(Secondary Care Only)" at bounding box center [330, 28] width 170 height 14
paste input "PA/6252F9"
type input "PA/6252F9"
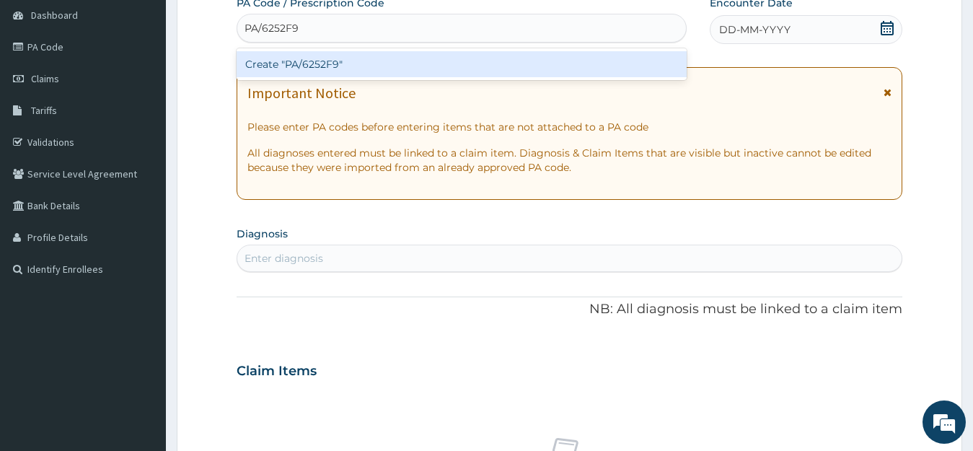
click at [371, 59] on div "Create "PA/6252F9"" at bounding box center [462, 64] width 450 height 26
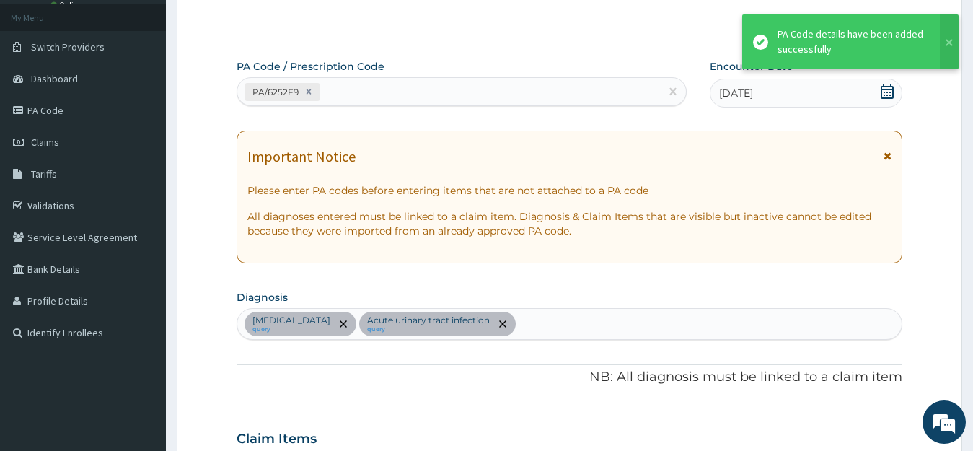
scroll to position [0, 0]
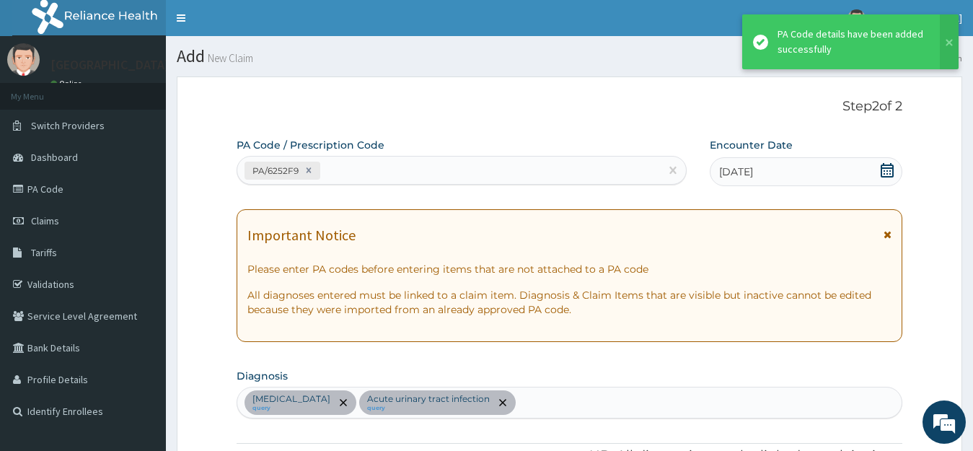
click at [392, 167] on div "PA/6252F9" at bounding box center [448, 171] width 423 height 24
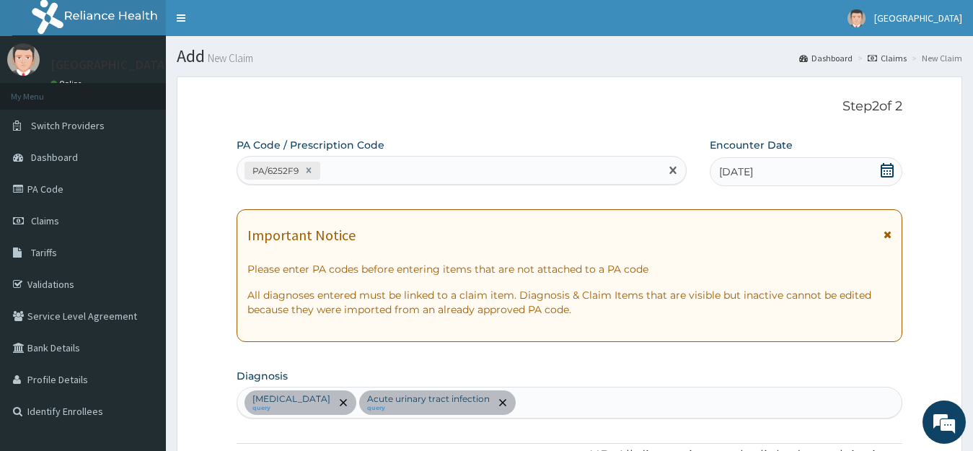
paste input "PA/010DBC"
type input "PA/010DBC"
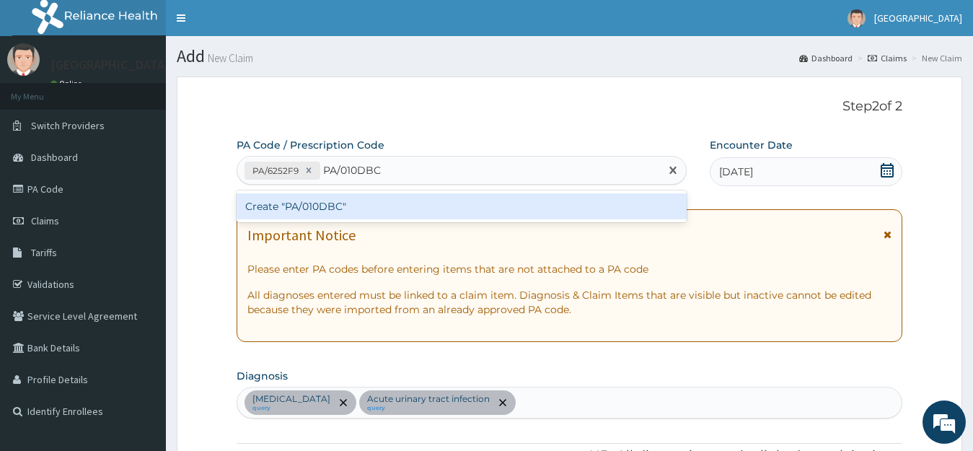
click at [424, 207] on div "Create "PA/010DBC"" at bounding box center [462, 206] width 450 height 26
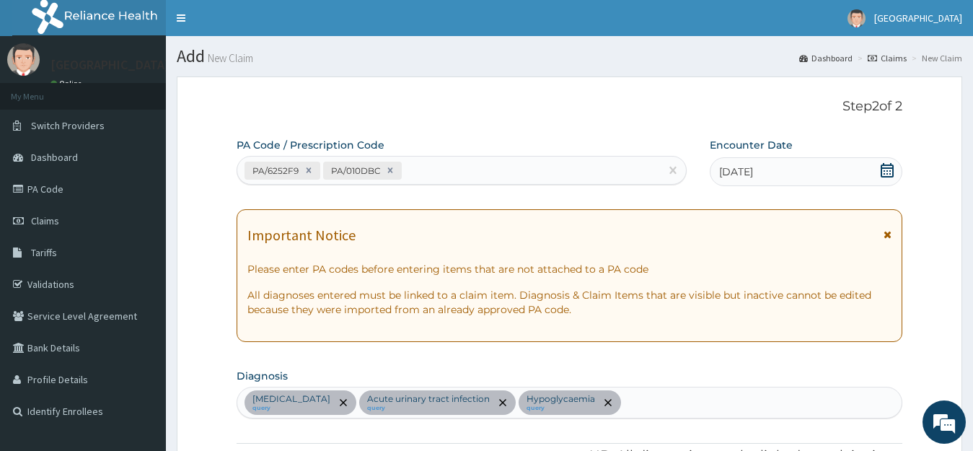
click at [437, 163] on div "PA/6252F9 PA/010DBC" at bounding box center [448, 171] width 423 height 24
paste input "PA/085197"
type input "PA/085197"
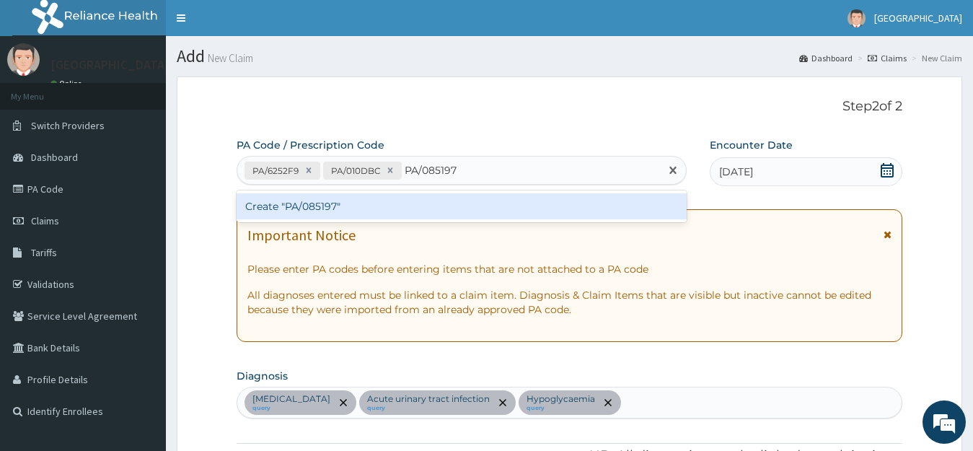
click at [481, 201] on div "Create "PA/085197"" at bounding box center [462, 206] width 450 height 26
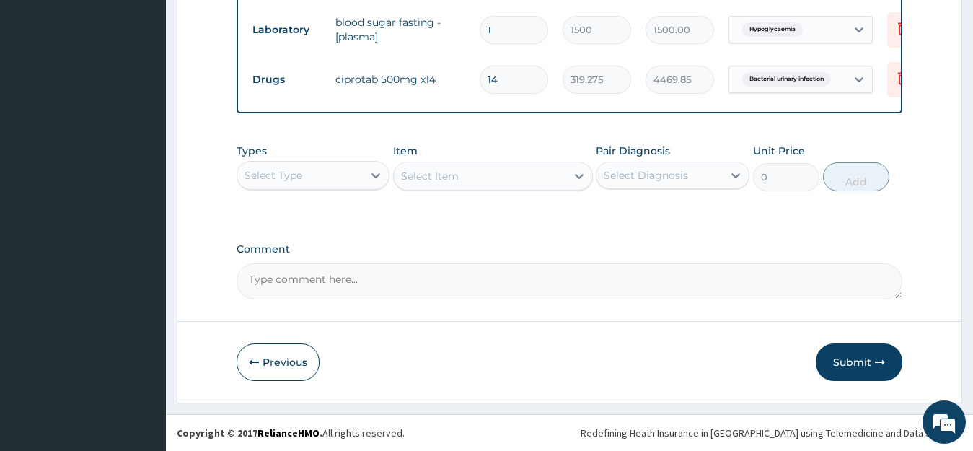
scroll to position [732, 0]
click at [379, 175] on icon at bounding box center [376, 175] width 9 height 5
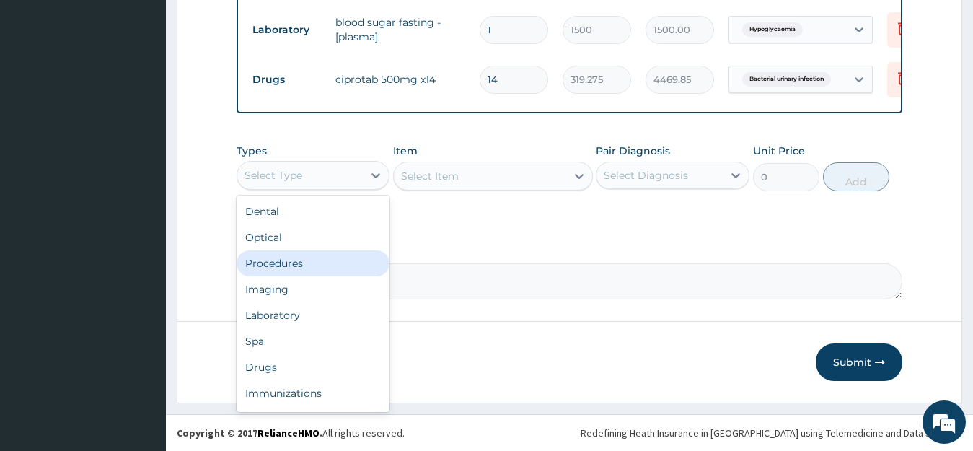
click at [314, 260] on div "Procedures" at bounding box center [314, 263] width 154 height 26
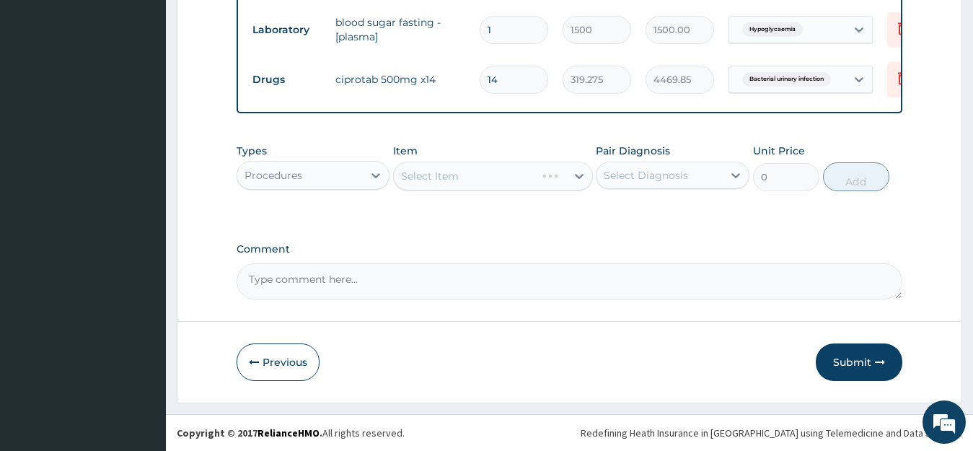
click at [686, 179] on div "Select Diagnosis" at bounding box center [646, 175] width 84 height 14
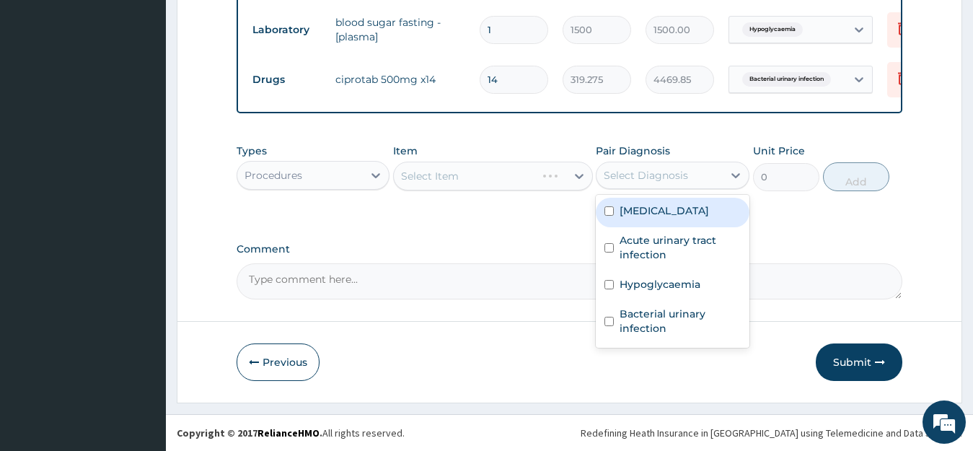
click at [680, 215] on label "Immunosuppression" at bounding box center [664, 210] width 89 height 14
checkbox input "true"
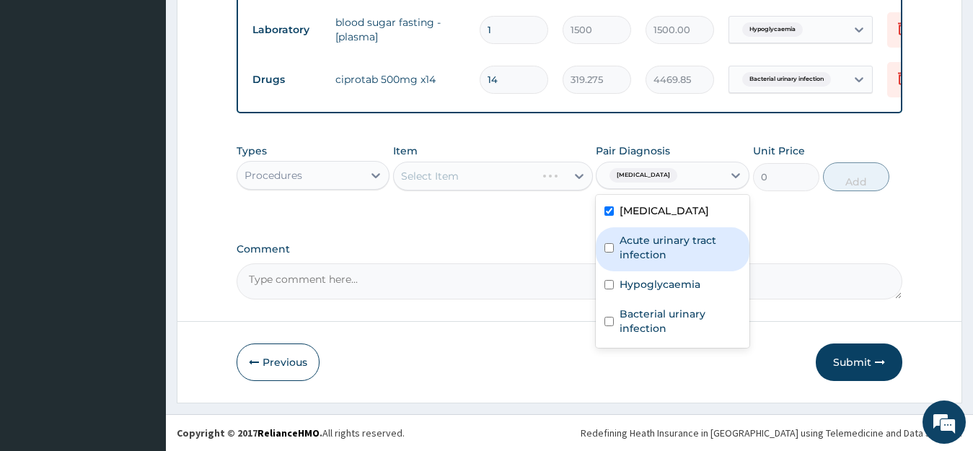
click at [666, 242] on label "Acute urinary tract infection" at bounding box center [680, 247] width 121 height 29
checkbox input "true"
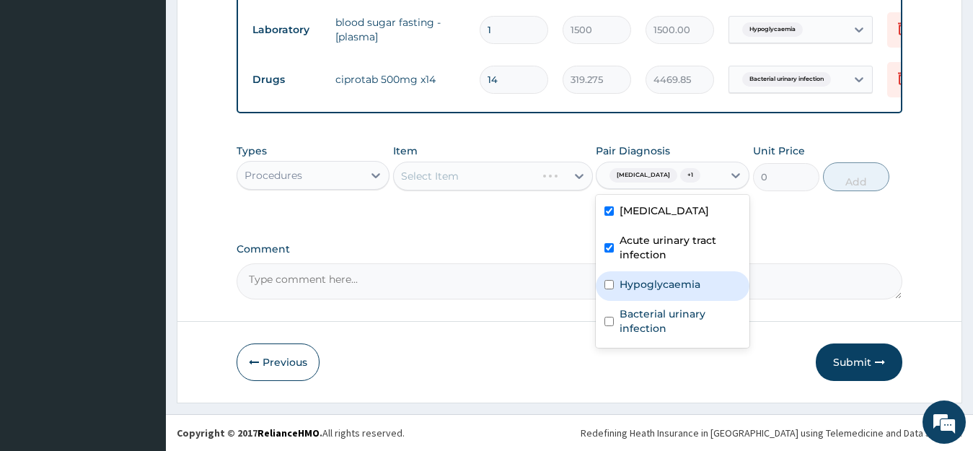
click at [653, 280] on label "Hypoglycaemia" at bounding box center [660, 284] width 81 height 14
checkbox input "true"
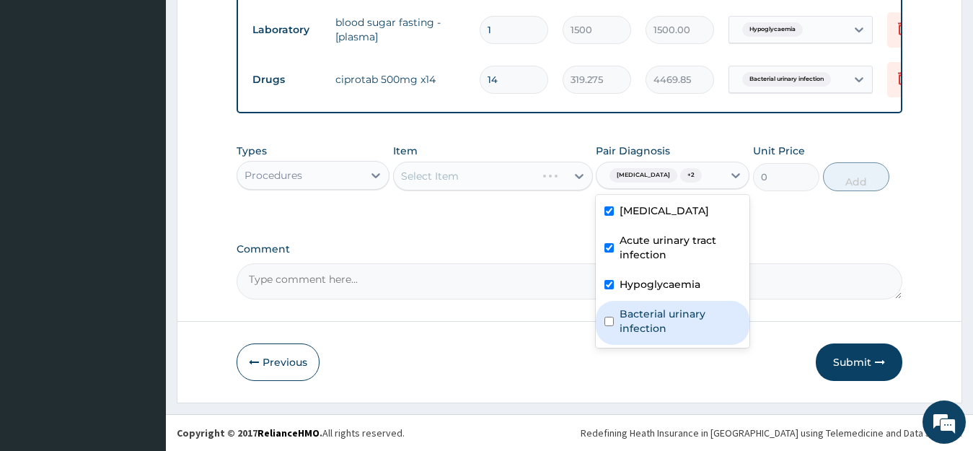
click at [660, 312] on label "Bacterial urinary infection" at bounding box center [680, 321] width 121 height 29
checkbox input "true"
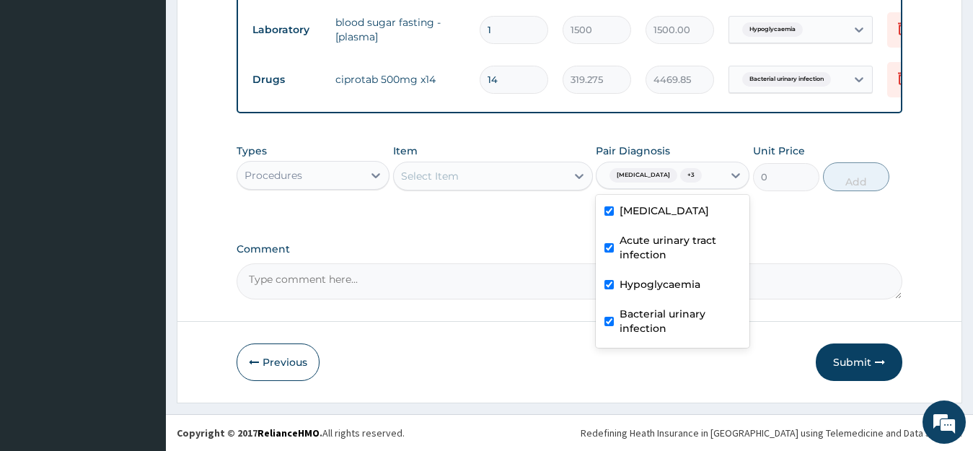
click at [551, 177] on div "Select Item" at bounding box center [480, 176] width 172 height 23
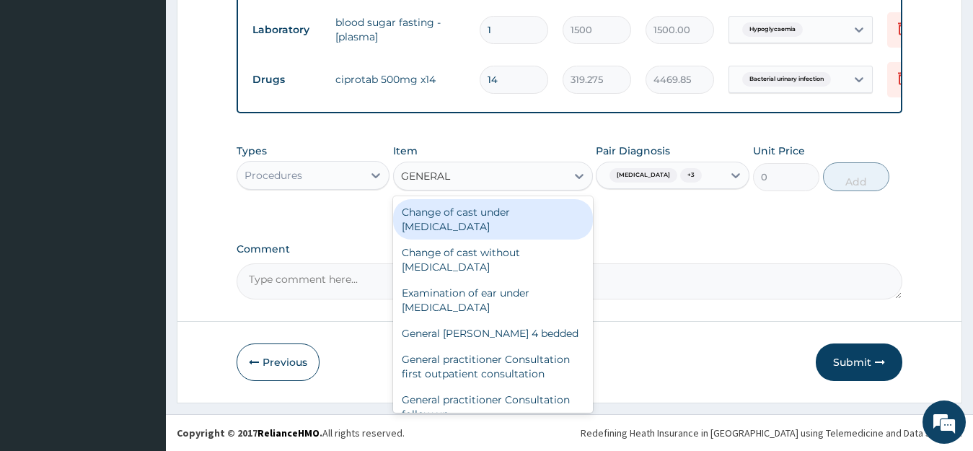
type input "GENERAL P"
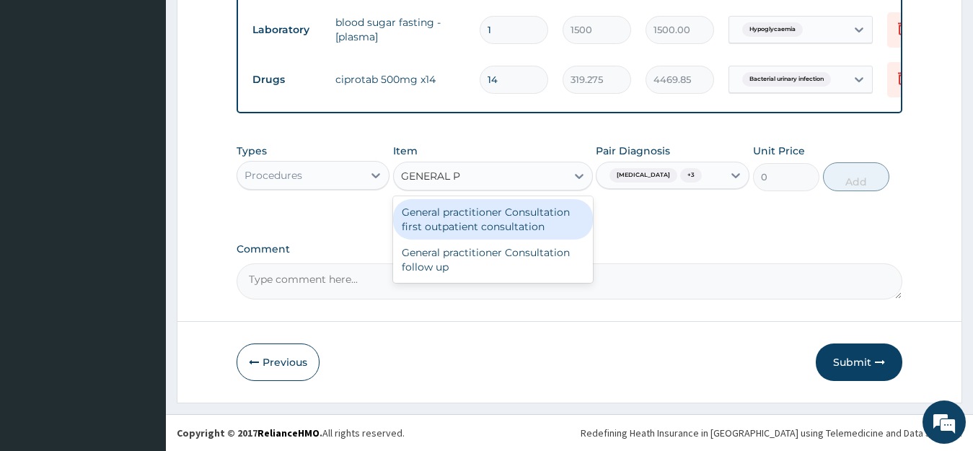
click at [568, 220] on div "General practitioner Consultation first outpatient consultation" at bounding box center [493, 219] width 200 height 40
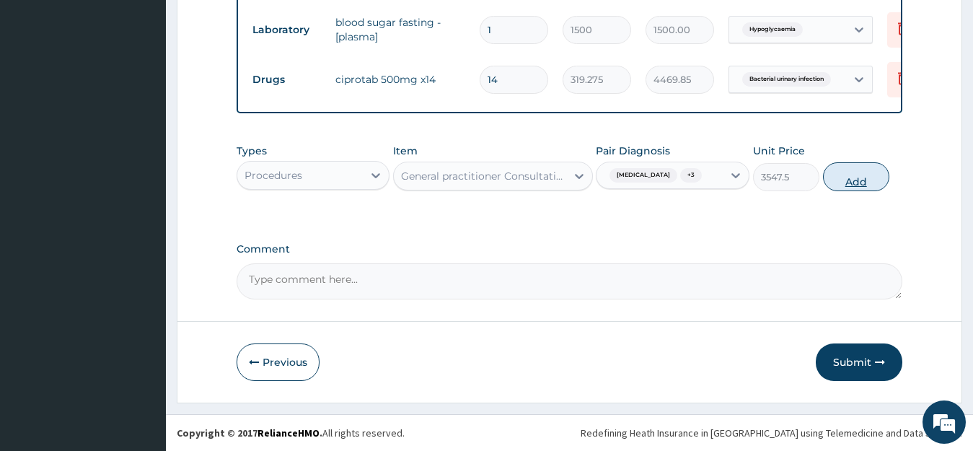
click at [867, 182] on button "Add" at bounding box center [856, 176] width 66 height 29
type input "0"
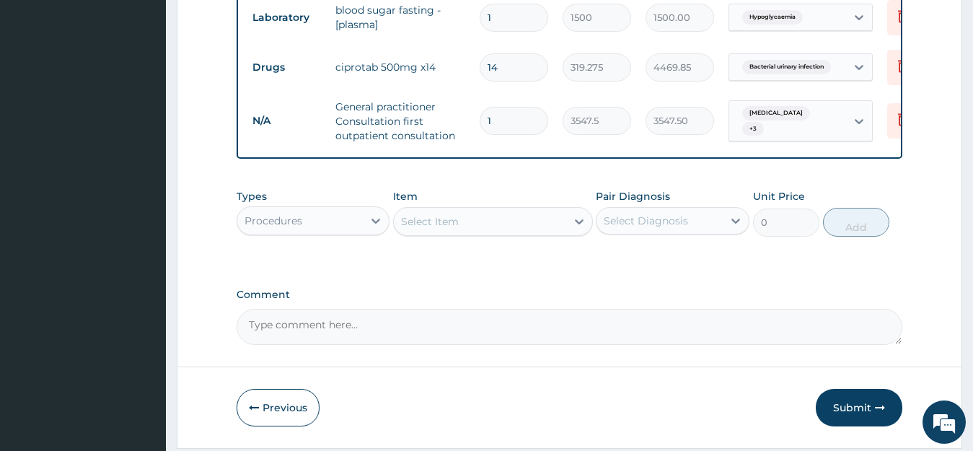
click at [447, 229] on div "Select Item" at bounding box center [430, 221] width 58 height 14
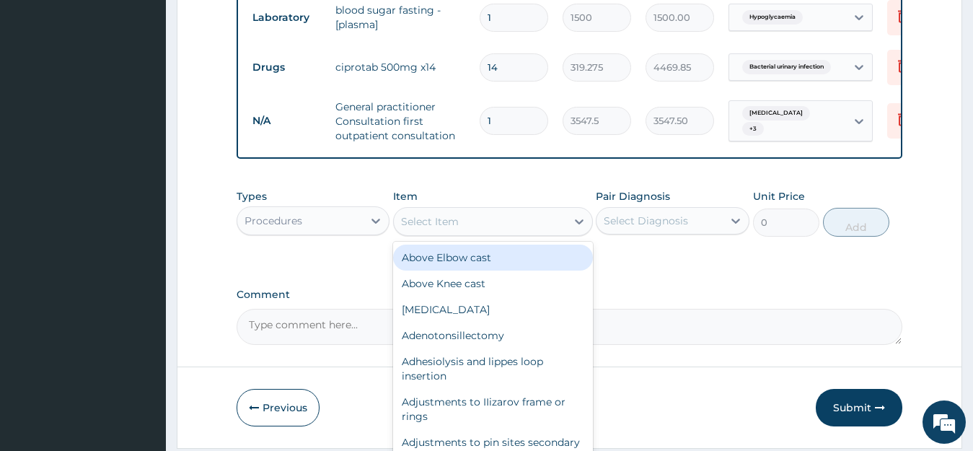
click at [348, 230] on div "Procedures" at bounding box center [300, 220] width 126 height 23
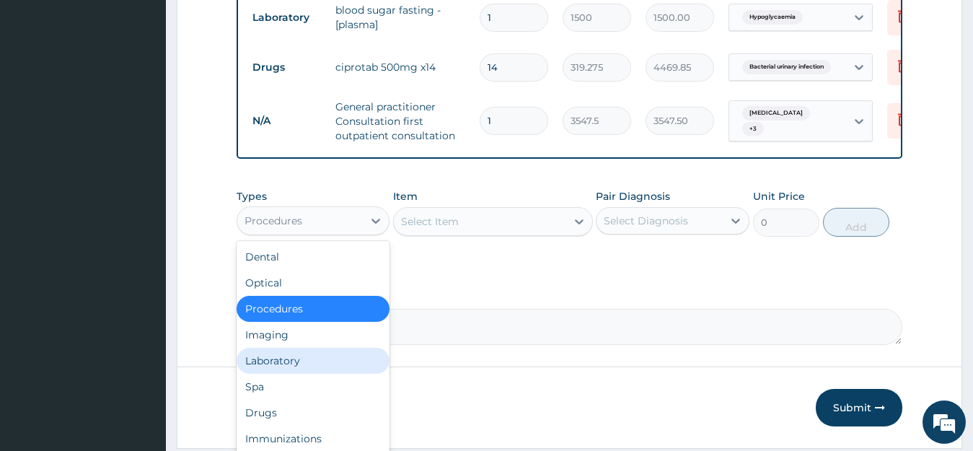
drag, startPoint x: 302, startPoint y: 373, endPoint x: 326, endPoint y: 339, distance: 41.4
click at [303, 373] on div "Laboratory" at bounding box center [314, 361] width 154 height 26
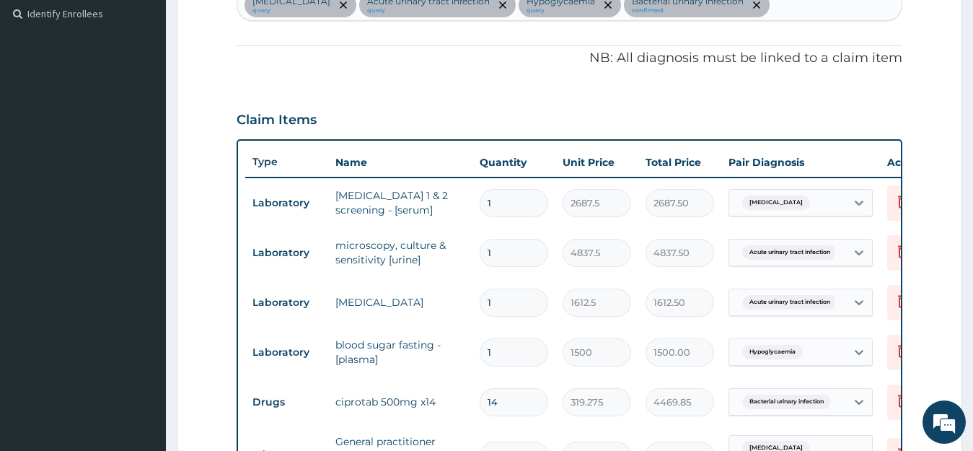
scroll to position [299, 0]
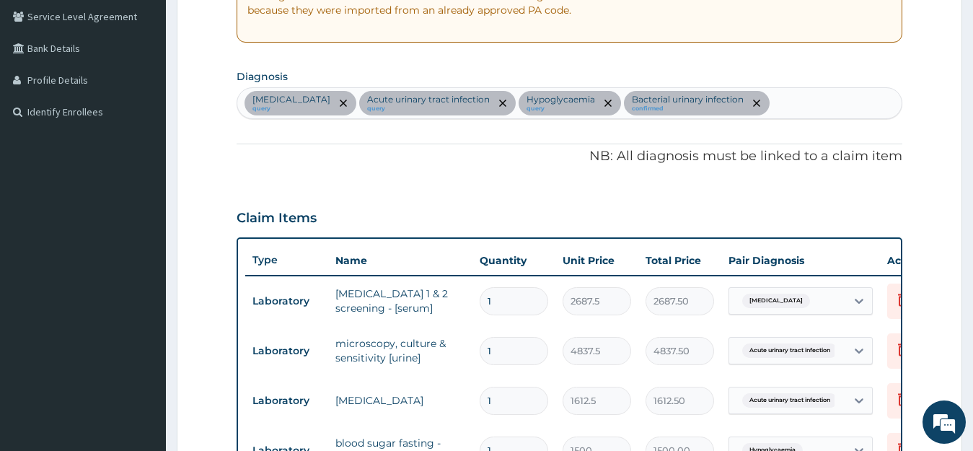
click at [803, 107] on div "Immunosuppression query Acute urinary tract infection query Hypoglycaemia query…" at bounding box center [569, 103] width 665 height 30
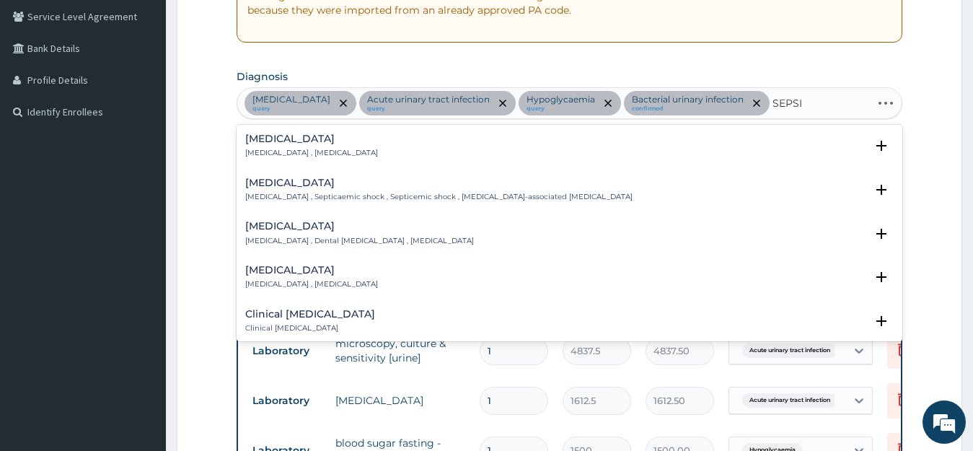
type input "[MEDICAL_DATA]"
click at [281, 149] on p "Systemic infection , Sepsis" at bounding box center [311, 153] width 133 height 10
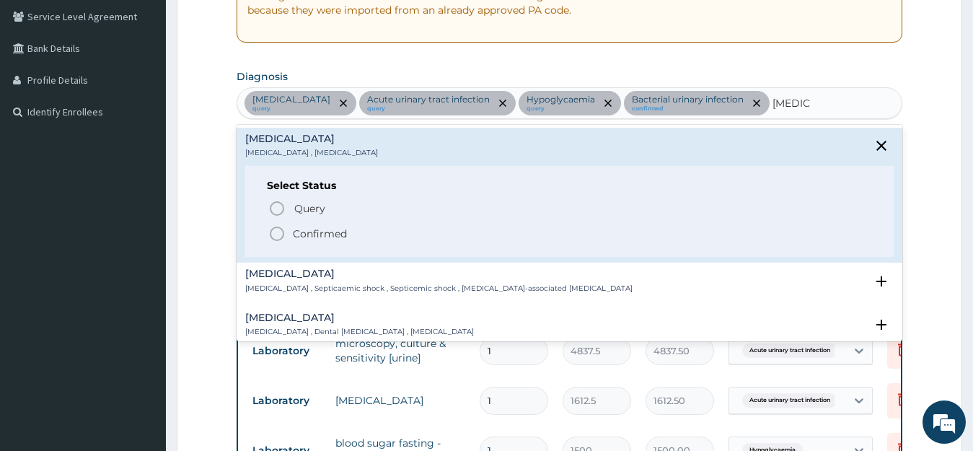
click at [317, 234] on p "Confirmed" at bounding box center [320, 234] width 54 height 14
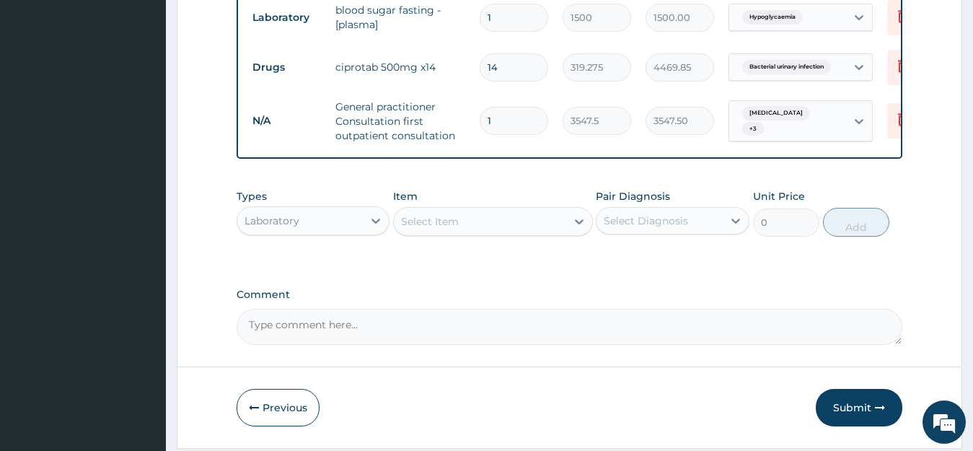
scroll to position [790, 0]
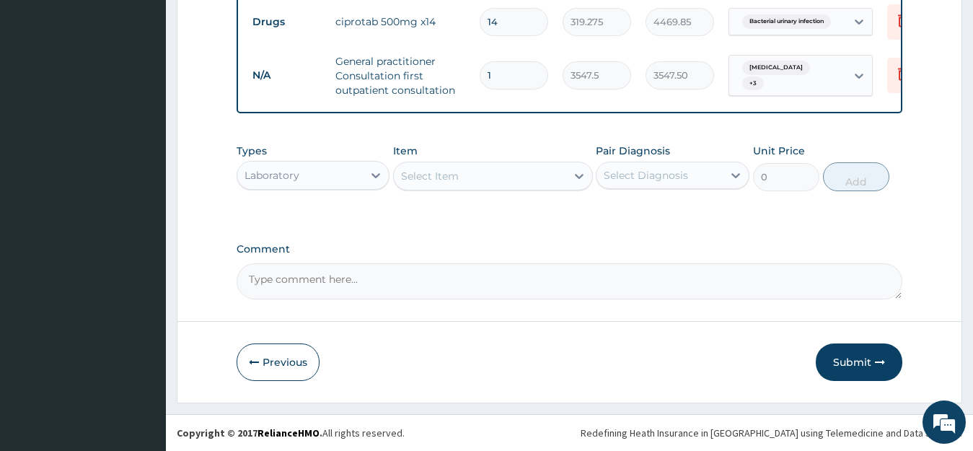
click at [452, 178] on div "Select Item" at bounding box center [430, 176] width 58 height 14
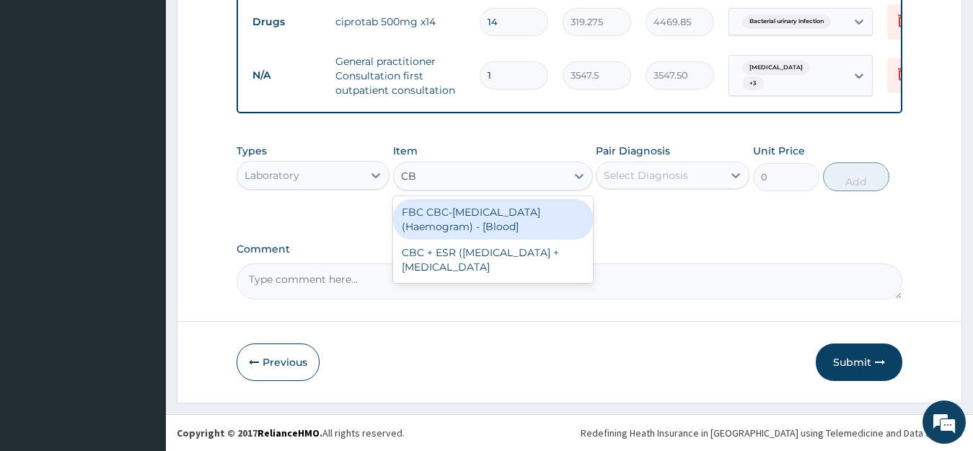
type input "CBC"
drag, startPoint x: 460, startPoint y: 218, endPoint x: 522, endPoint y: 196, distance: 65.7
click at [455, 218] on div "FBC CBC-Complete Blood Count (Haemogram) - [Blood]" at bounding box center [493, 219] width 200 height 40
type input "4300"
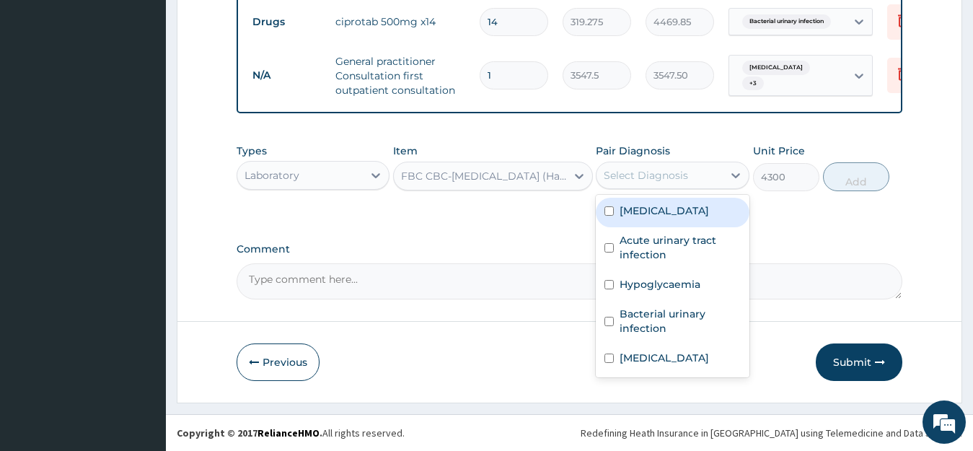
click at [675, 175] on div "Select Diagnosis" at bounding box center [646, 175] width 84 height 14
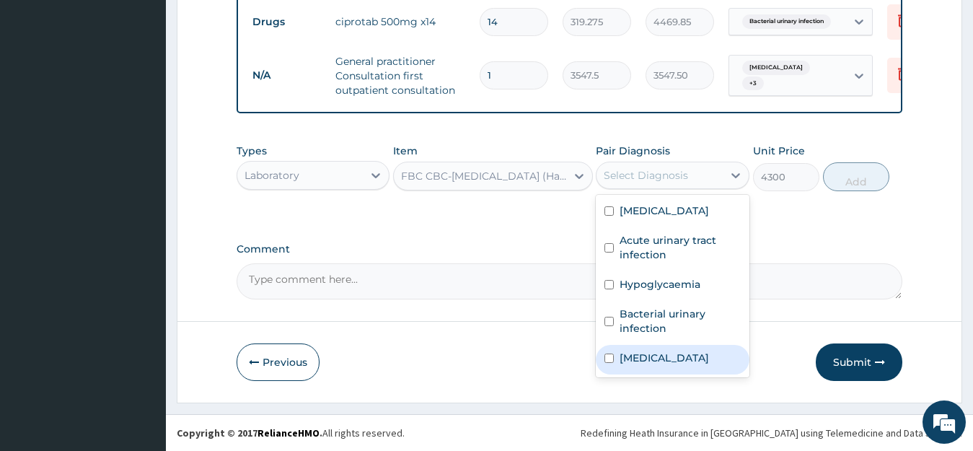
click at [665, 356] on div "[MEDICAL_DATA]" at bounding box center [673, 360] width 154 height 30
checkbox input "true"
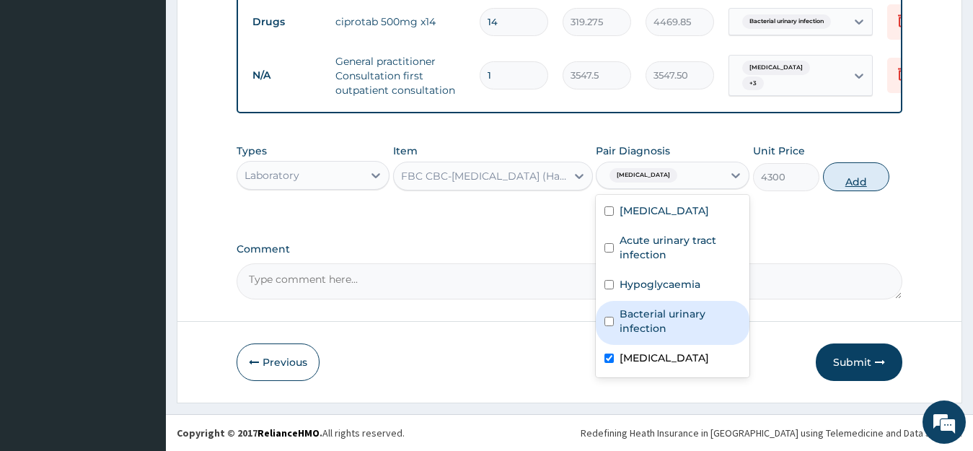
click at [834, 177] on button "Add" at bounding box center [856, 176] width 66 height 29
type input "0"
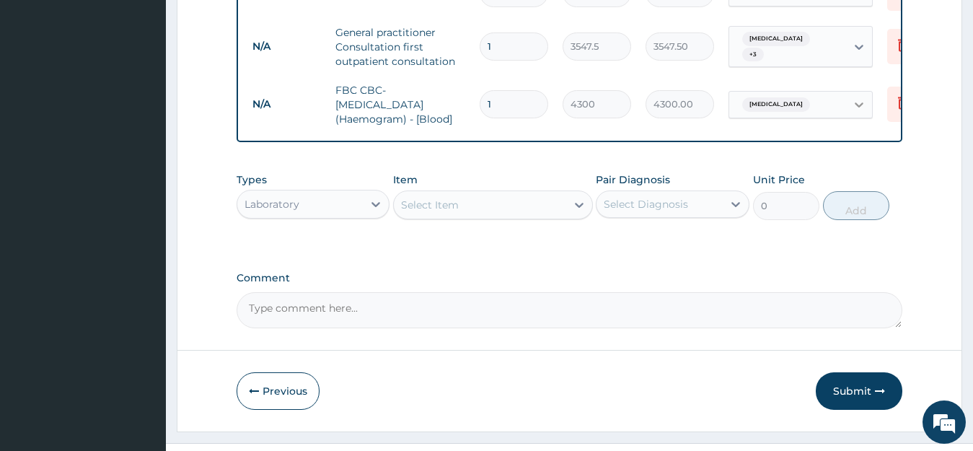
scroll to position [848, 0]
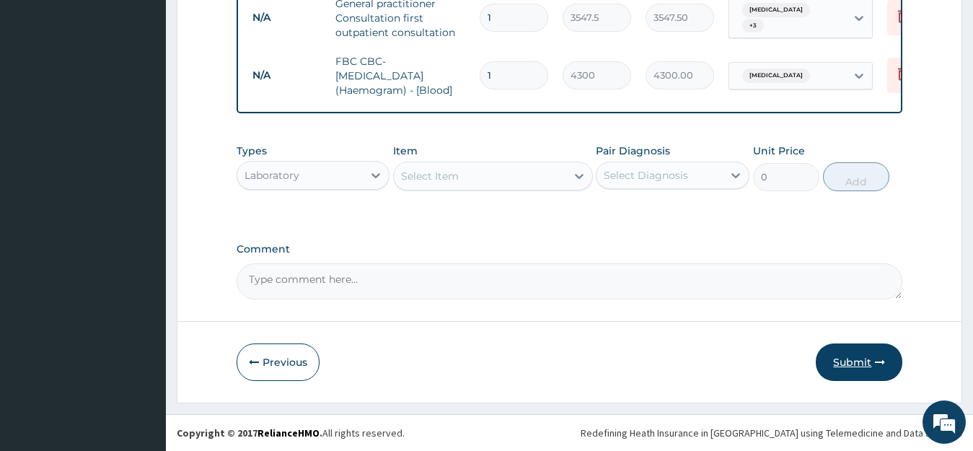
click at [856, 366] on button "Submit" at bounding box center [859, 362] width 87 height 38
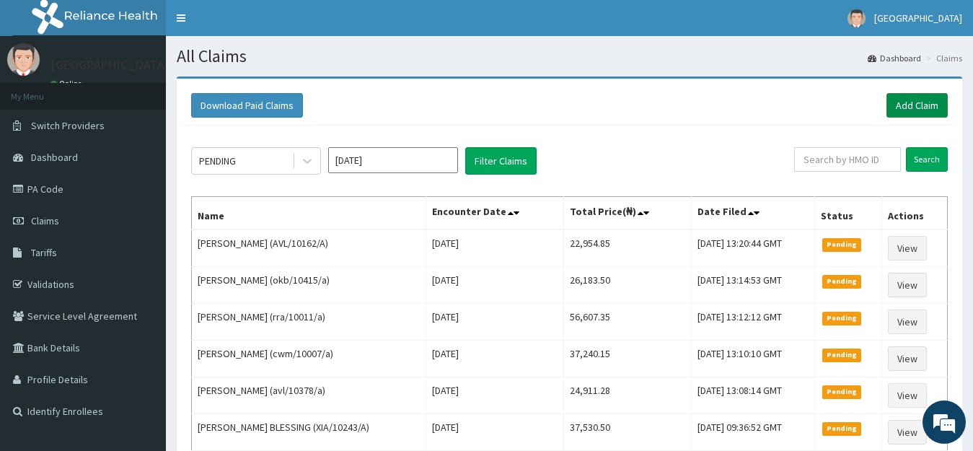
click at [911, 108] on link "Add Claim" at bounding box center [917, 105] width 61 height 25
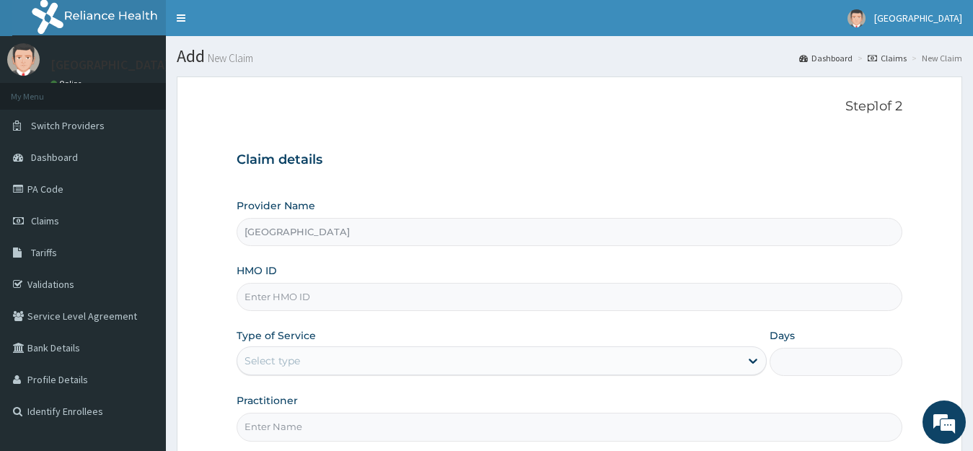
click at [263, 300] on input "HMO ID" at bounding box center [570, 297] width 667 height 28
paste input "ret/46282/a"
type input "ret/46282/a"
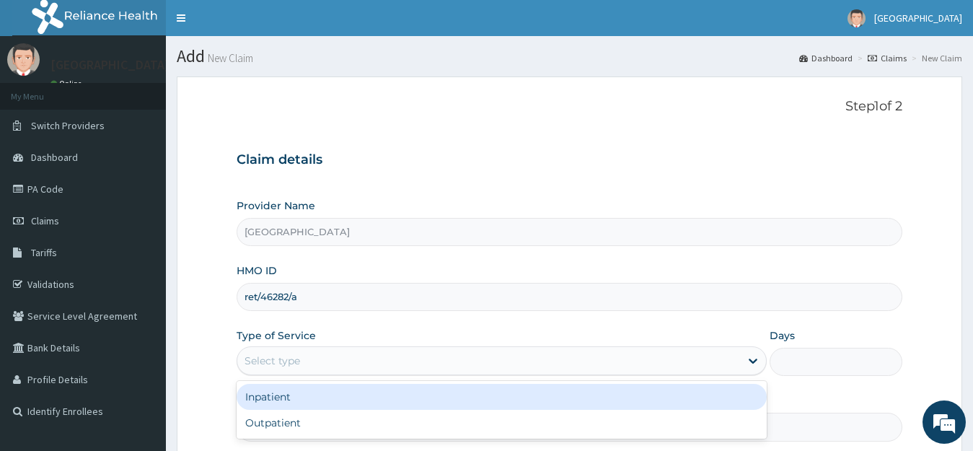
click at [272, 360] on div "Select type" at bounding box center [273, 361] width 56 height 14
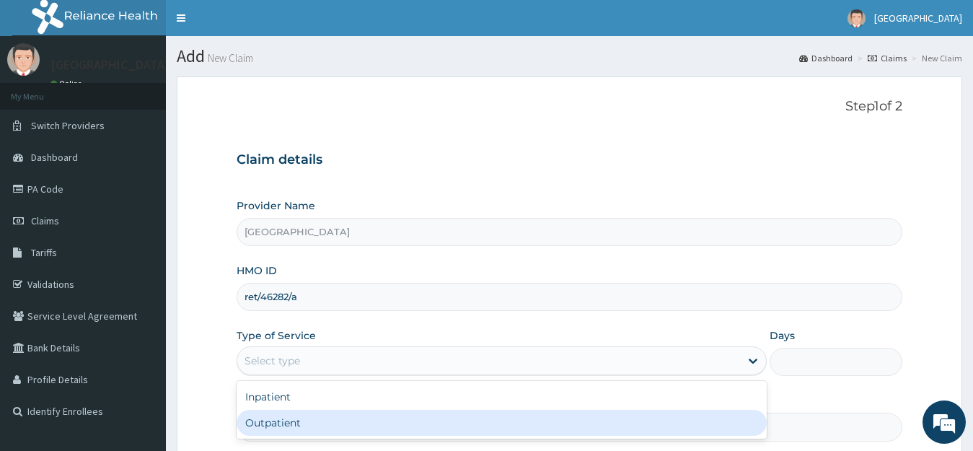
click at [276, 419] on div "Outpatient" at bounding box center [502, 423] width 531 height 26
type input "1"
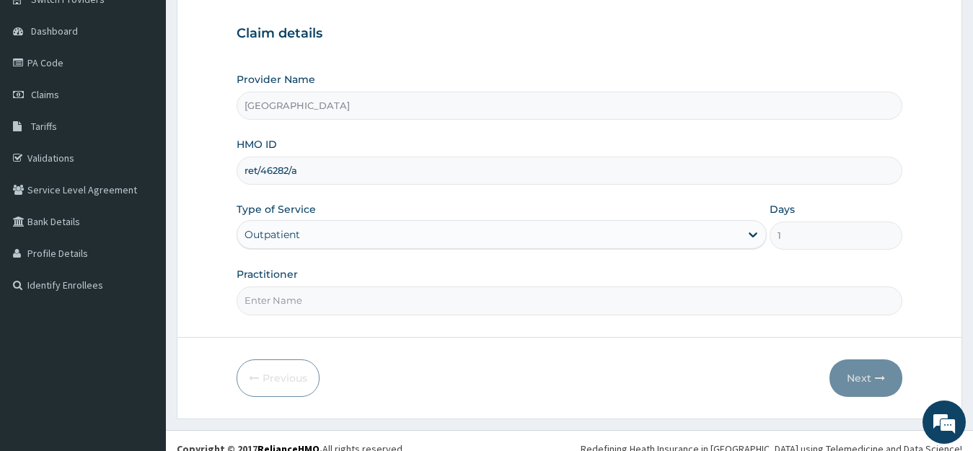
scroll to position [142, 0]
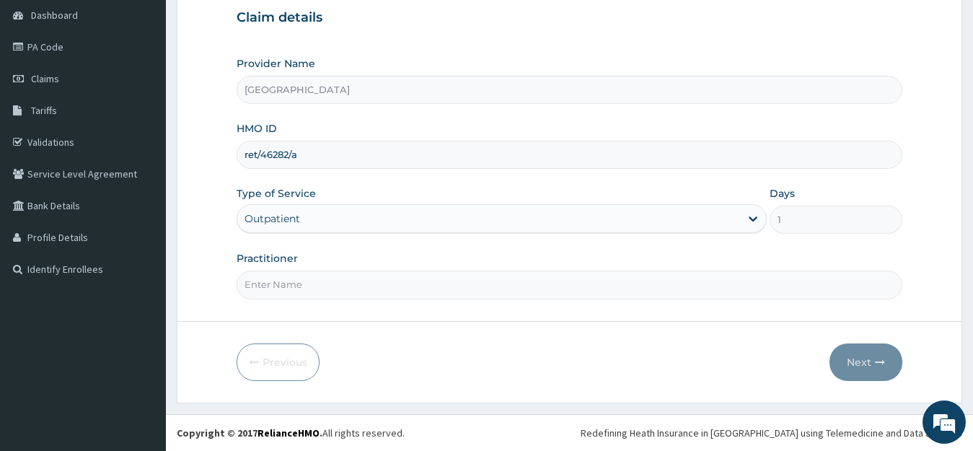
click at [283, 285] on input "Practitioner" at bounding box center [570, 285] width 667 height 28
type input "[PERSON_NAME]"
click at [845, 371] on button "Next" at bounding box center [866, 362] width 73 height 38
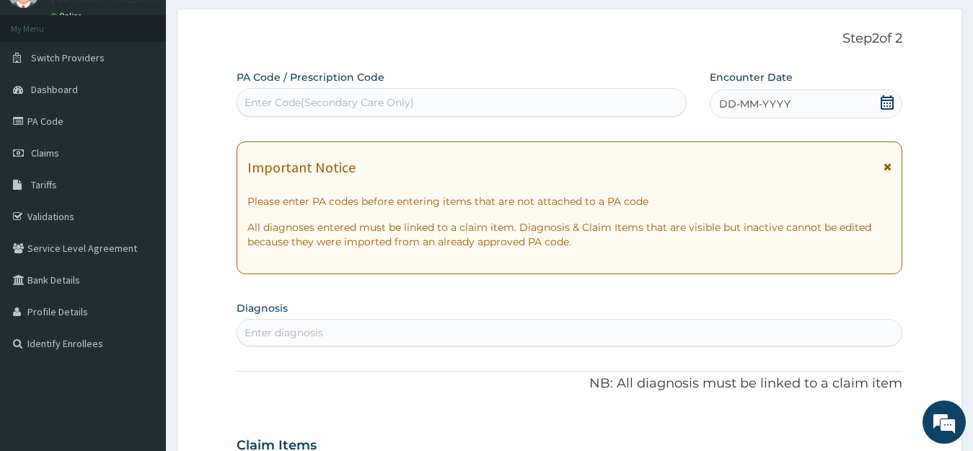
scroll to position [0, 0]
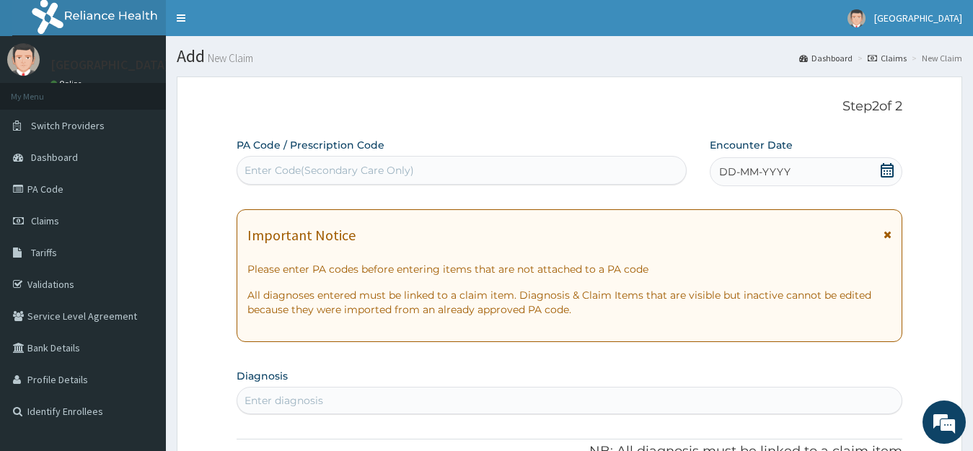
click at [335, 175] on div "Enter Code(Secondary Care Only)" at bounding box center [330, 170] width 170 height 14
paste input "PA/FF4AFA"
type input "PA/FF4AFA"
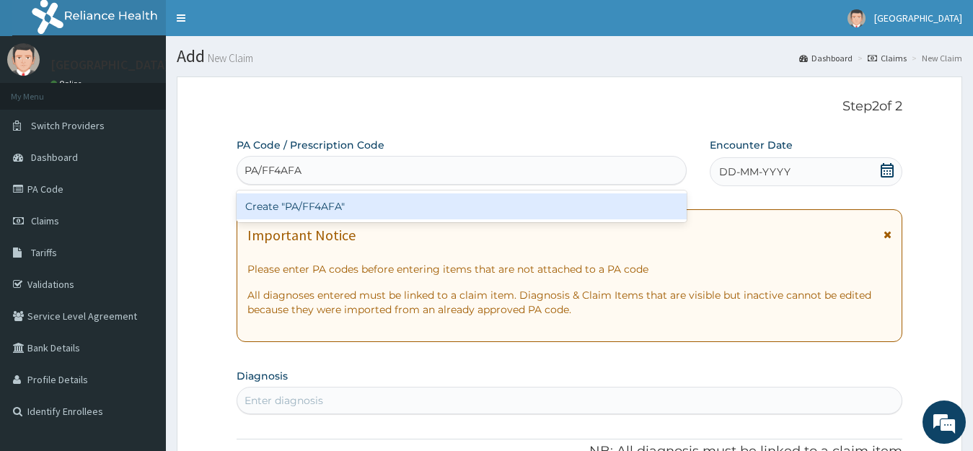
click at [324, 202] on div "Create "PA/FF4AFA"" at bounding box center [462, 206] width 450 height 26
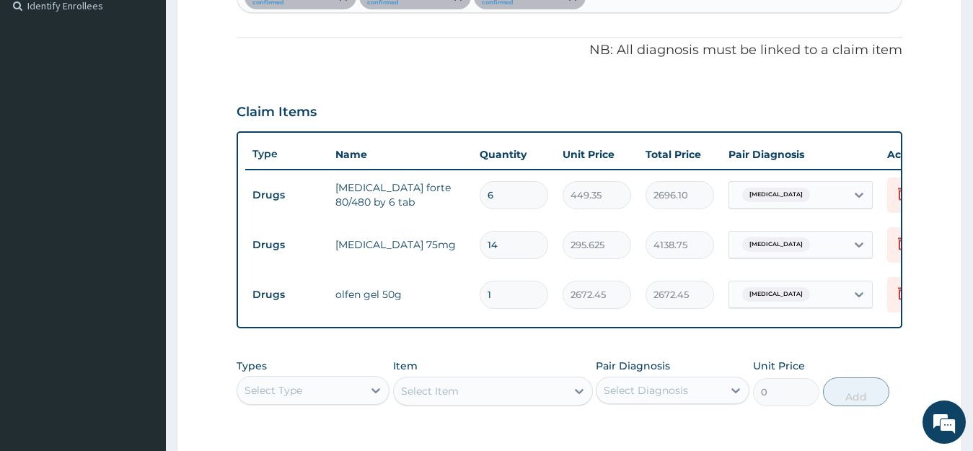
scroll to position [330, 0]
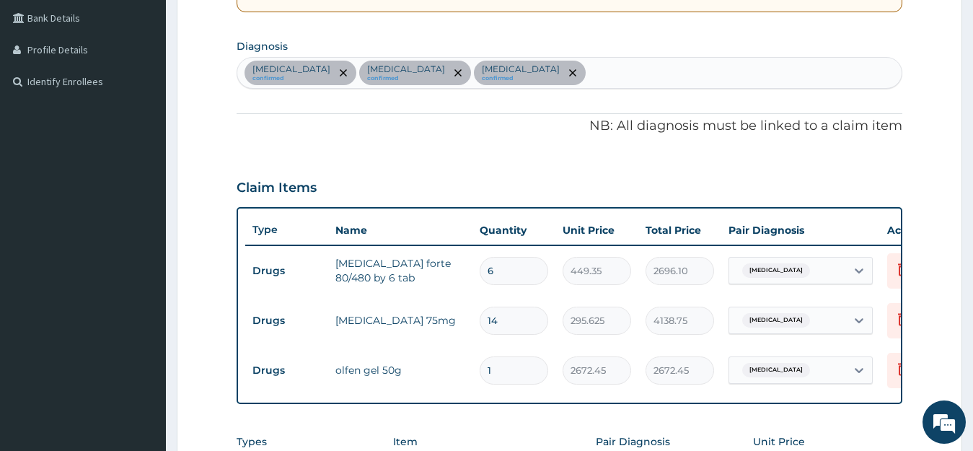
click at [548, 67] on div "[MEDICAL_DATA] confirmed [MEDICAL_DATA] confirmed [MEDICAL_DATA] confirmed" at bounding box center [569, 73] width 665 height 30
type input "[MEDICAL_DATA]"
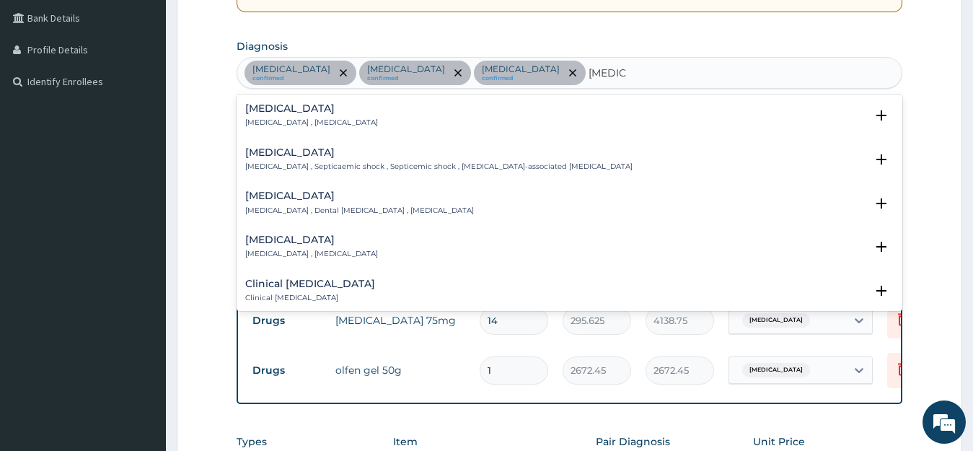
click at [267, 114] on h4 "[MEDICAL_DATA]" at bounding box center [311, 108] width 133 height 11
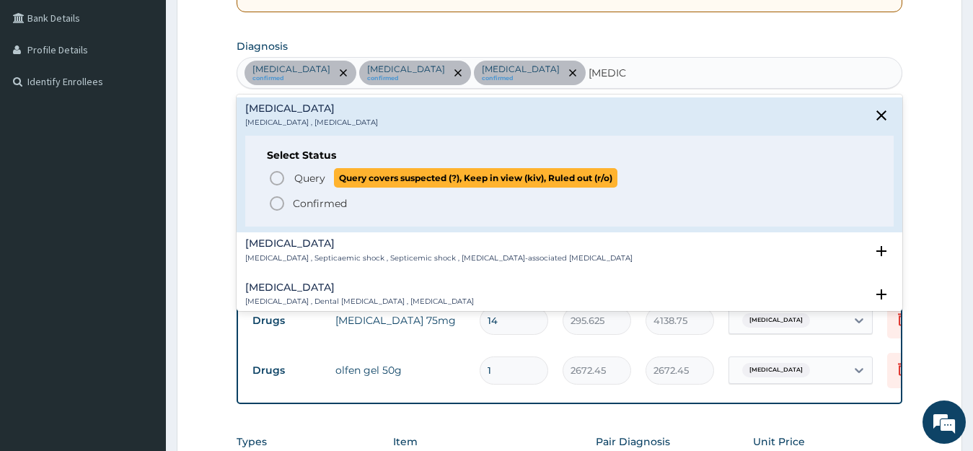
click at [307, 176] on span "Query" at bounding box center [309, 178] width 31 height 14
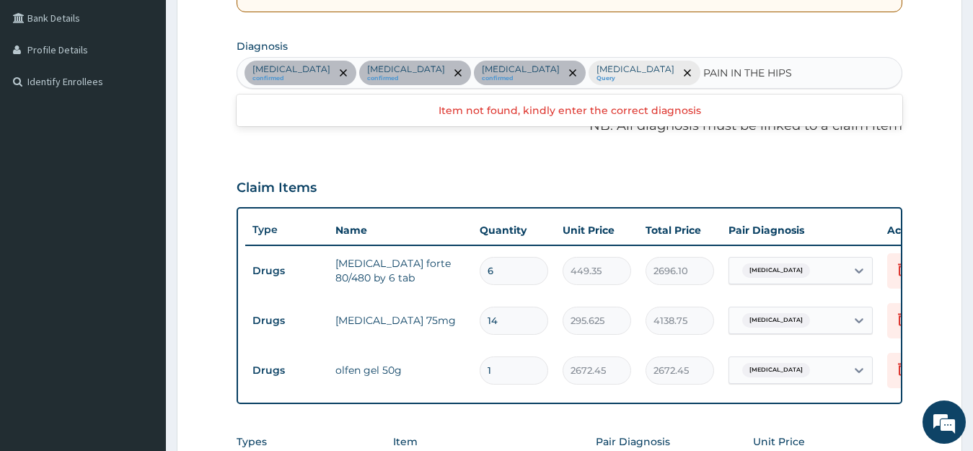
drag, startPoint x: 591, startPoint y: 76, endPoint x: 709, endPoint y: 79, distance: 117.7
click at [709, 79] on div "[MEDICAL_DATA] confirmed [MEDICAL_DATA] confirmed [MEDICAL_DATA] confirmed [MED…" at bounding box center [569, 73] width 665 height 30
type input "HIP PAIN"
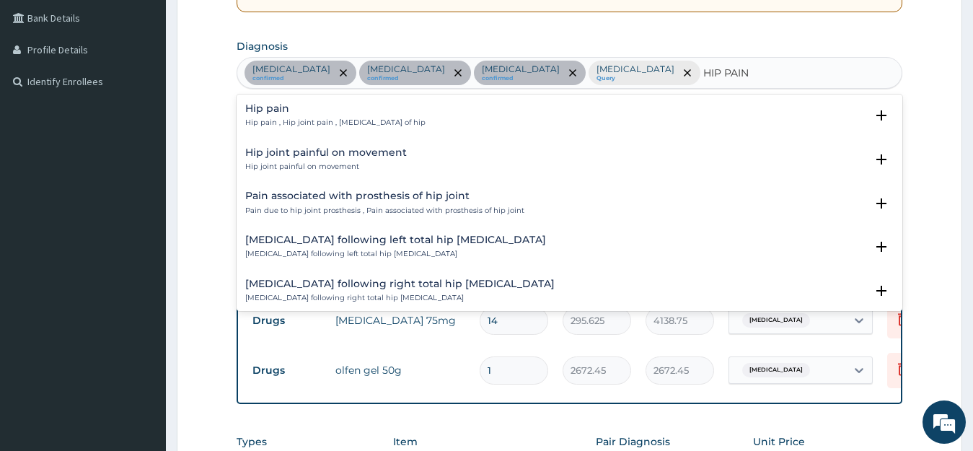
click at [272, 120] on p "Hip pain , Hip joint pain , [MEDICAL_DATA] of hip" at bounding box center [335, 123] width 180 height 10
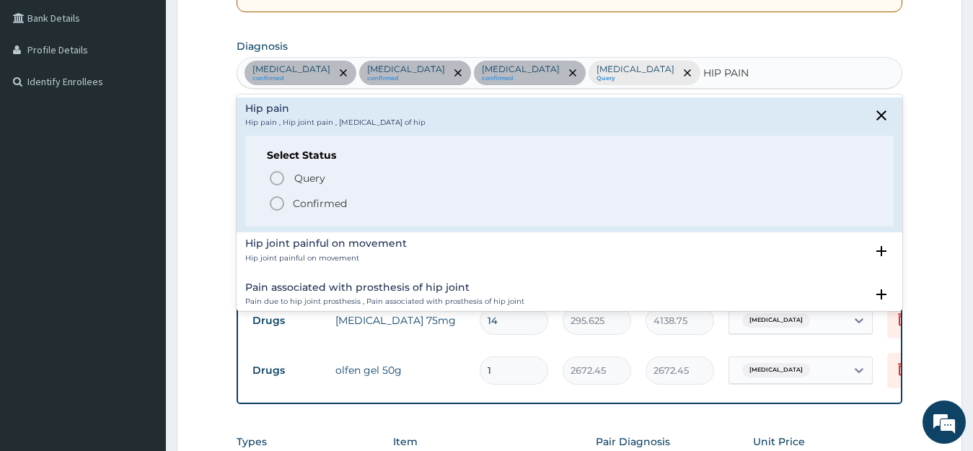
click at [310, 199] on p "Confirmed" at bounding box center [320, 203] width 54 height 14
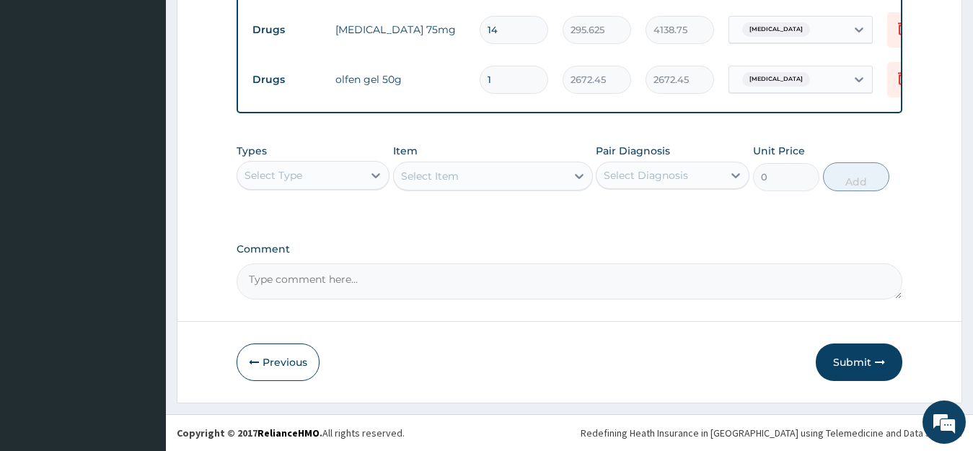
scroll to position [633, 0]
click at [292, 183] on div "Select Type" at bounding box center [300, 175] width 126 height 23
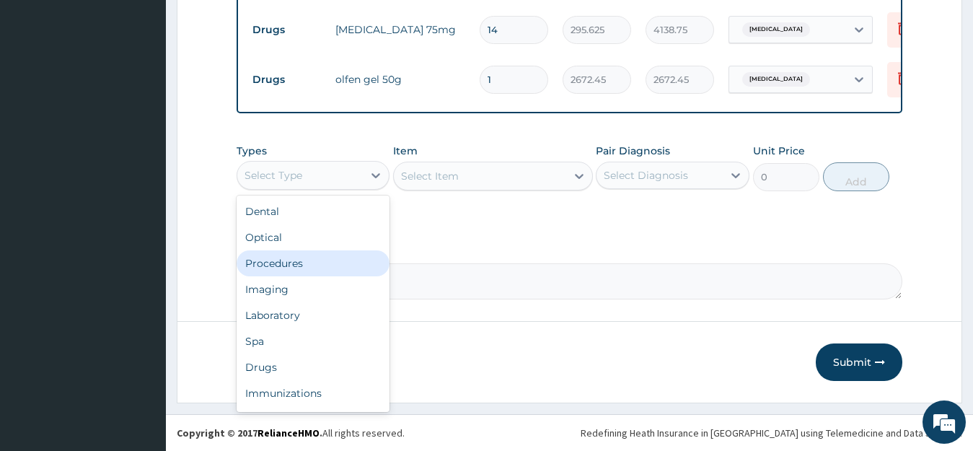
click at [289, 266] on div "Procedures" at bounding box center [314, 263] width 154 height 26
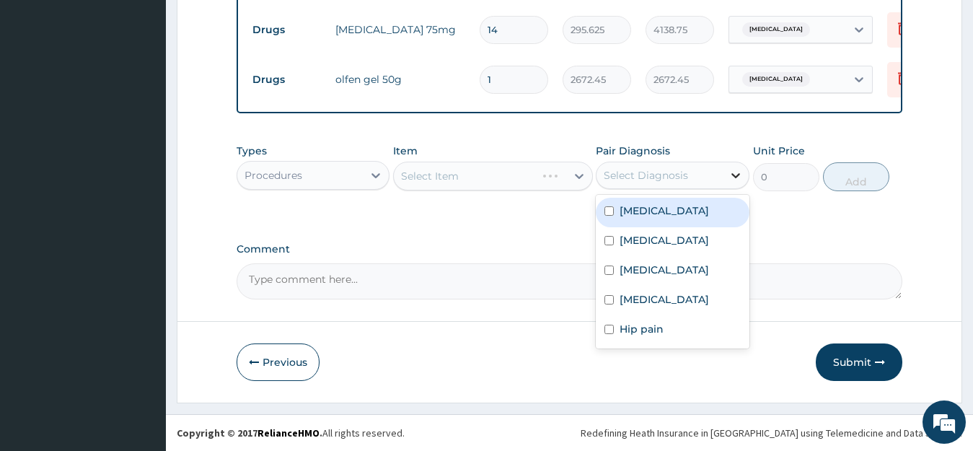
click at [738, 171] on icon at bounding box center [736, 175] width 14 height 14
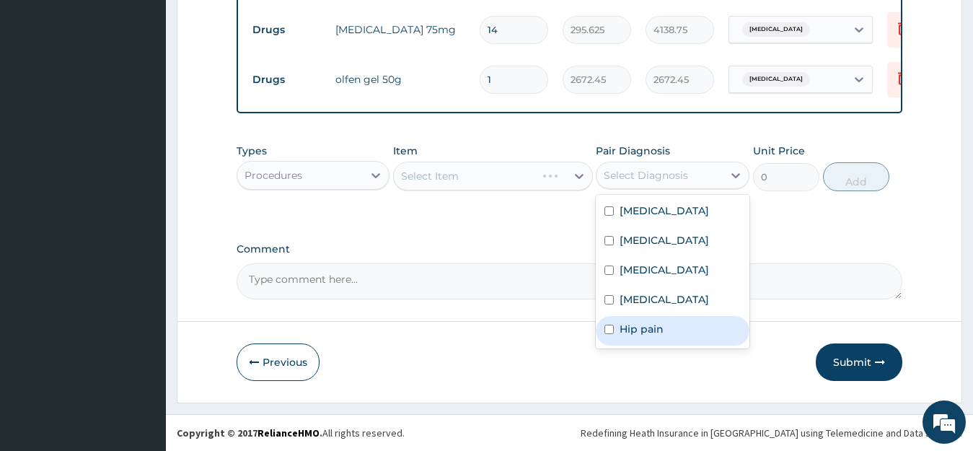
click at [638, 330] on label "Hip pain" at bounding box center [642, 329] width 44 height 14
checkbox input "true"
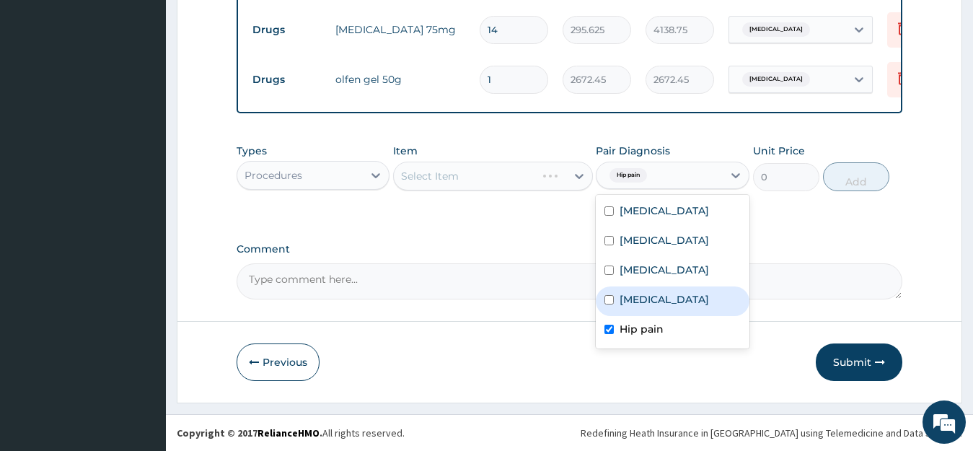
click at [634, 297] on label "Sepsis" at bounding box center [664, 299] width 89 height 14
checkbox input "true"
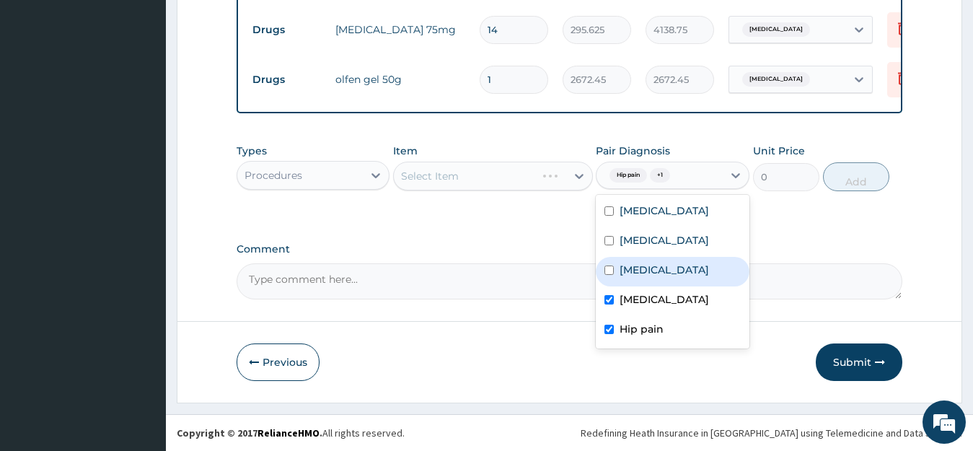
click at [636, 277] on div "Low back pain" at bounding box center [673, 272] width 154 height 30
checkbox input "true"
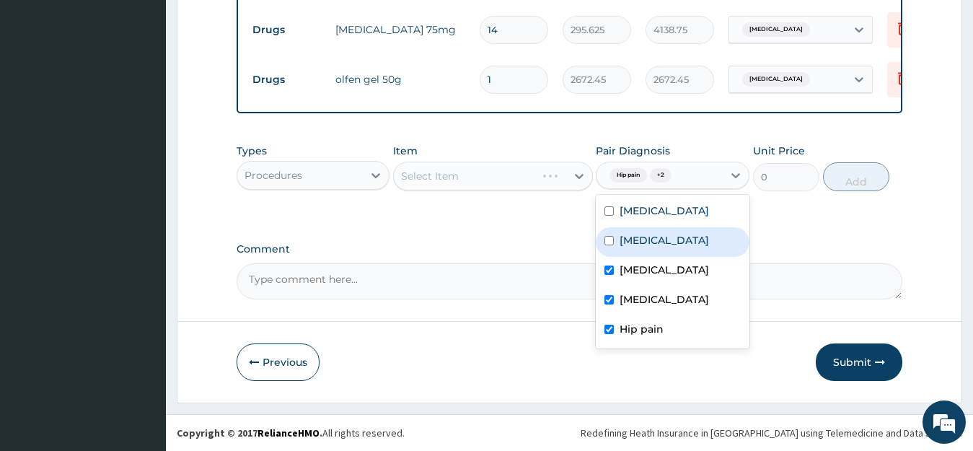
click at [638, 245] on label "Neuropathic pain" at bounding box center [664, 240] width 89 height 14
checkbox input "true"
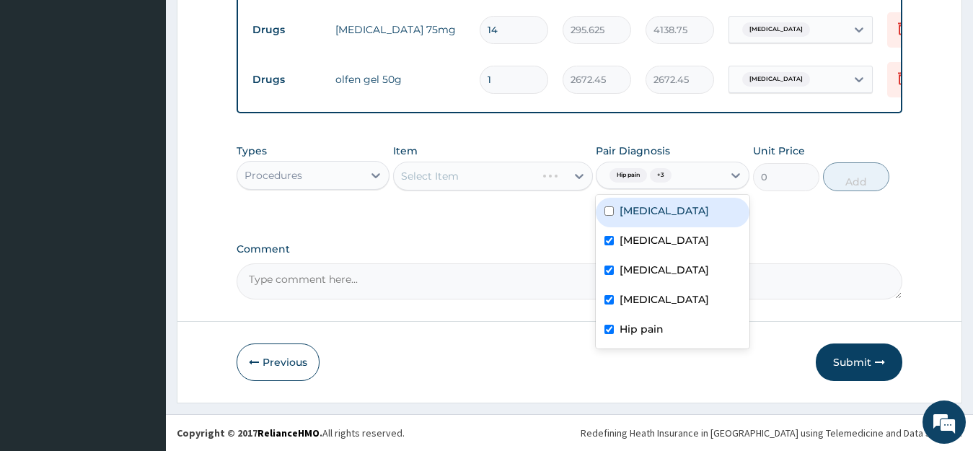
click at [634, 212] on label "[MEDICAL_DATA]" at bounding box center [664, 210] width 89 height 14
checkbox input "true"
click at [463, 172] on div "Select Item" at bounding box center [493, 176] width 200 height 29
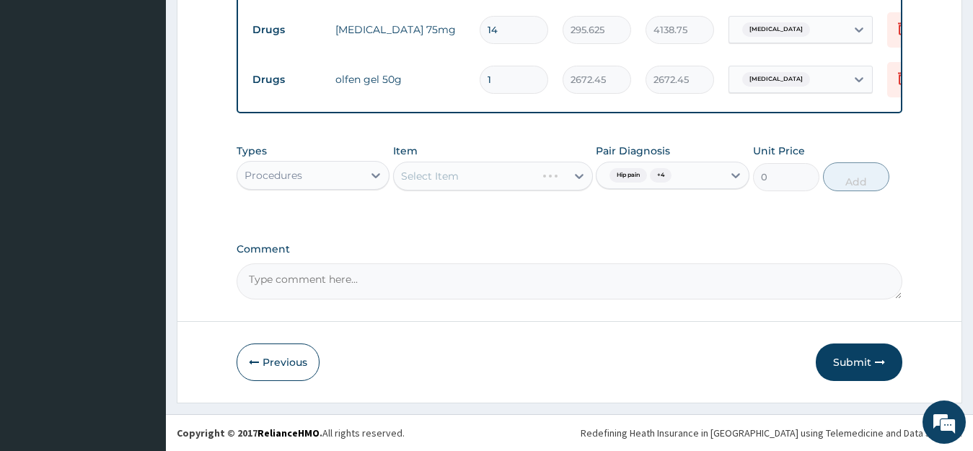
click at [463, 172] on div "Select Item" at bounding box center [493, 176] width 200 height 29
click at [463, 178] on div "Select Item" at bounding box center [493, 176] width 200 height 29
click at [463, 178] on div "Select Item" at bounding box center [480, 176] width 172 height 23
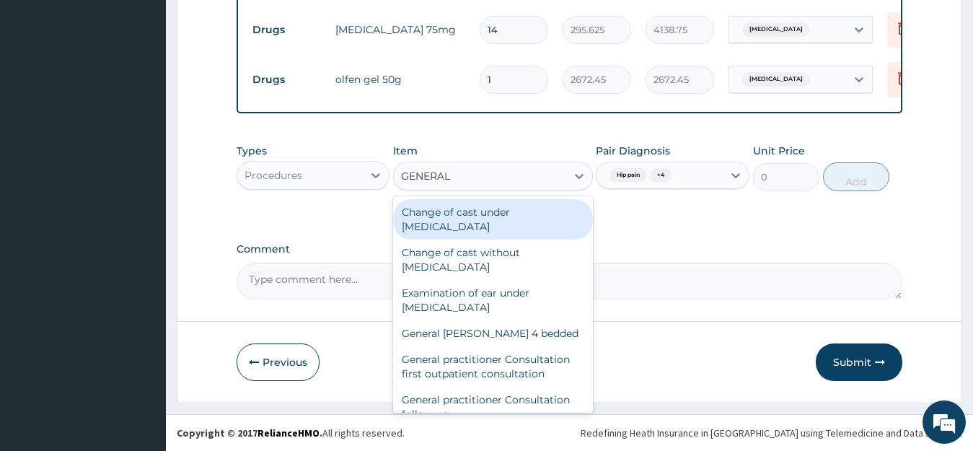
type input "GENERAL P"
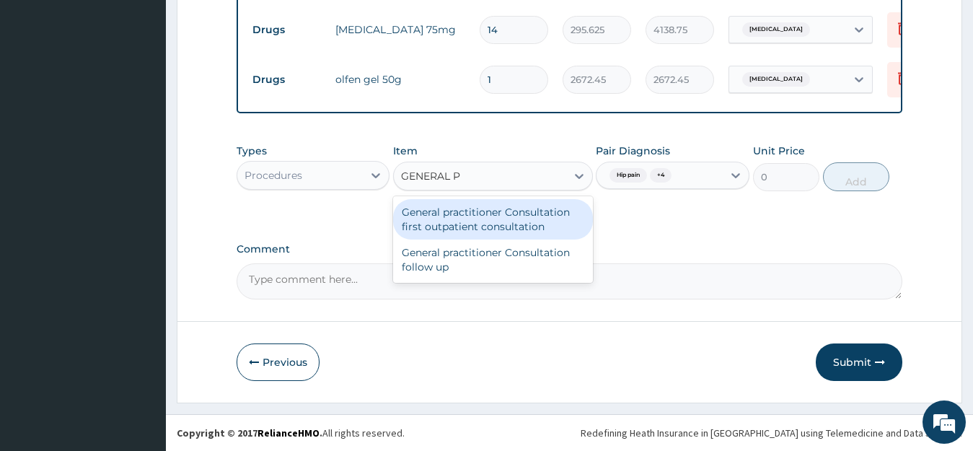
click at [513, 215] on div "General practitioner Consultation first outpatient consultation" at bounding box center [493, 219] width 200 height 40
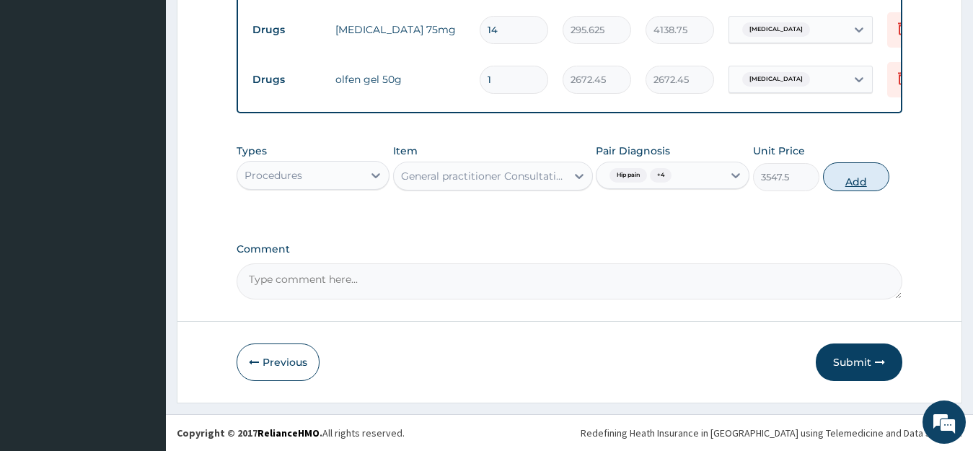
click at [860, 183] on button "Add" at bounding box center [856, 176] width 66 height 29
type input "0"
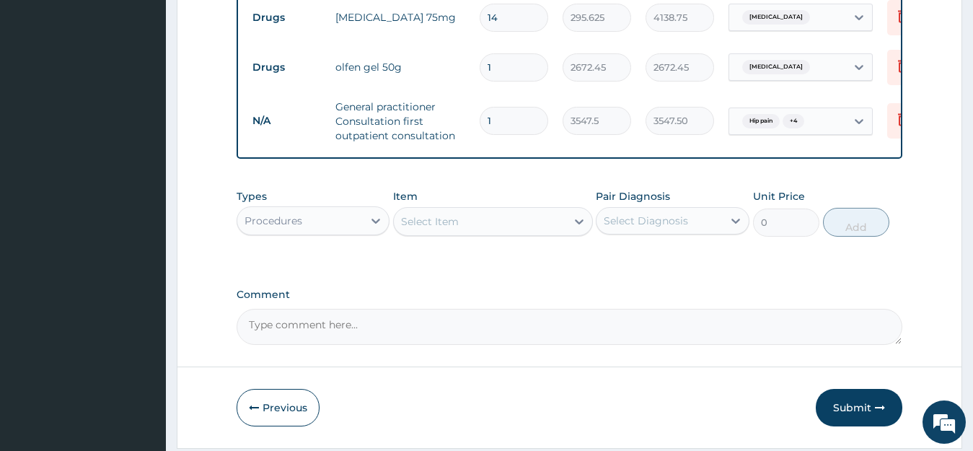
click at [349, 232] on div "Procedures" at bounding box center [300, 220] width 126 height 23
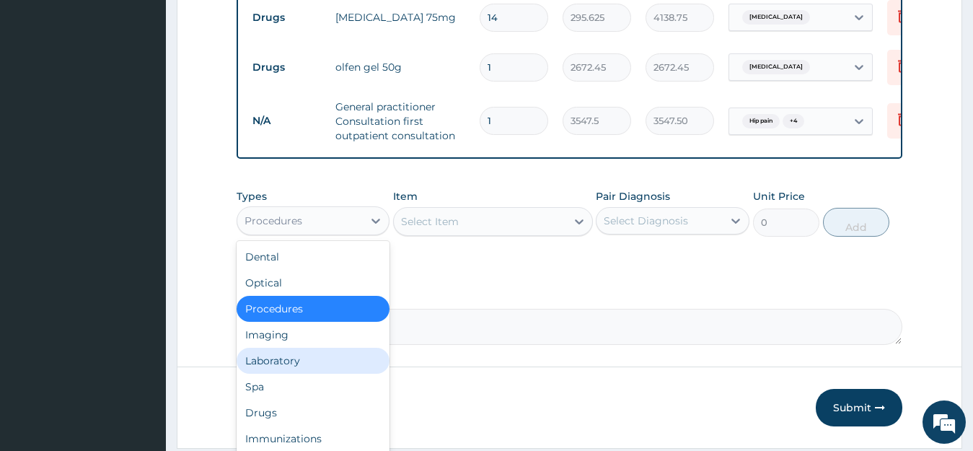
click at [302, 373] on div "Laboratory" at bounding box center [314, 361] width 154 height 26
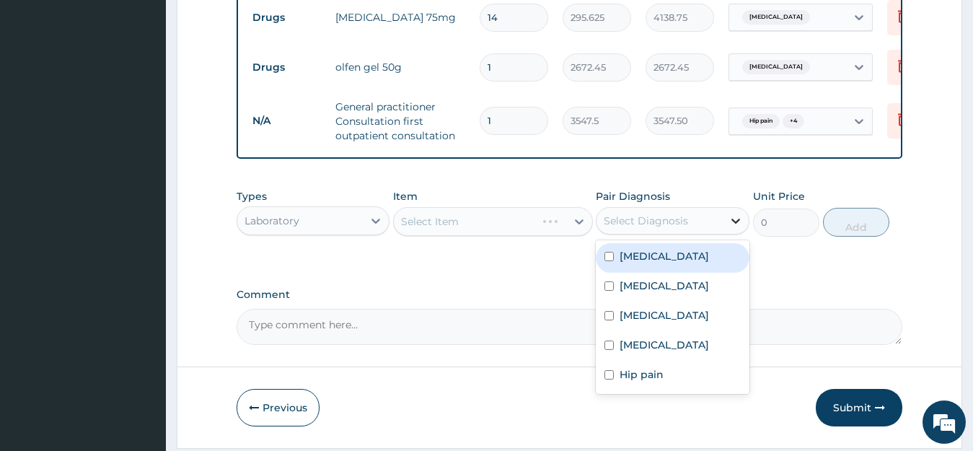
click at [737, 224] on icon at bounding box center [736, 221] width 9 height 5
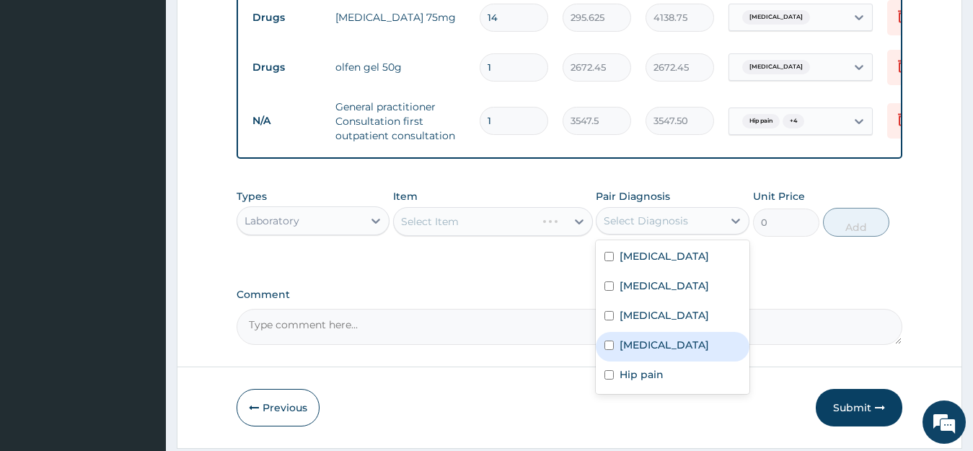
click at [641, 352] on label "Sepsis" at bounding box center [664, 345] width 89 height 14
checkbox input "true"
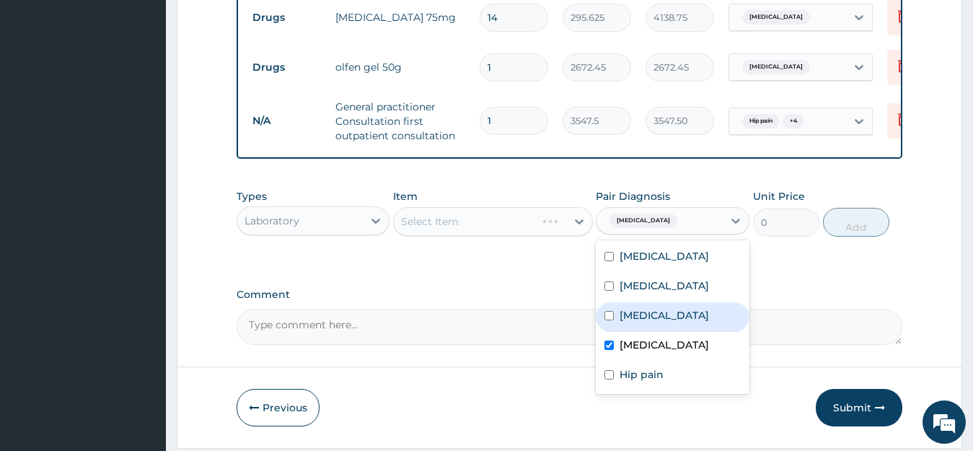
click at [472, 236] on div "Select Item" at bounding box center [493, 221] width 200 height 29
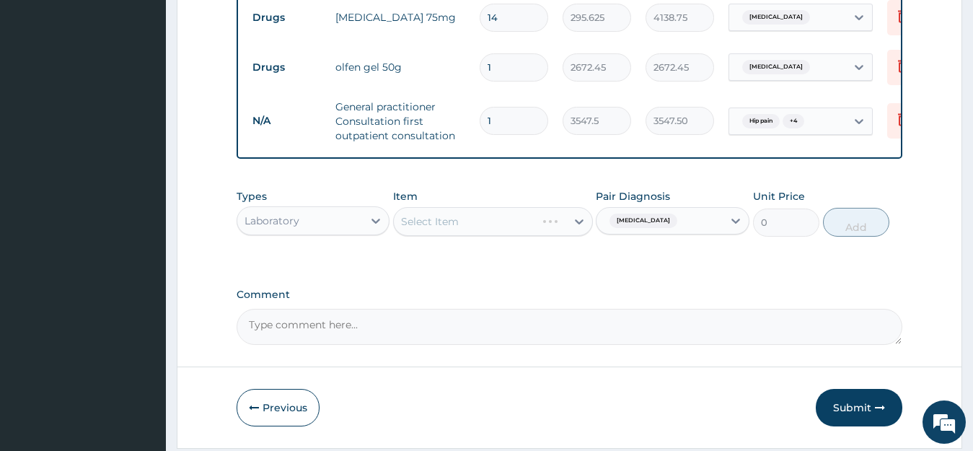
click at [472, 236] on div "Select Item" at bounding box center [493, 221] width 200 height 29
click at [472, 233] on div "Select Item" at bounding box center [480, 221] width 172 height 23
click at [416, 229] on input "MA;AR" at bounding box center [418, 221] width 35 height 14
type input "MALAR"
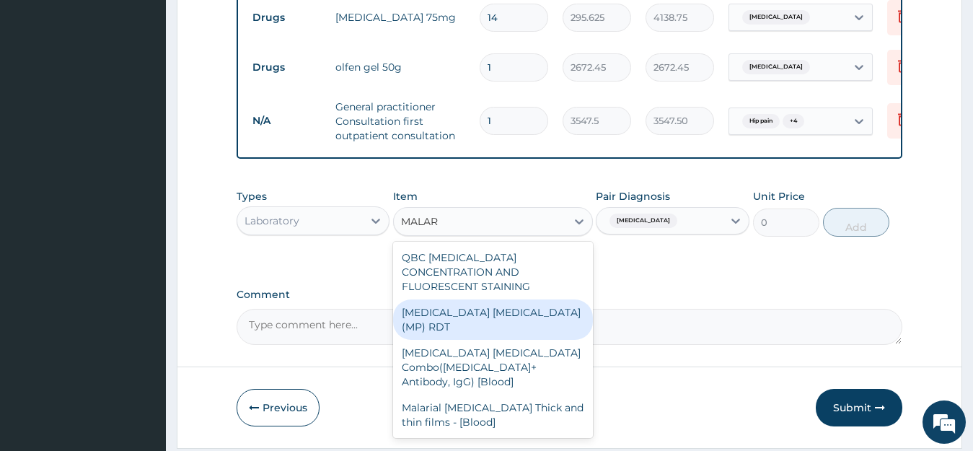
click at [520, 315] on div "MALARIA PARASITE (MP) RDT" at bounding box center [493, 319] width 200 height 40
type input "1612.5"
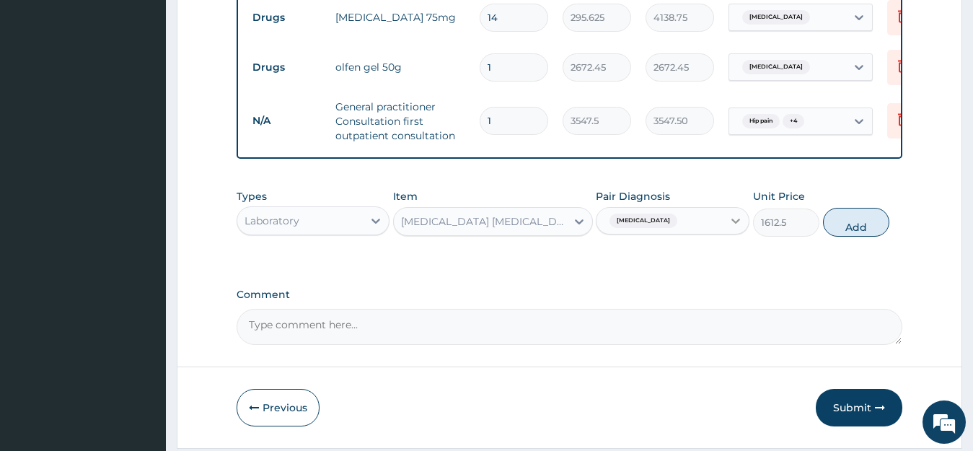
click at [735, 224] on icon at bounding box center [736, 221] width 9 height 5
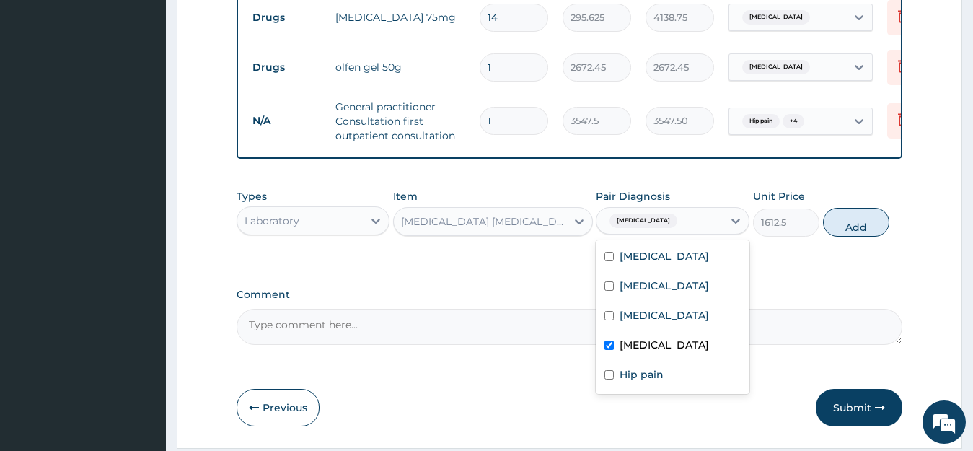
click at [641, 352] on label "Sepsis" at bounding box center [664, 345] width 89 height 14
checkbox input "false"
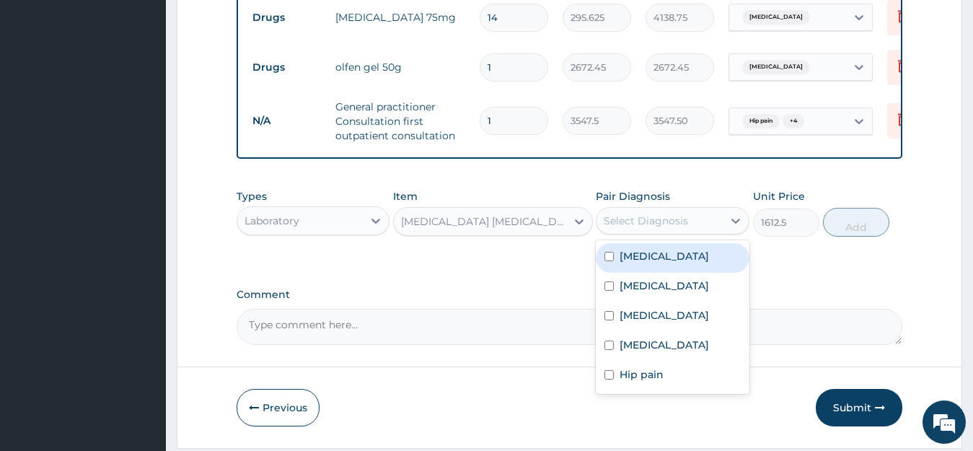
click at [651, 263] on label "Malaria" at bounding box center [664, 256] width 89 height 14
checkbox input "true"
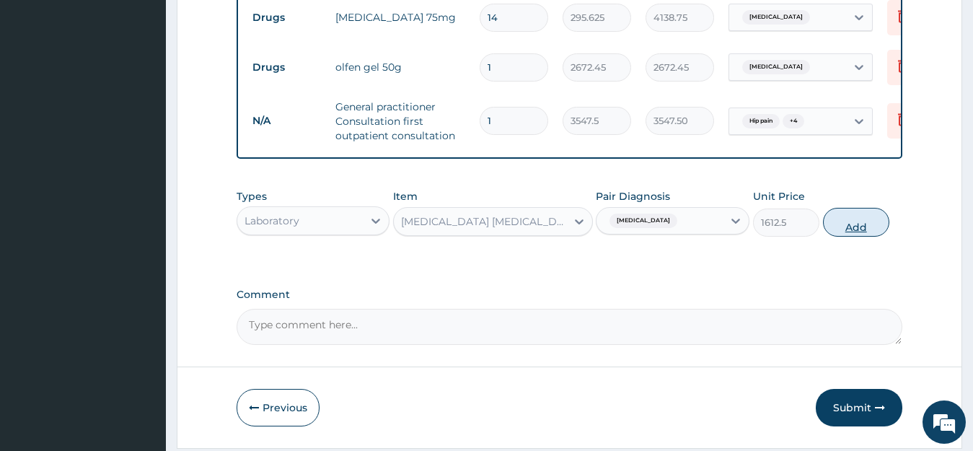
click at [867, 237] on button "Add" at bounding box center [856, 222] width 66 height 29
type input "0"
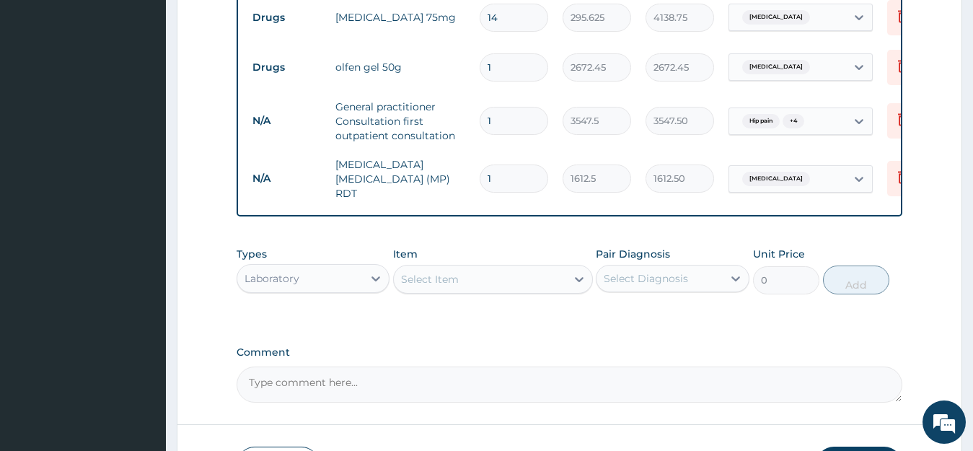
click at [441, 282] on div "Select Item" at bounding box center [430, 279] width 58 height 14
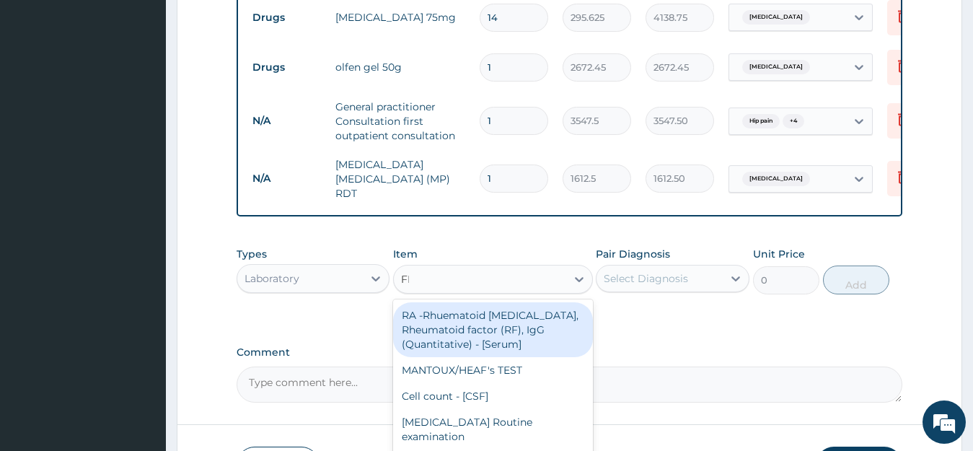
type input "FBC"
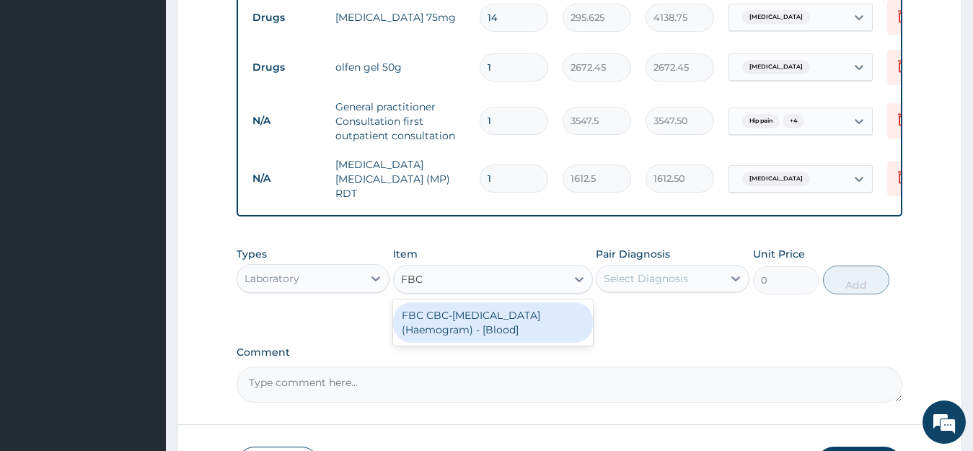
click at [458, 336] on div "FBC CBC-Complete Blood Count (Haemogram) - [Blood]" at bounding box center [493, 322] width 200 height 40
type input "4300"
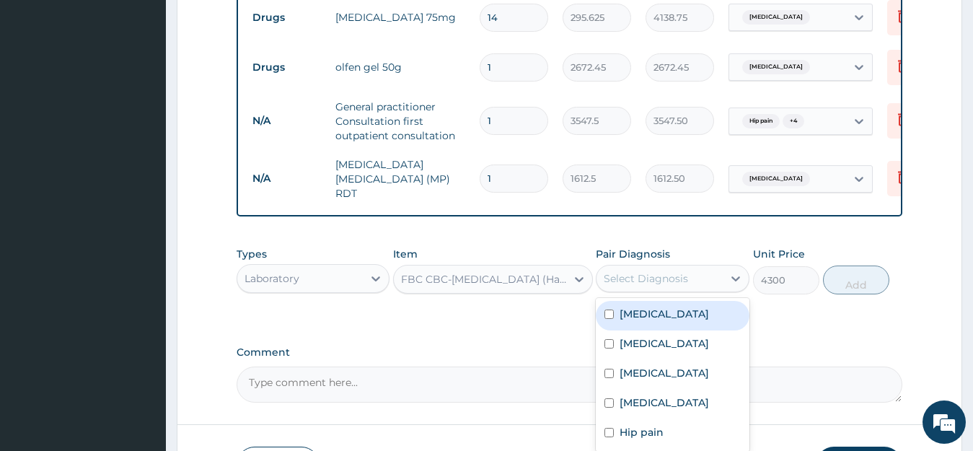
click at [687, 281] on div "Select Diagnosis" at bounding box center [646, 278] width 84 height 14
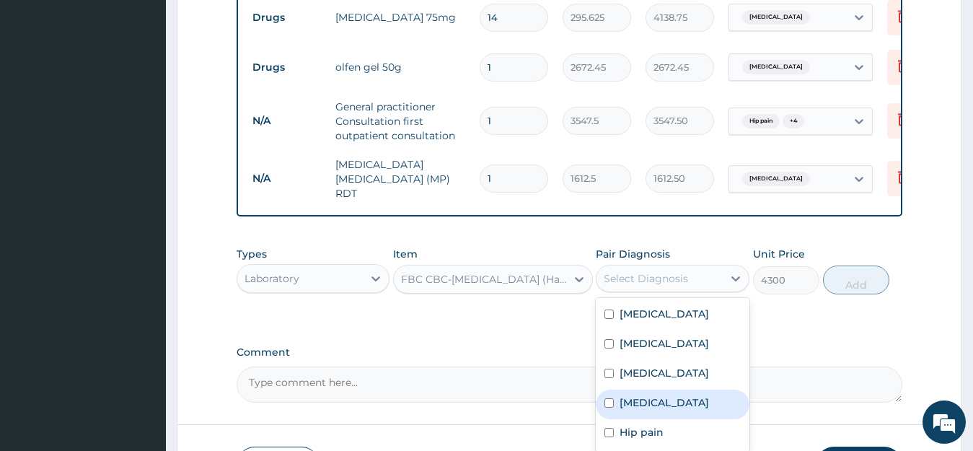
drag, startPoint x: 662, startPoint y: 417, endPoint x: 682, endPoint y: 413, distance: 20.5
click at [664, 417] on div "Sepsis" at bounding box center [673, 405] width 154 height 30
checkbox input "true"
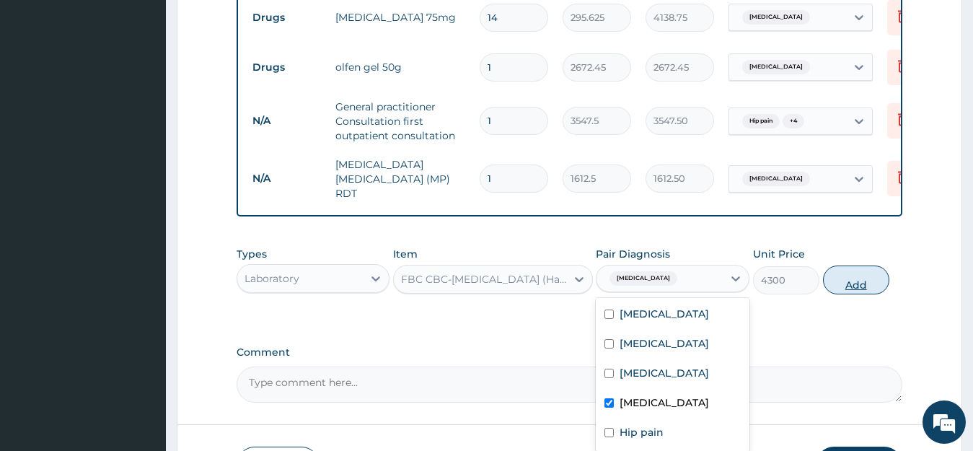
click at [850, 287] on button "Add" at bounding box center [856, 280] width 66 height 29
type input "0"
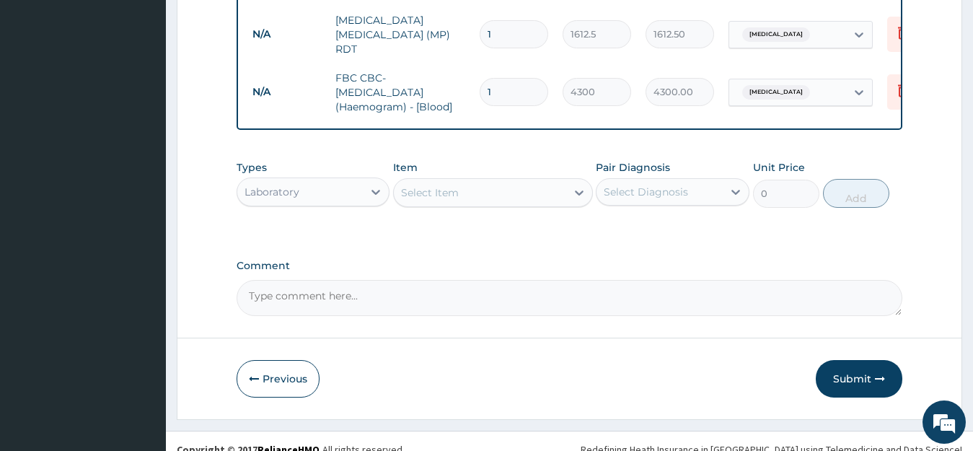
scroll to position [798, 0]
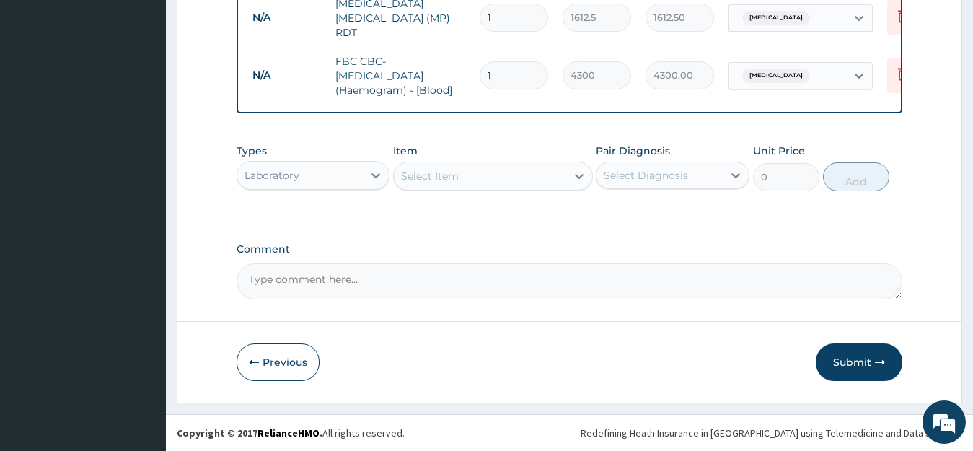
click at [879, 368] on button "Submit" at bounding box center [859, 362] width 87 height 38
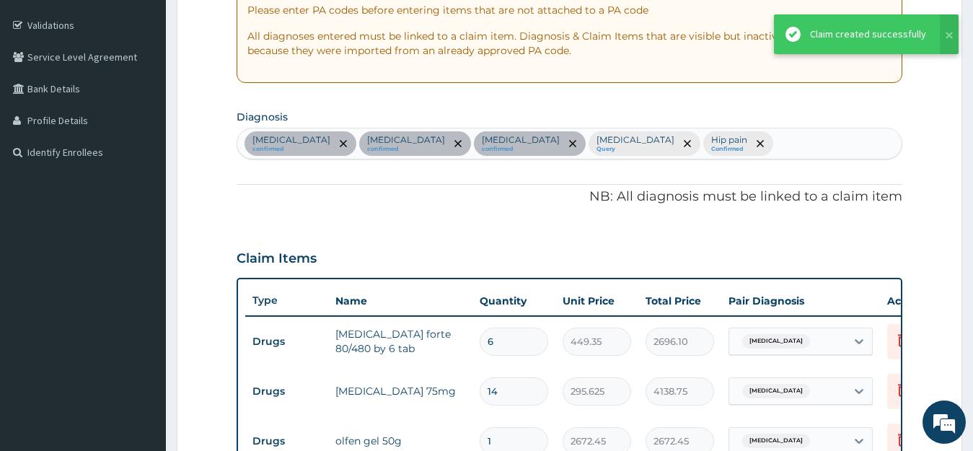
scroll to position [236, 0]
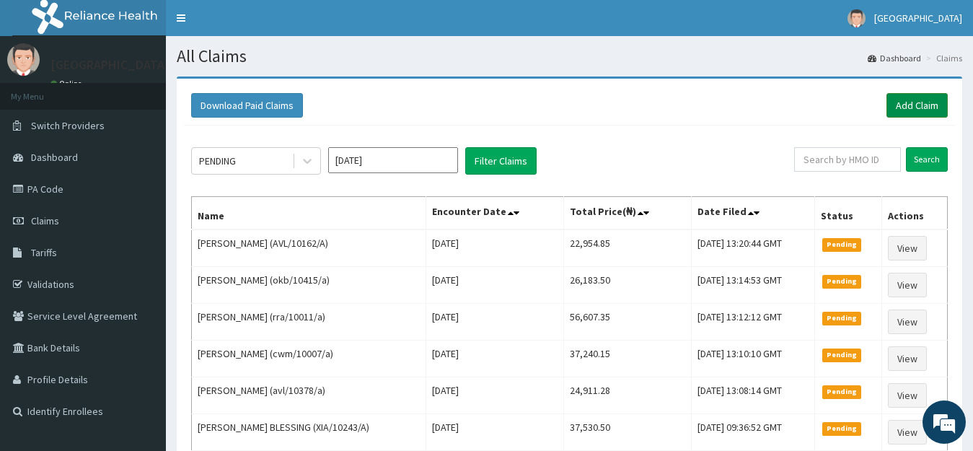
click at [921, 101] on link "Add Claim" at bounding box center [917, 105] width 61 height 25
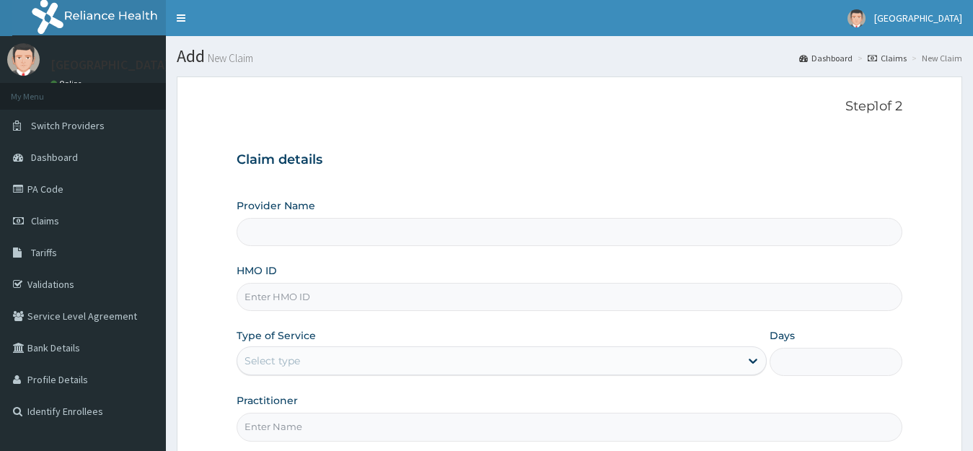
click at [270, 305] on input "HMO ID" at bounding box center [570, 297] width 667 height 28
type input "avl/10695/a"
type input "[GEOGRAPHIC_DATA]"
type input "avl/10695/a"
click at [286, 354] on div "Select type" at bounding box center [273, 361] width 56 height 14
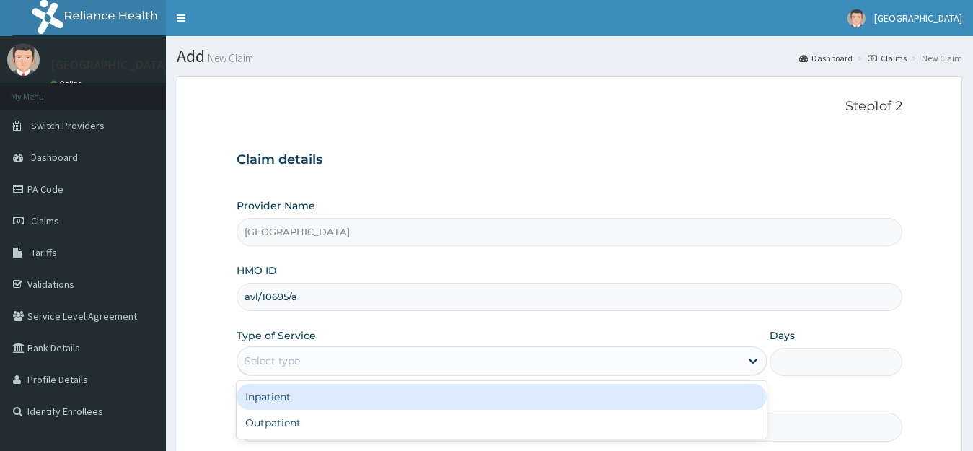
scroll to position [142, 0]
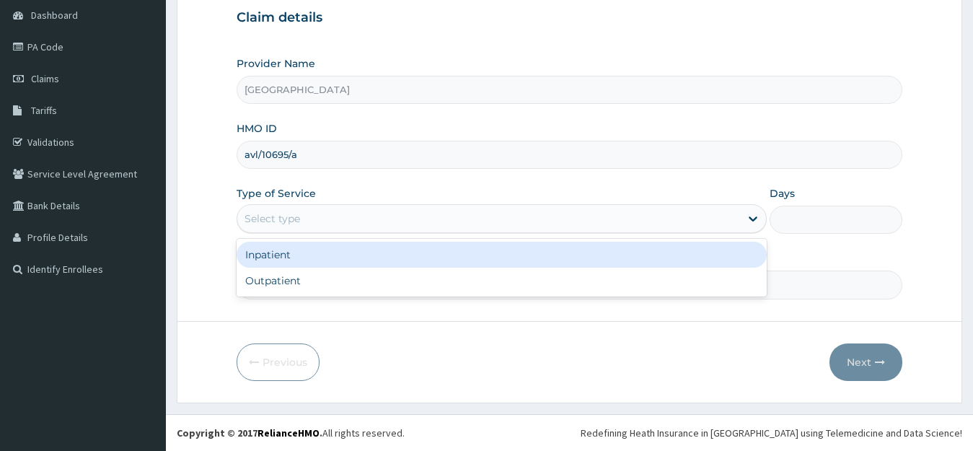
click at [293, 278] on div "Outpatient" at bounding box center [502, 281] width 531 height 26
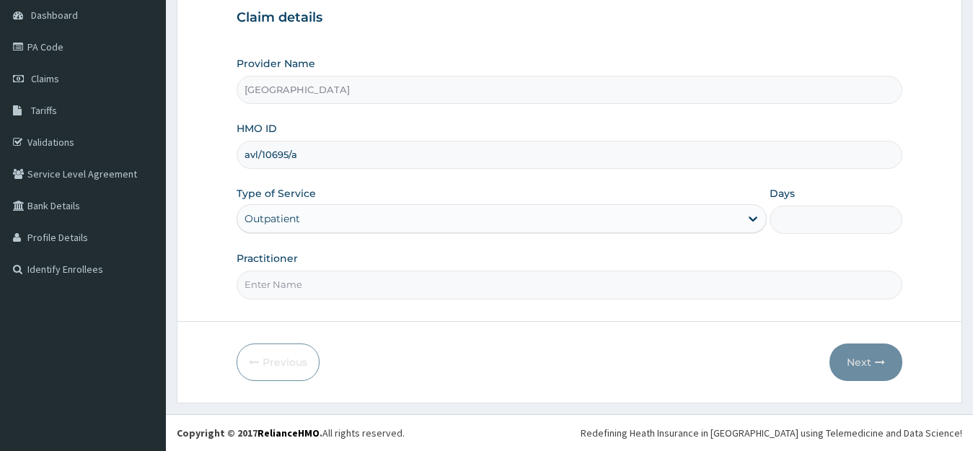
type input "1"
click at [281, 287] on input "Practitioner" at bounding box center [570, 285] width 667 height 28
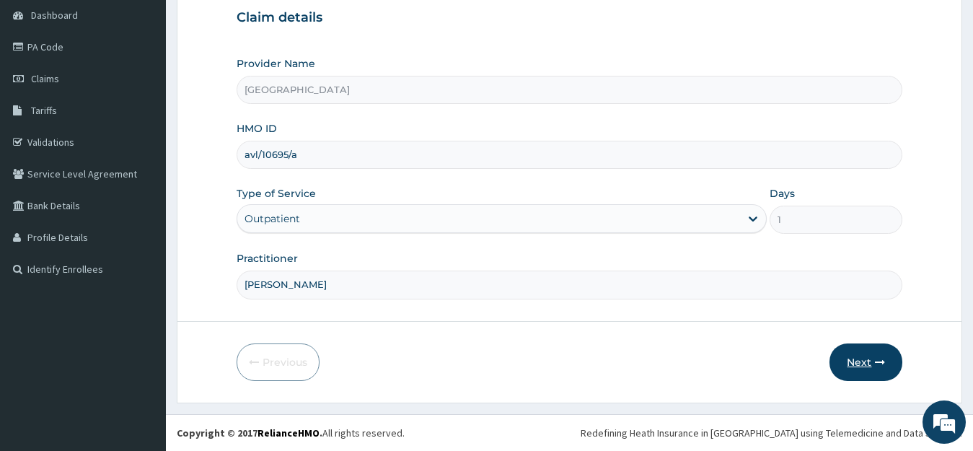
type input "[PERSON_NAME]"
click at [864, 358] on button "Next" at bounding box center [866, 362] width 73 height 38
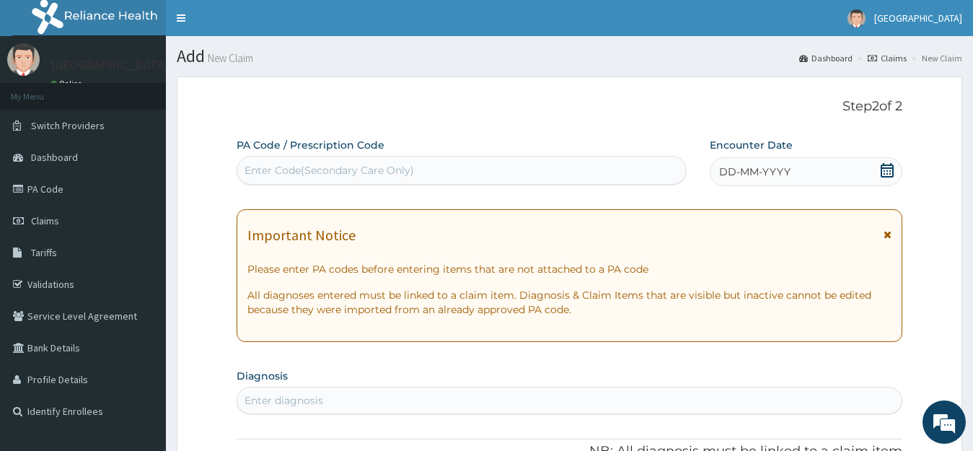
click at [893, 169] on icon at bounding box center [887, 170] width 13 height 14
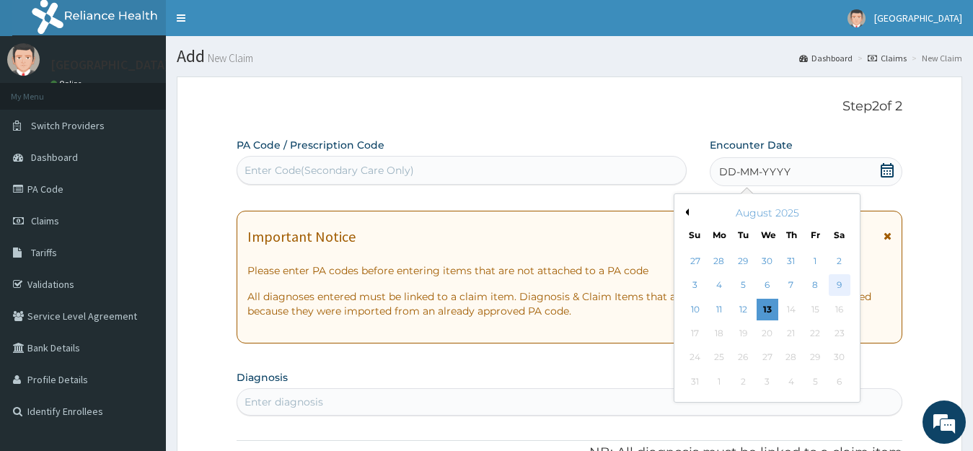
click at [838, 287] on div "9" at bounding box center [839, 286] width 22 height 22
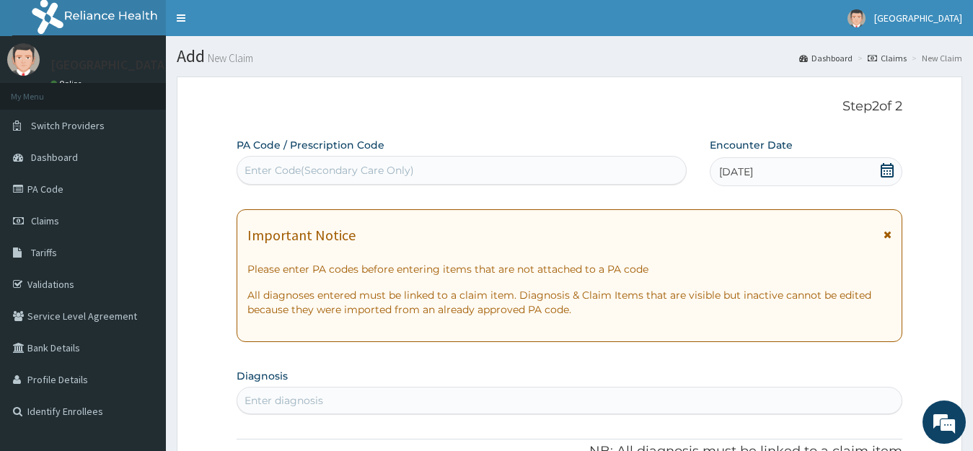
scroll to position [216, 0]
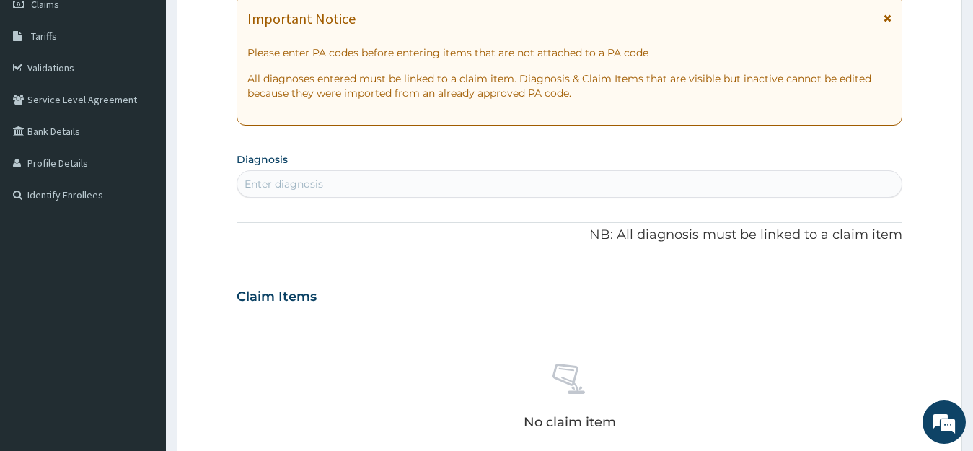
click at [299, 180] on div "Enter diagnosis" at bounding box center [284, 184] width 79 height 14
type input "MALARIA"
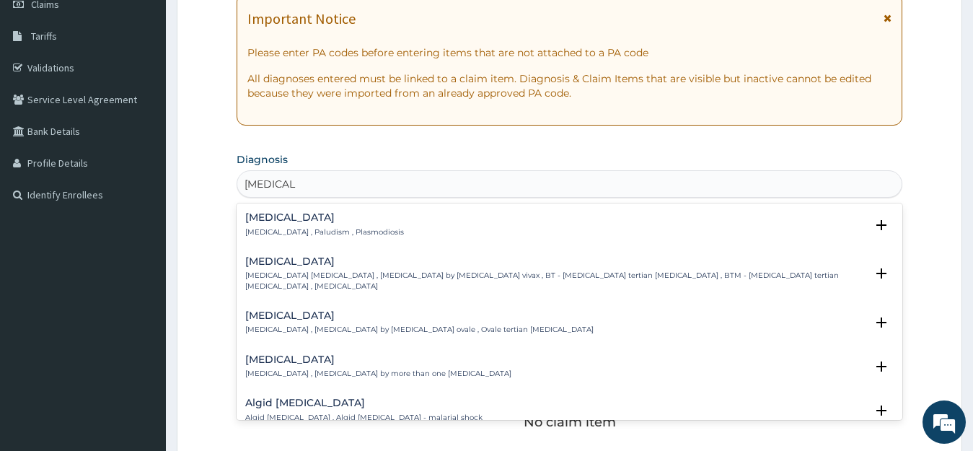
click at [283, 234] on p "Malaria , Paludism , Plasmodiosis" at bounding box center [324, 232] width 159 height 10
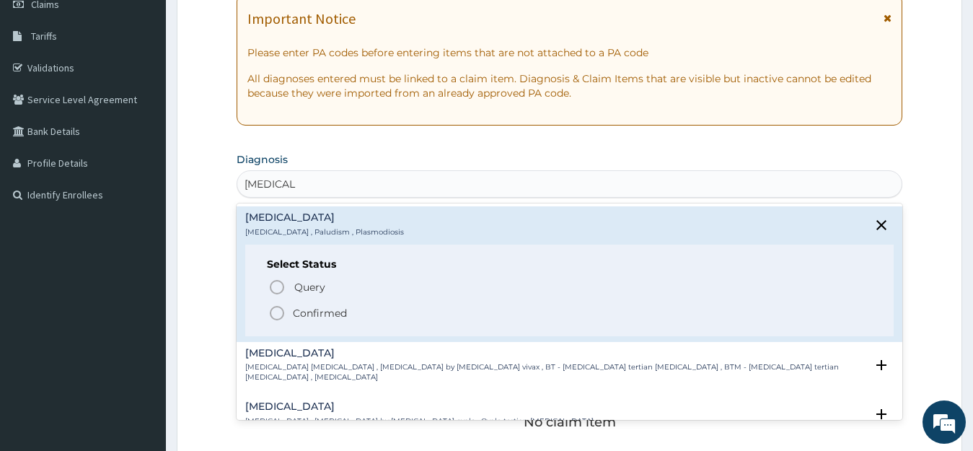
click at [310, 310] on p "Confirmed" at bounding box center [320, 313] width 54 height 14
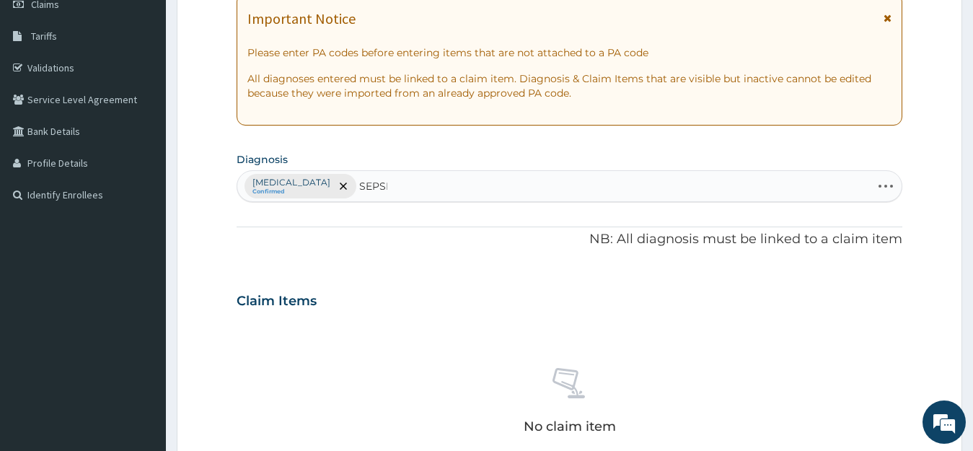
type input "SEPSIS"
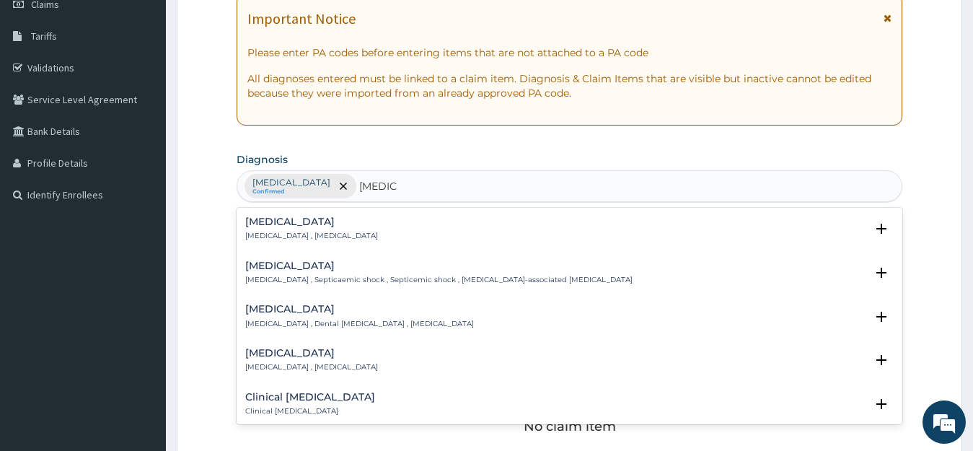
click at [251, 230] on div "Sepsis Systemic infection , Sepsis" at bounding box center [311, 228] width 133 height 25
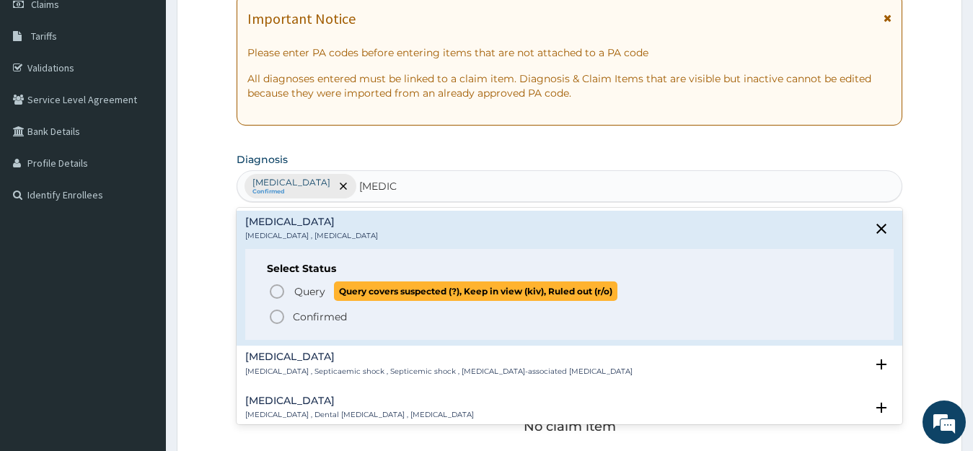
click at [308, 288] on span "Query" at bounding box center [309, 291] width 31 height 14
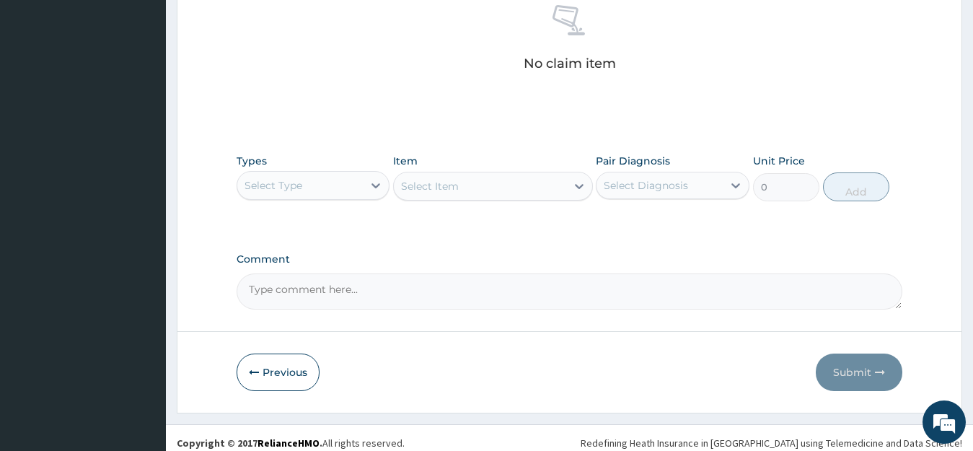
scroll to position [590, 0]
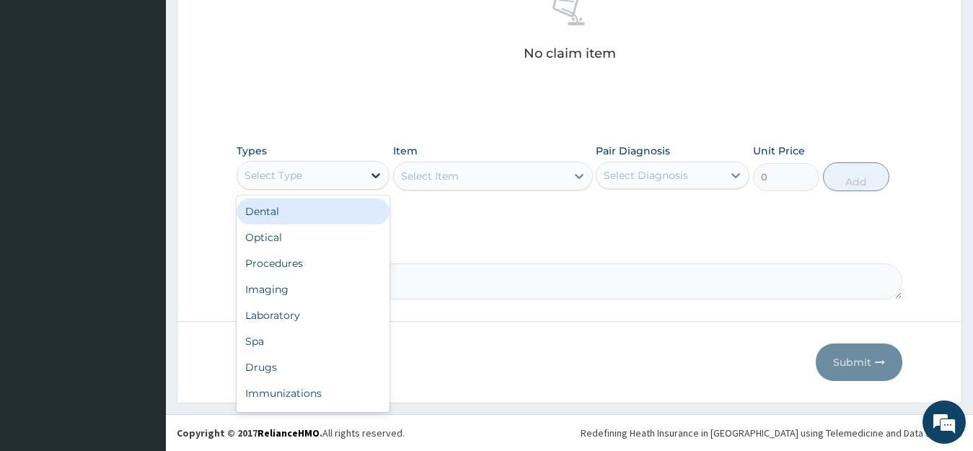
click at [377, 175] on icon at bounding box center [376, 175] width 14 height 14
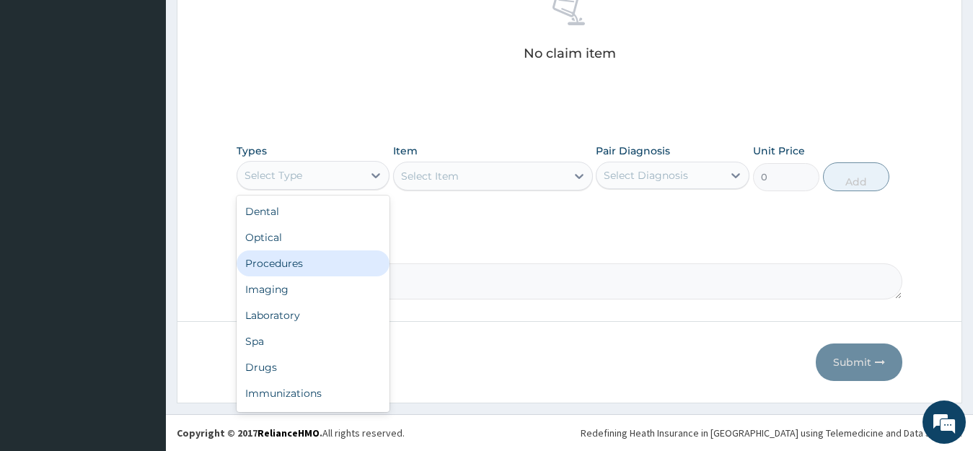
click at [307, 264] on div "Procedures" at bounding box center [314, 263] width 154 height 26
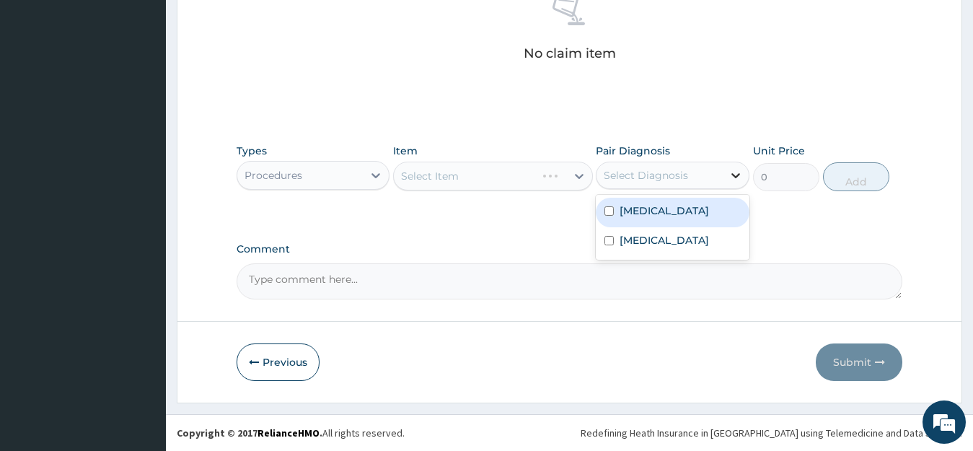
click at [733, 176] on icon at bounding box center [736, 175] width 14 height 14
click at [656, 220] on div "Malaria" at bounding box center [673, 213] width 154 height 30
checkbox input "true"
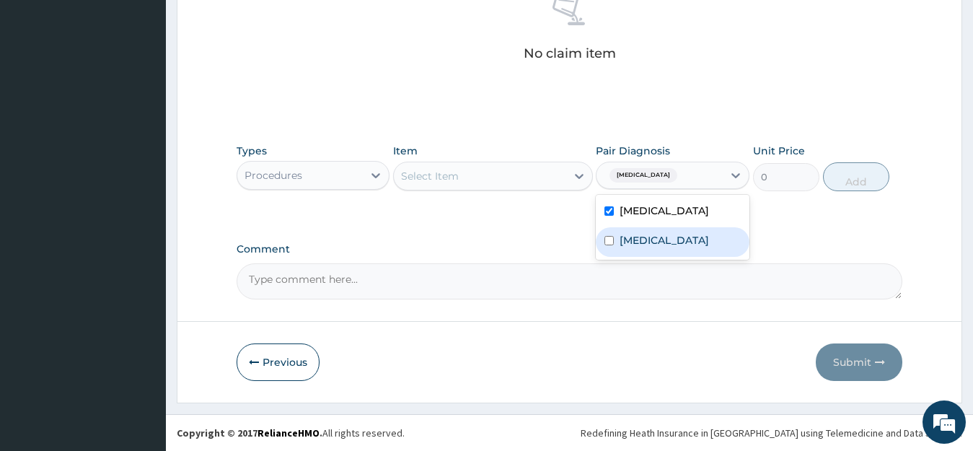
click at [656, 250] on div "Sepsis" at bounding box center [673, 242] width 154 height 30
checkbox input "true"
click at [476, 172] on div "Select Item" at bounding box center [480, 176] width 172 height 23
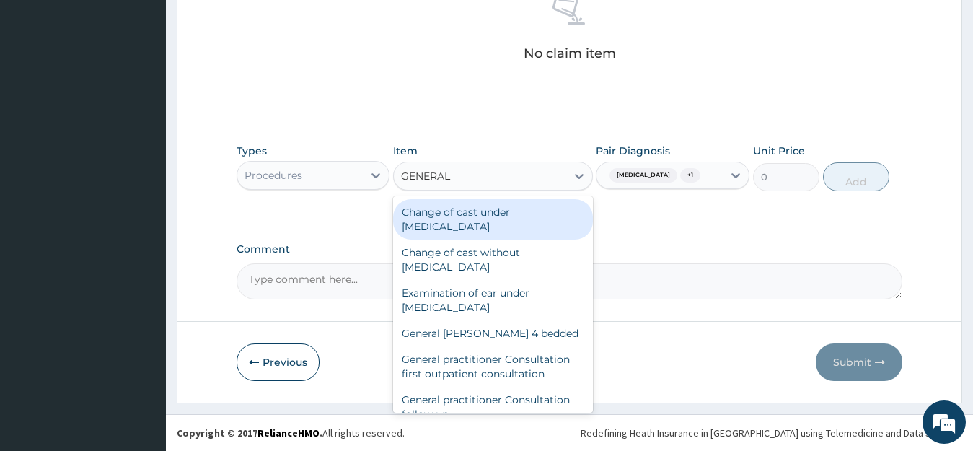
type input "GENERAL P"
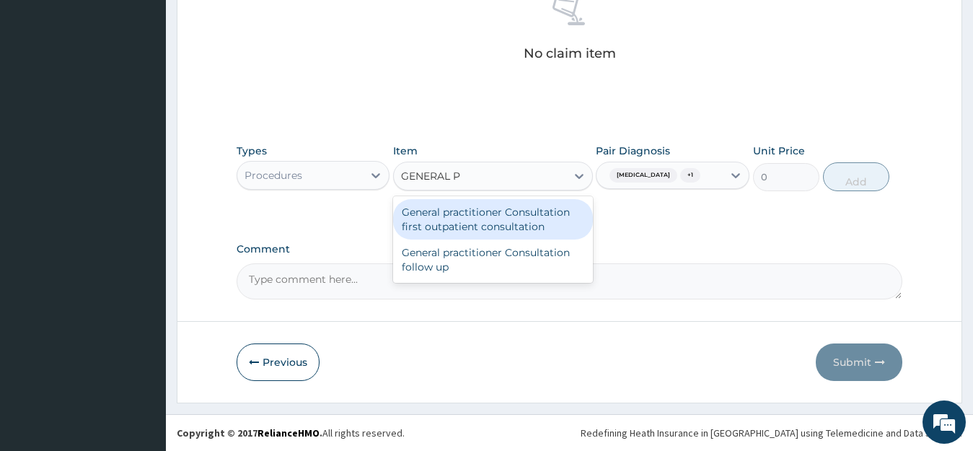
click at [500, 229] on div "General practitioner Consultation first outpatient consultation" at bounding box center [493, 219] width 200 height 40
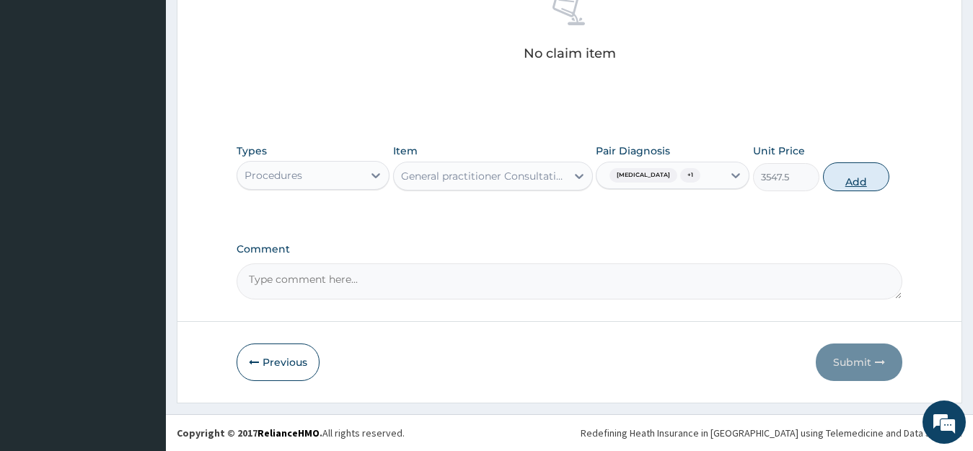
click at [857, 180] on button "Add" at bounding box center [856, 176] width 66 height 29
type input "0"
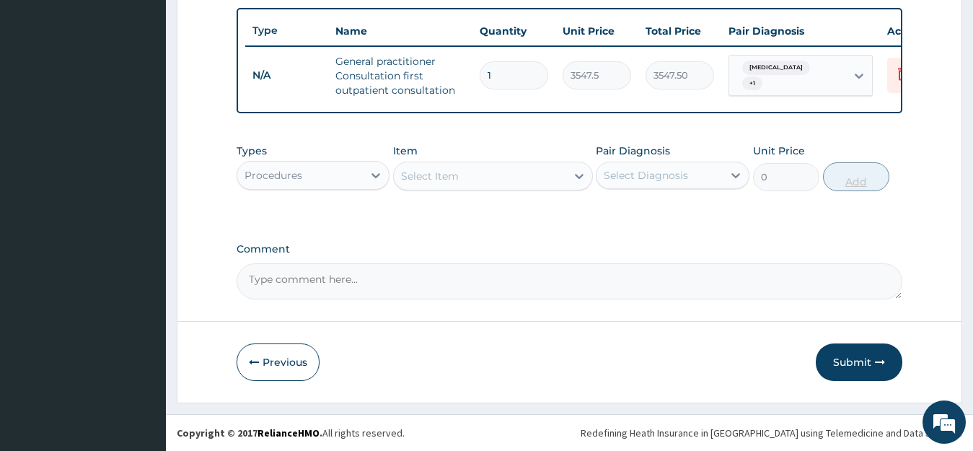
scroll to position [541, 0]
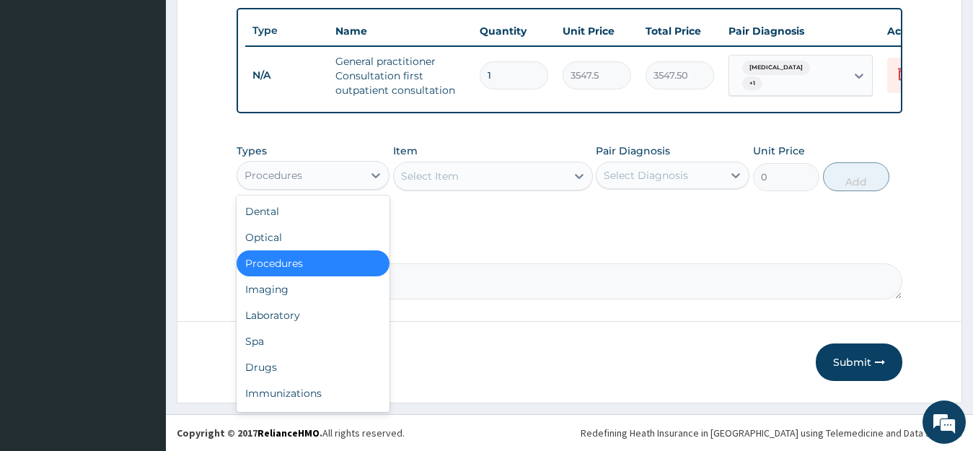
click at [323, 178] on div "Procedures" at bounding box center [300, 175] width 126 height 23
click at [300, 321] on div "Laboratory" at bounding box center [314, 315] width 154 height 26
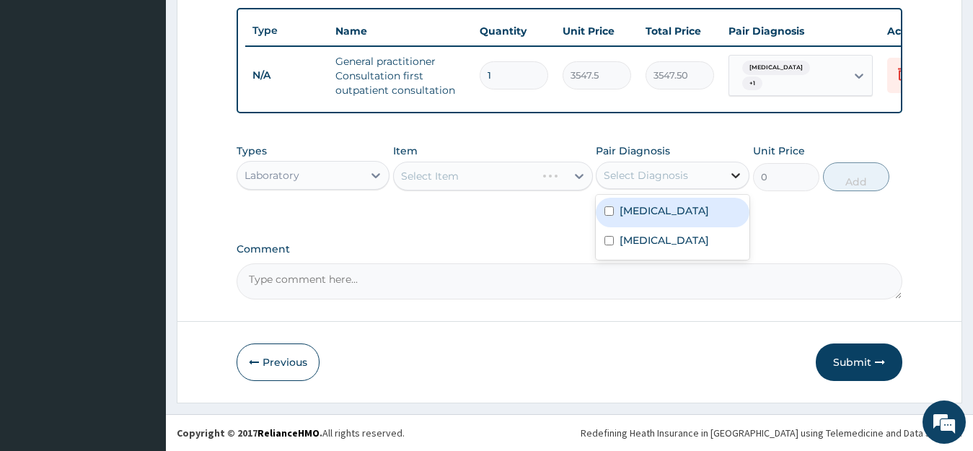
click at [735, 178] on icon at bounding box center [736, 175] width 9 height 5
click at [665, 215] on div "Malaria" at bounding box center [673, 213] width 154 height 30
checkbox input "true"
click at [496, 173] on div "Select Item" at bounding box center [493, 176] width 200 height 29
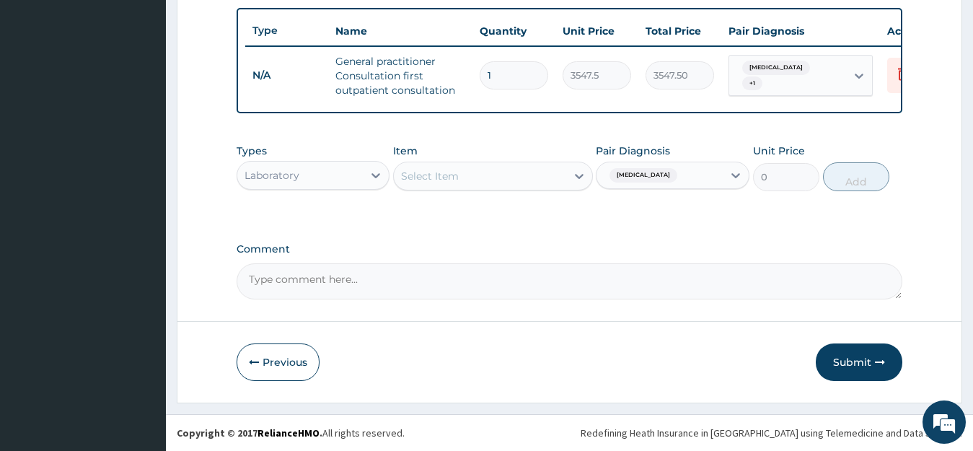
click at [494, 173] on div "Select Item" at bounding box center [480, 176] width 172 height 23
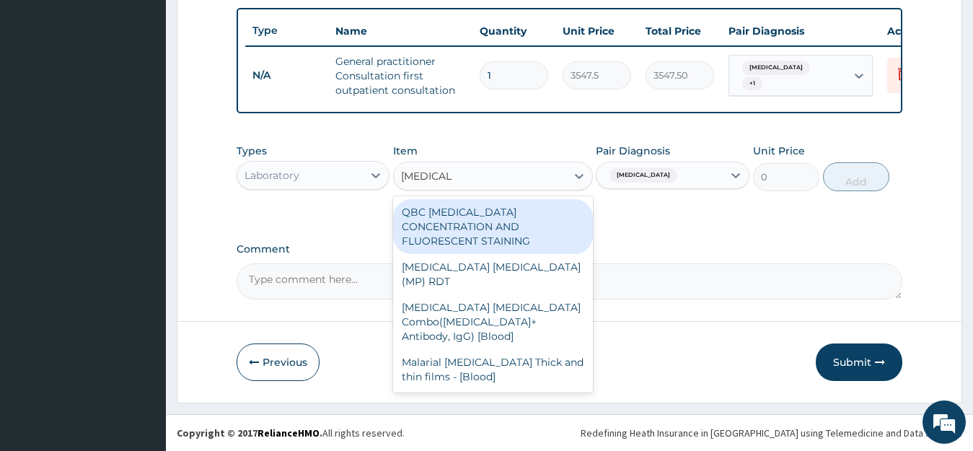
type input "MALARIA P"
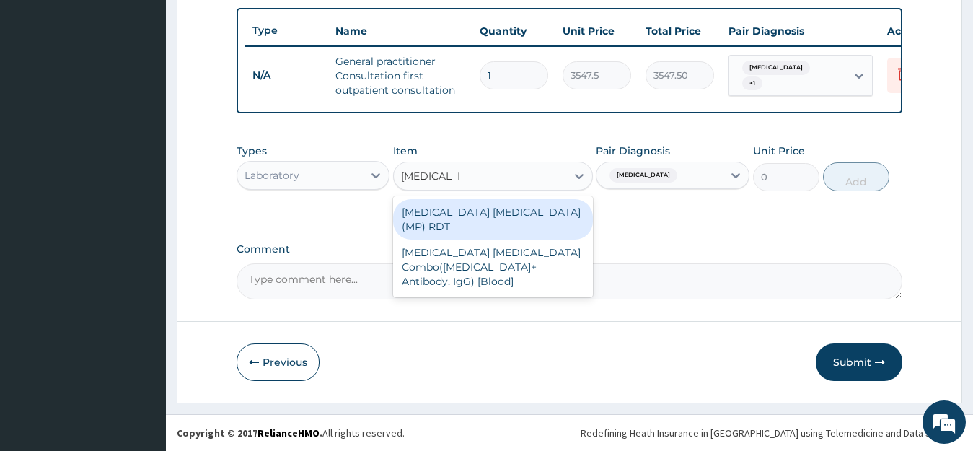
click at [486, 211] on div "MALARIA PARASITE (MP) RDT" at bounding box center [493, 219] width 200 height 40
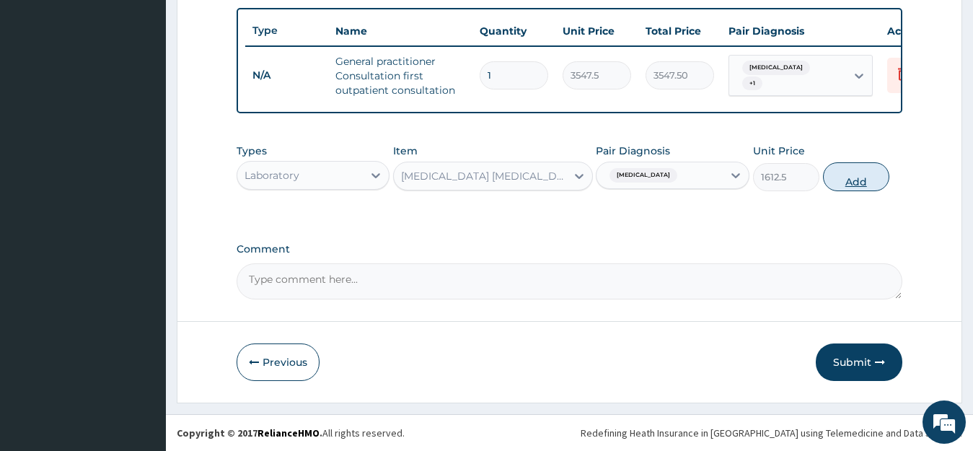
click at [862, 180] on button "Add" at bounding box center [856, 176] width 66 height 29
type input "0"
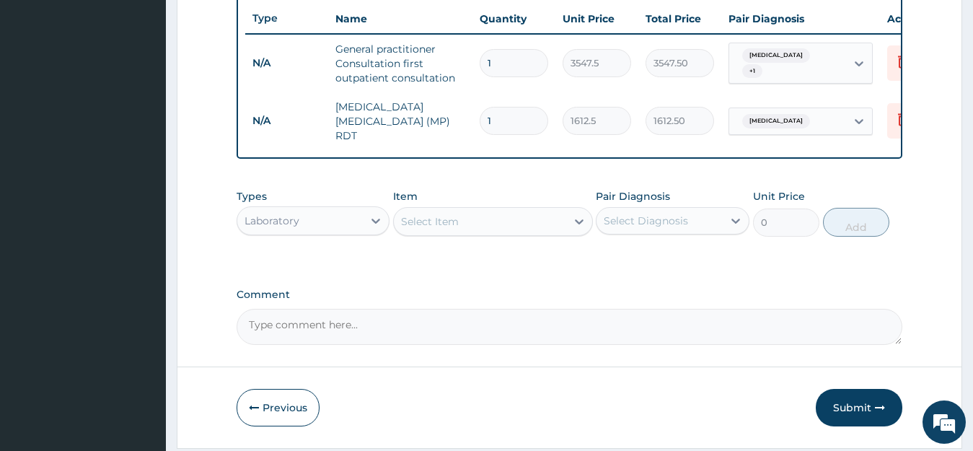
click at [455, 225] on div "Select Item" at bounding box center [430, 221] width 58 height 14
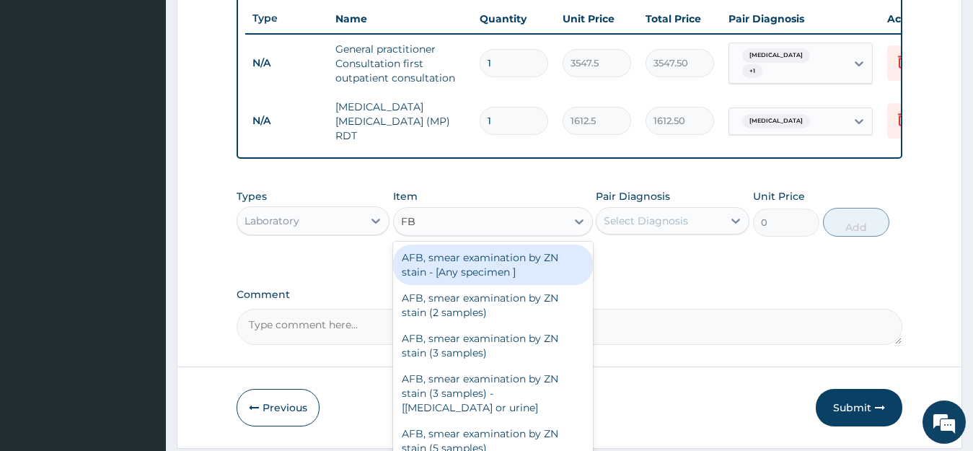
type input "FBC"
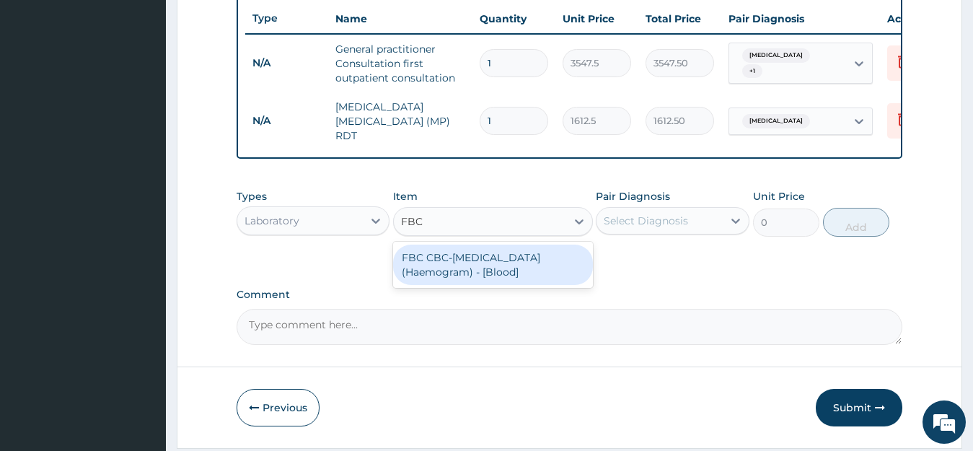
click at [465, 267] on div "FBC CBC-Complete Blood Count (Haemogram) - [Blood]" at bounding box center [493, 265] width 200 height 40
type input "4300"
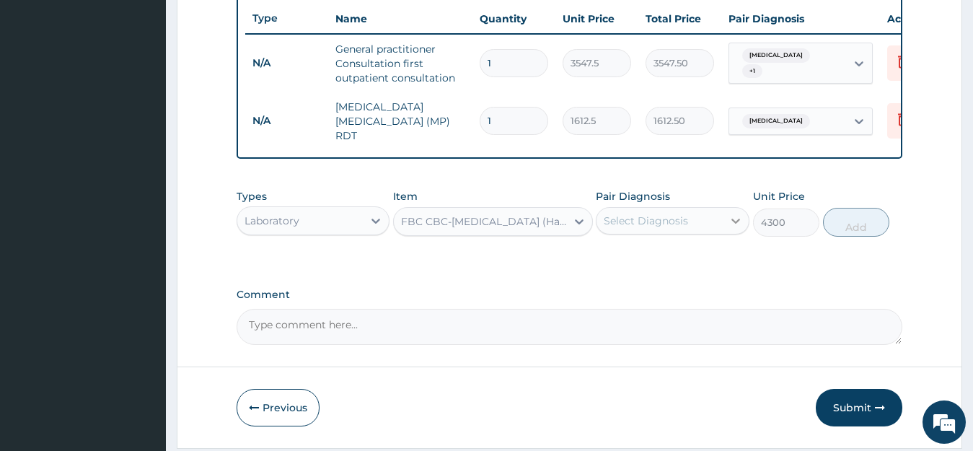
click at [738, 227] on icon at bounding box center [736, 221] width 14 height 14
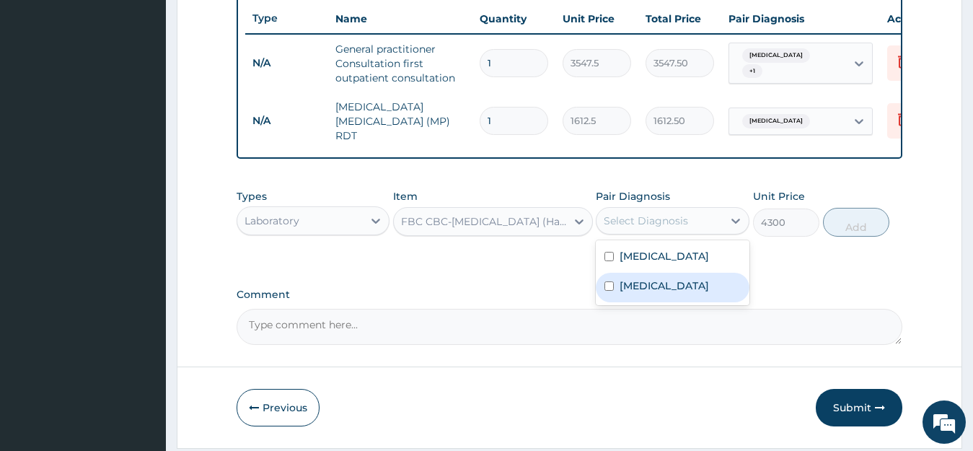
click at [614, 291] on input "checkbox" at bounding box center [609, 285] width 9 height 9
checkbox input "true"
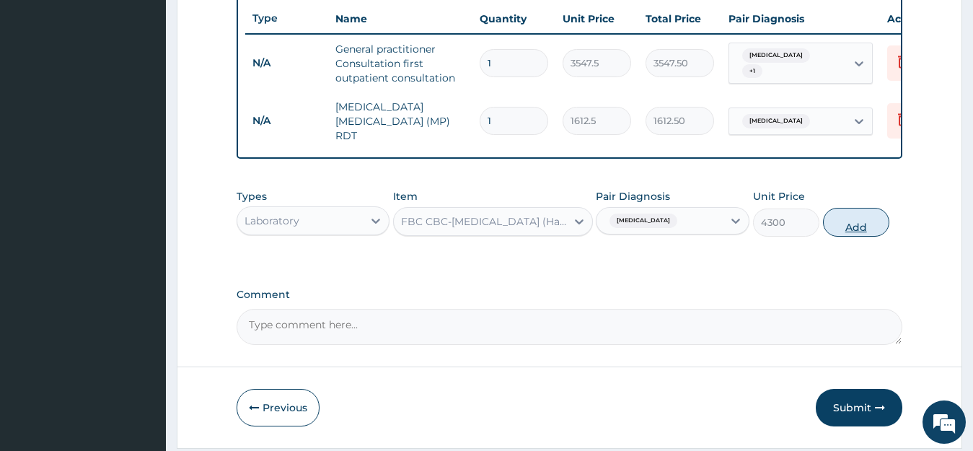
click at [871, 231] on button "Add" at bounding box center [856, 222] width 66 height 29
type input "0"
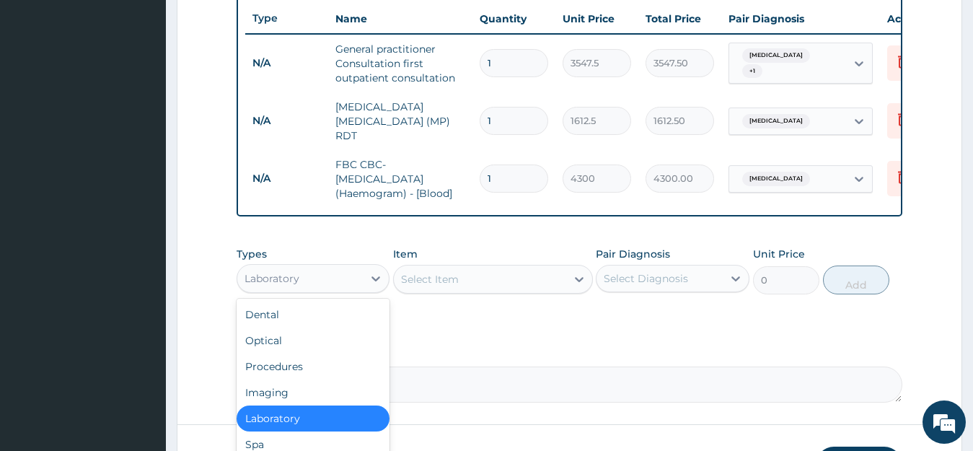
click at [307, 286] on div "Laboratory" at bounding box center [300, 278] width 126 height 23
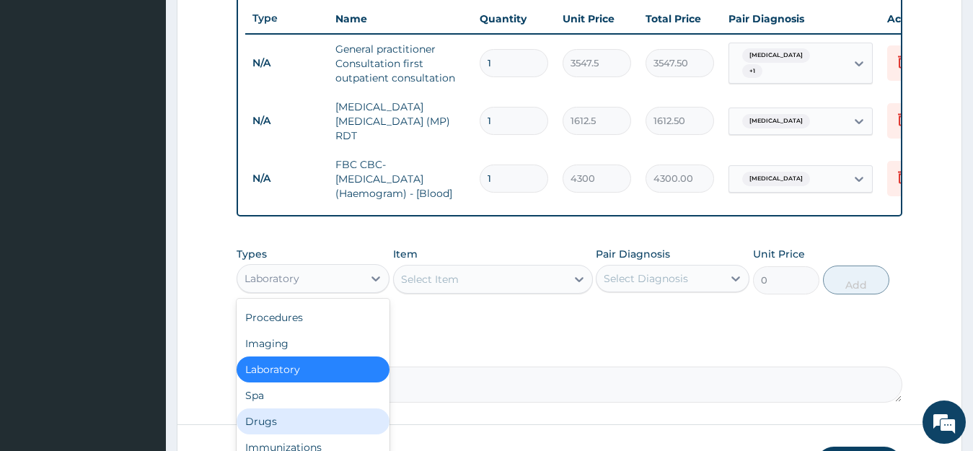
click at [299, 419] on div "Drugs" at bounding box center [314, 421] width 154 height 26
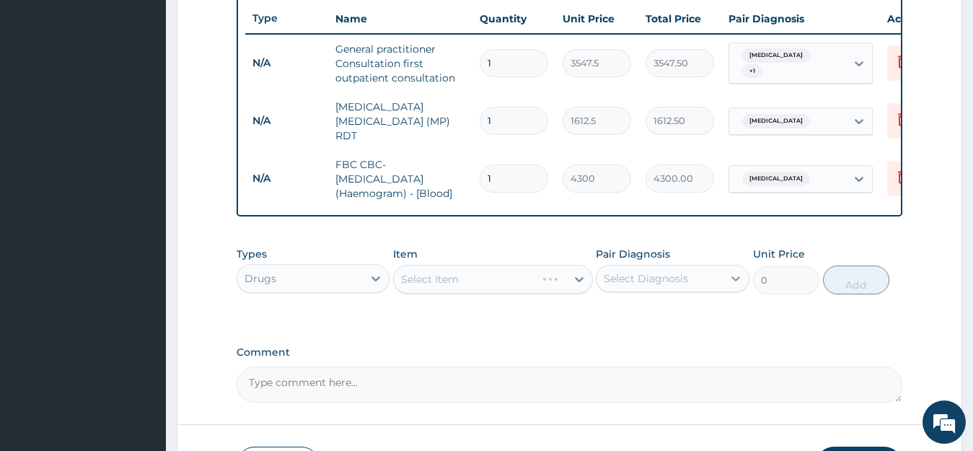
click at [730, 281] on icon at bounding box center [736, 278] width 14 height 14
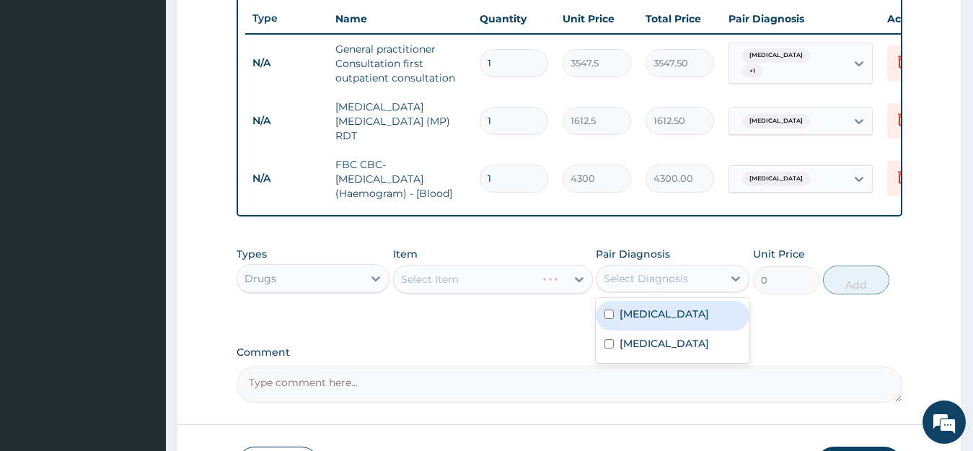
click at [665, 327] on div "Malaria" at bounding box center [673, 316] width 154 height 30
checkbox input "true"
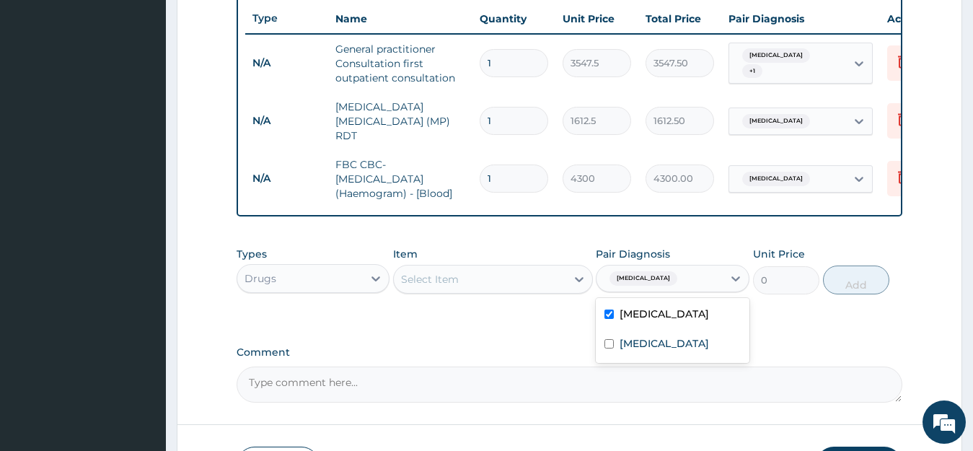
click at [454, 284] on div "Select Item" at bounding box center [430, 279] width 58 height 14
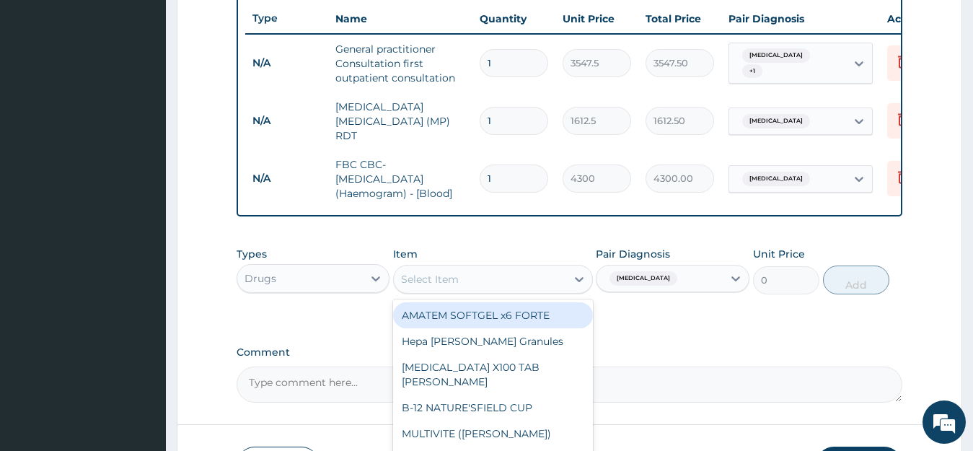
click at [467, 323] on div "AMATEM SOFTGEL x6 FORTE" at bounding box center [493, 315] width 200 height 26
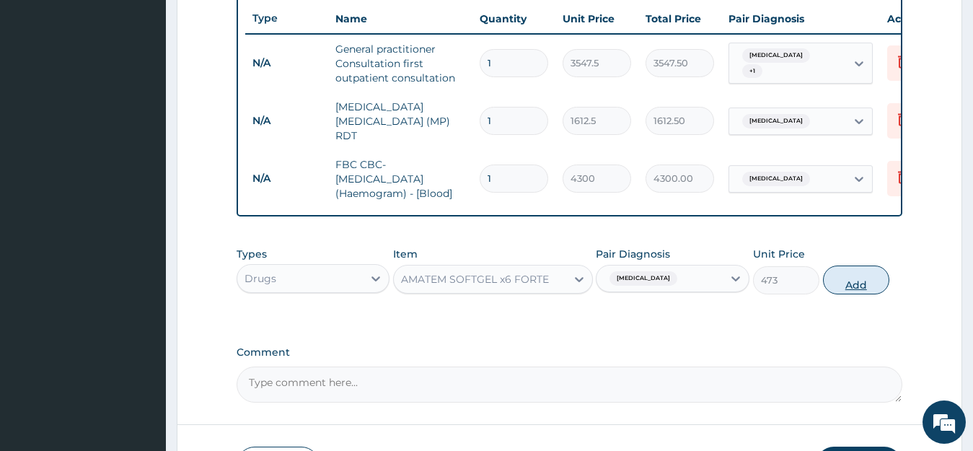
click at [864, 282] on button "Add" at bounding box center [856, 280] width 66 height 29
type input "0"
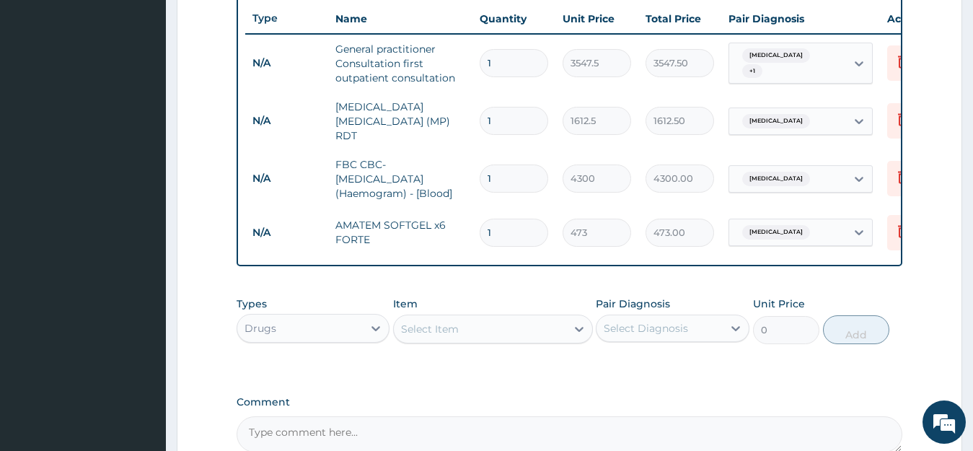
type input "0.00"
type input "6"
type input "2838.00"
type input "6"
click at [435, 336] on div "Select Item" at bounding box center [430, 329] width 58 height 14
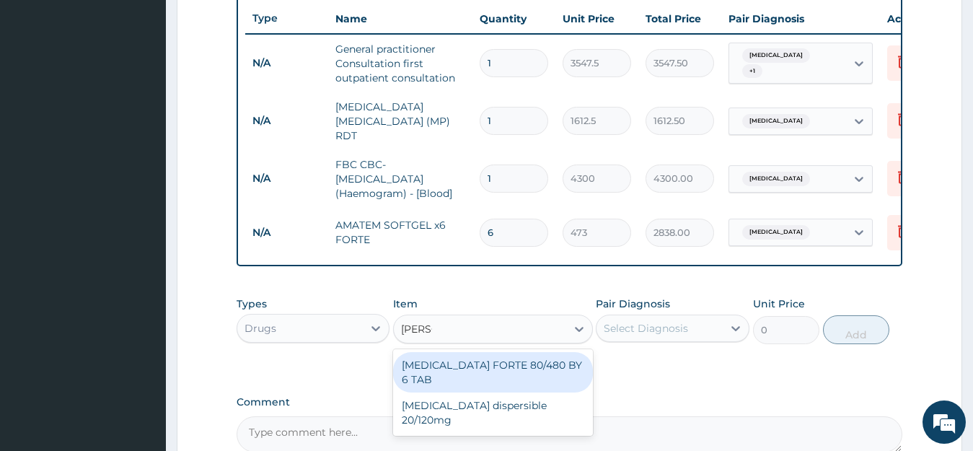
type input "COART"
click at [534, 365] on div "COARTEM FORTE 80/480 BY 6 TAB" at bounding box center [493, 372] width 200 height 40
type input "449.35"
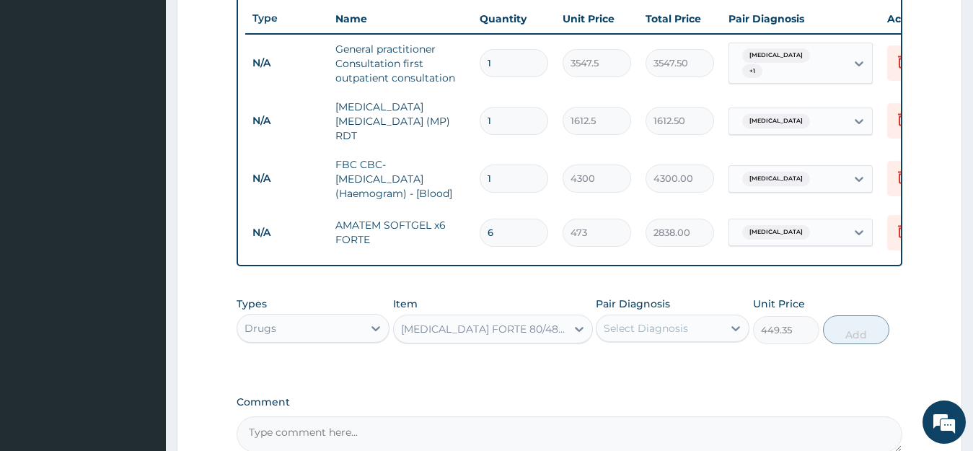
click at [644, 328] on div "Select Diagnosis" at bounding box center [646, 328] width 84 height 14
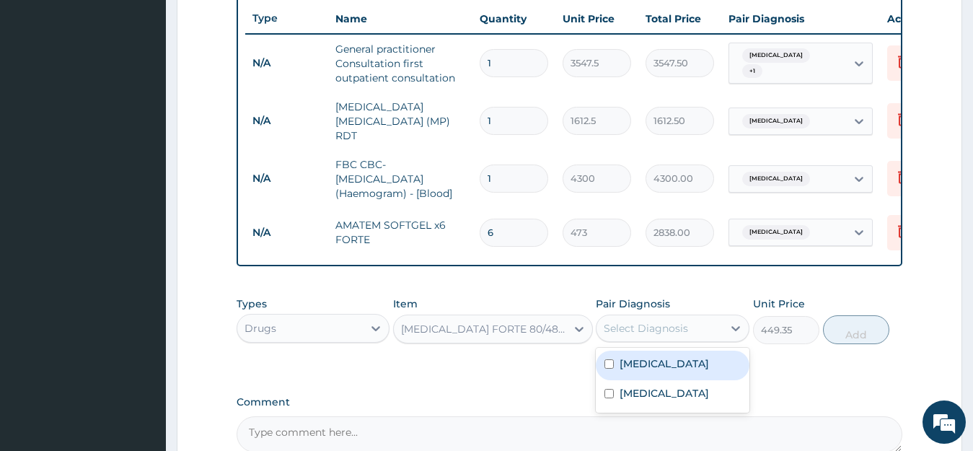
click at [665, 374] on div "Malaria" at bounding box center [673, 366] width 154 height 30
checkbox input "true"
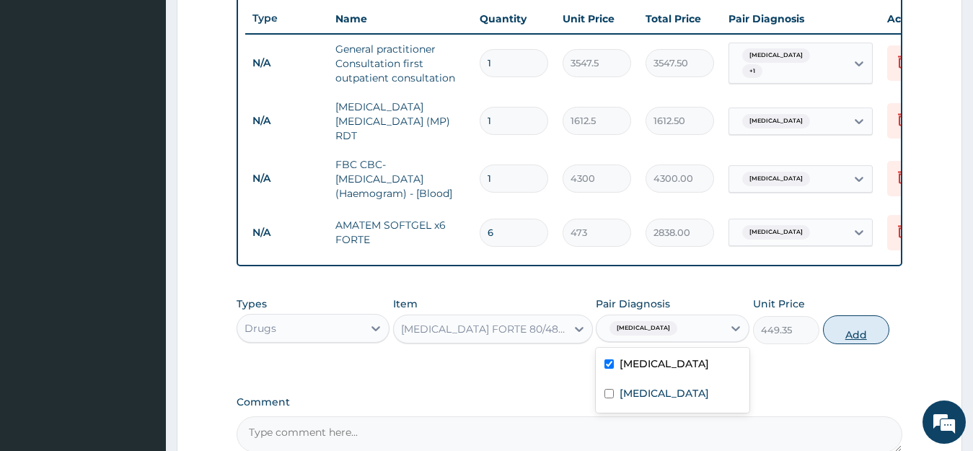
click at [837, 338] on button "Add" at bounding box center [856, 329] width 66 height 29
type input "0"
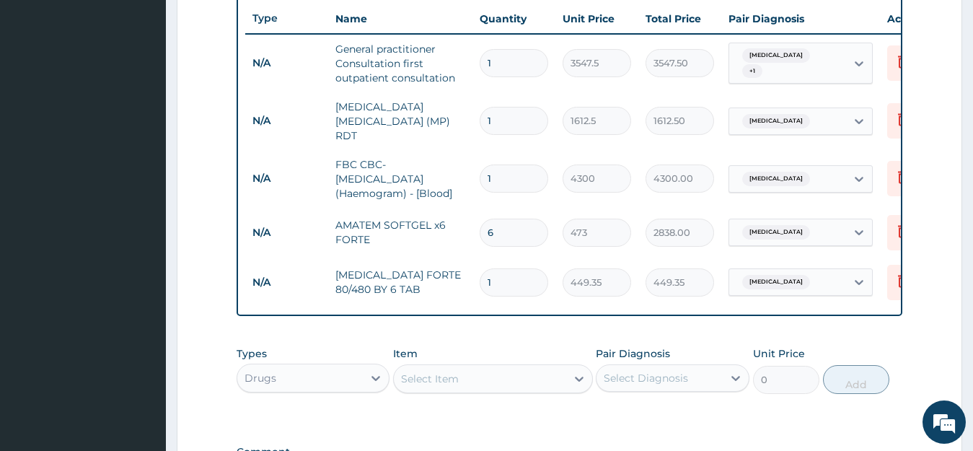
type input "0.00"
type input "6"
type input "2696.10"
type input "6"
click at [898, 222] on icon at bounding box center [903, 230] width 17 height 17
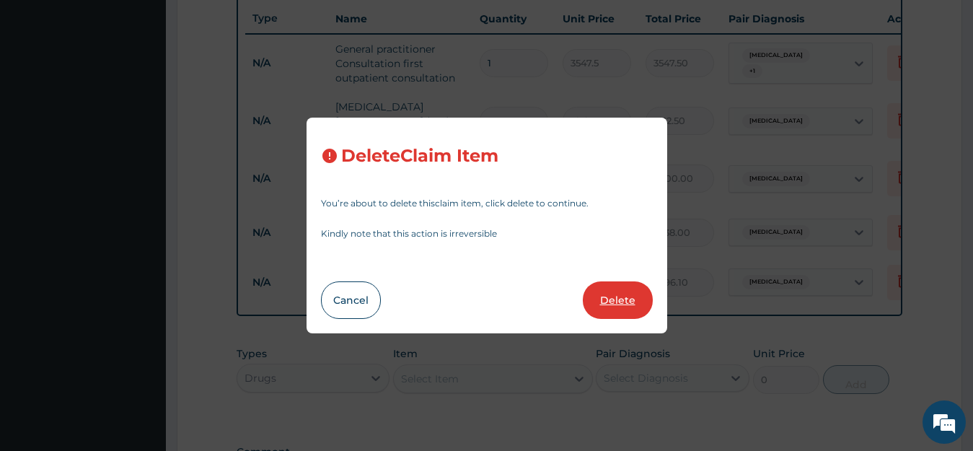
click at [617, 303] on button "Delete" at bounding box center [618, 300] width 70 height 38
type input "449.35"
type input "2696.10"
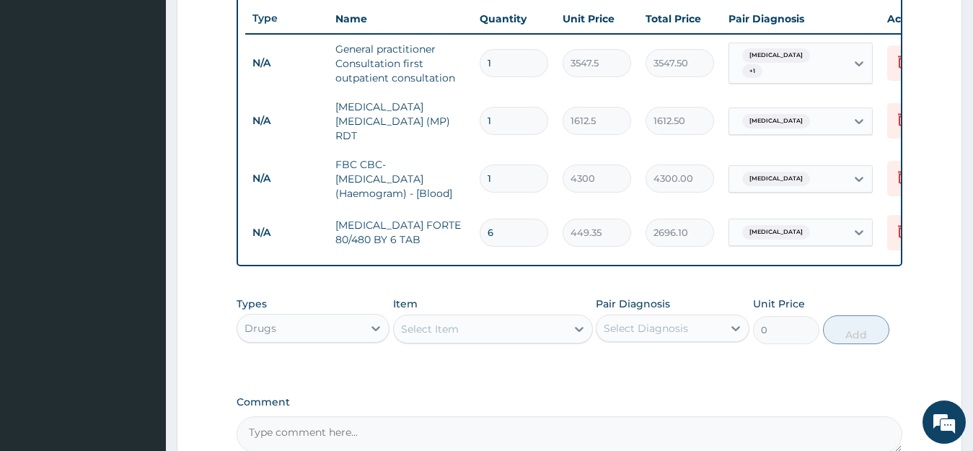
click at [462, 334] on div "Select Item" at bounding box center [480, 328] width 172 height 23
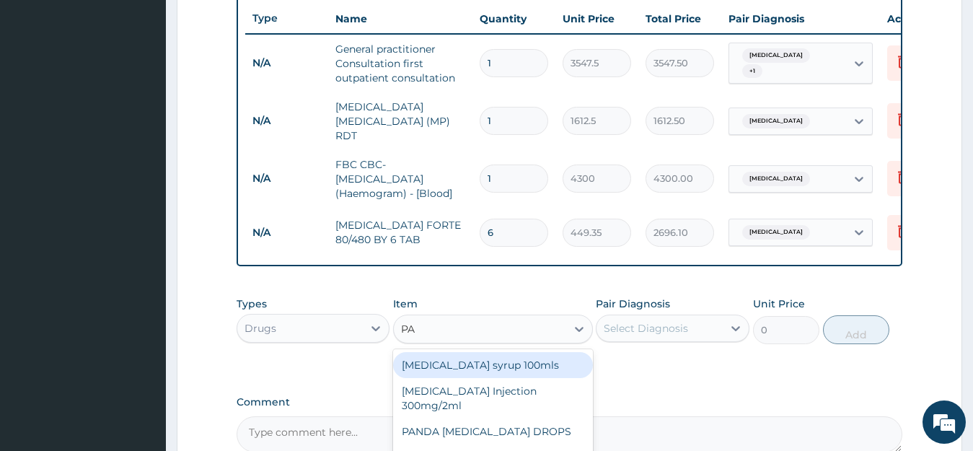
type input "P"
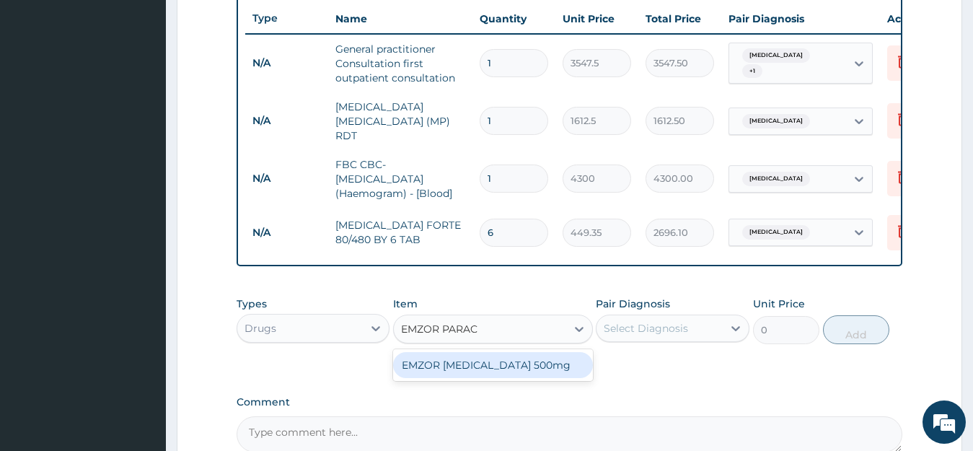
type input "EMZOR PARACE"
click at [480, 367] on div "EMZOR PARACETAMOL 500mg" at bounding box center [493, 365] width 200 height 26
type input "23.65"
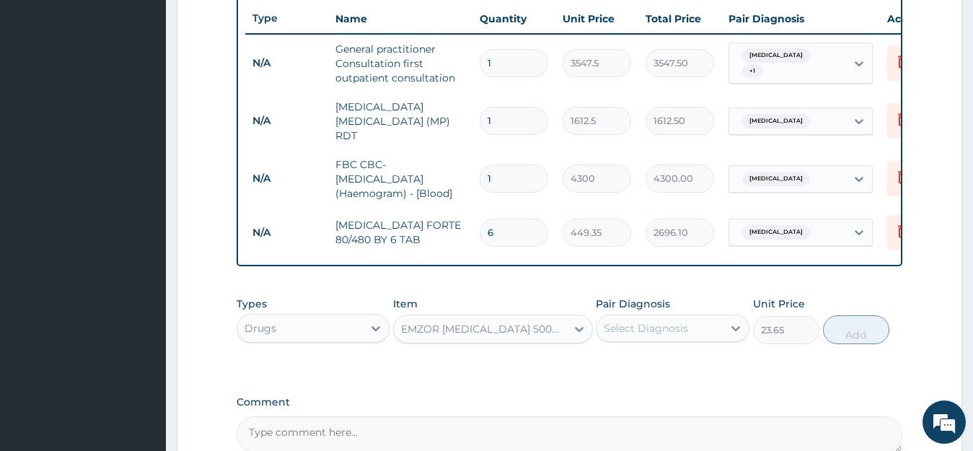
click at [656, 330] on div "Select Diagnosis" at bounding box center [646, 328] width 84 height 14
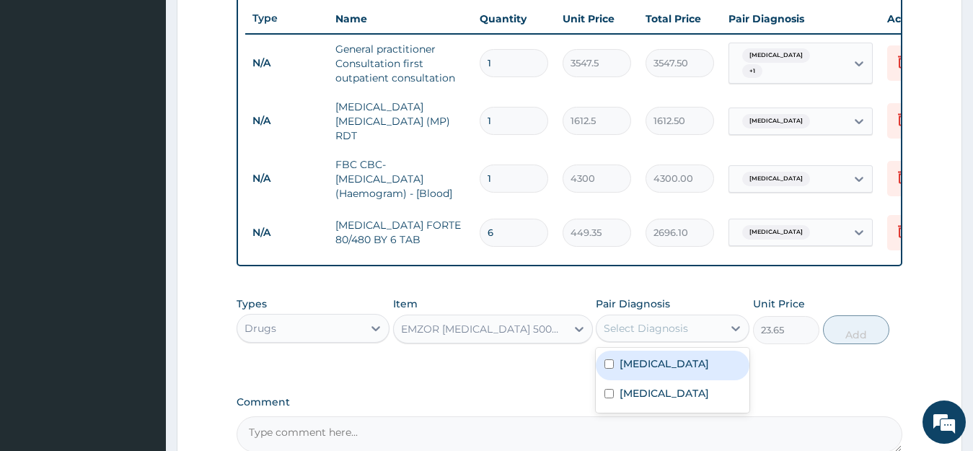
click at [662, 377] on div "Malaria" at bounding box center [673, 366] width 154 height 30
checkbox input "true"
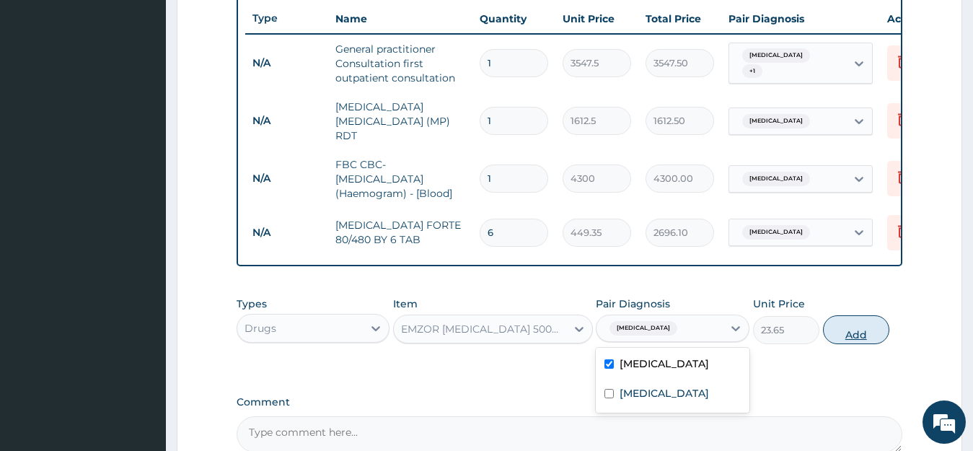
click at [867, 335] on button "Add" at bounding box center [856, 329] width 66 height 29
type input "0"
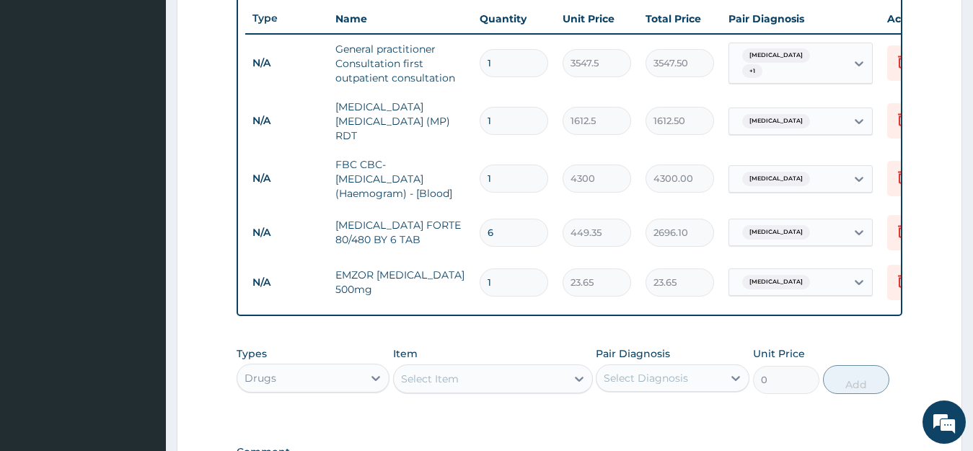
type input "18"
type input "425.70"
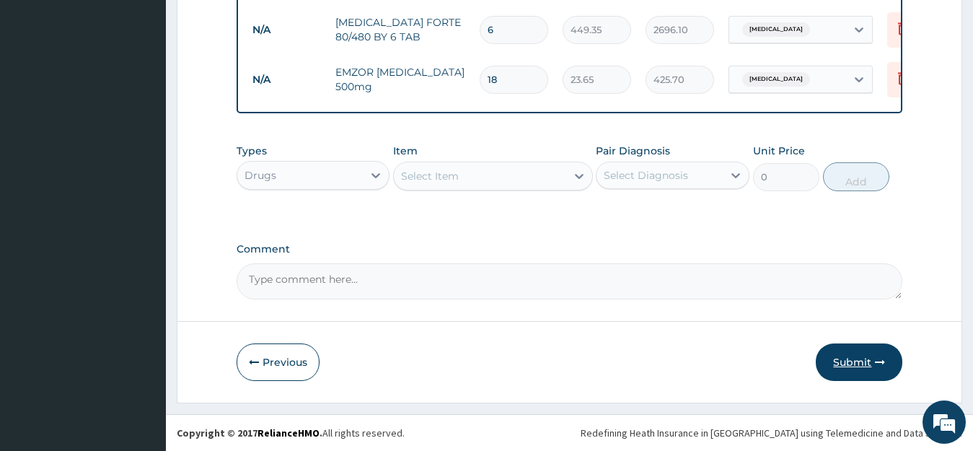
type input "18"
click at [867, 365] on button "Submit" at bounding box center [859, 362] width 87 height 38
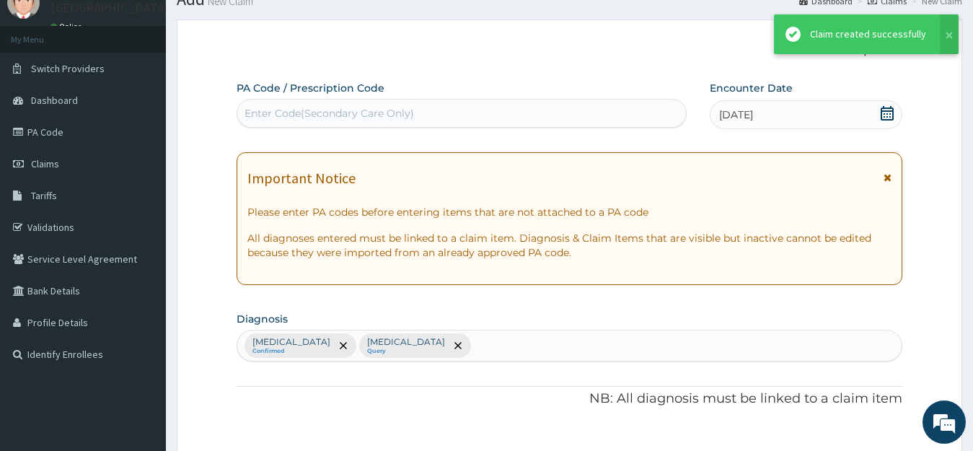
scroll to position [748, 0]
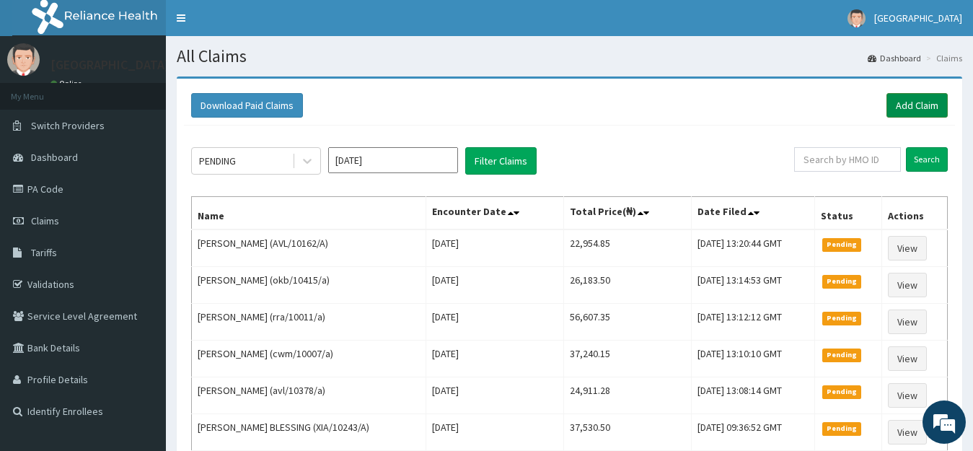
click at [917, 102] on link "Add Claim" at bounding box center [917, 105] width 61 height 25
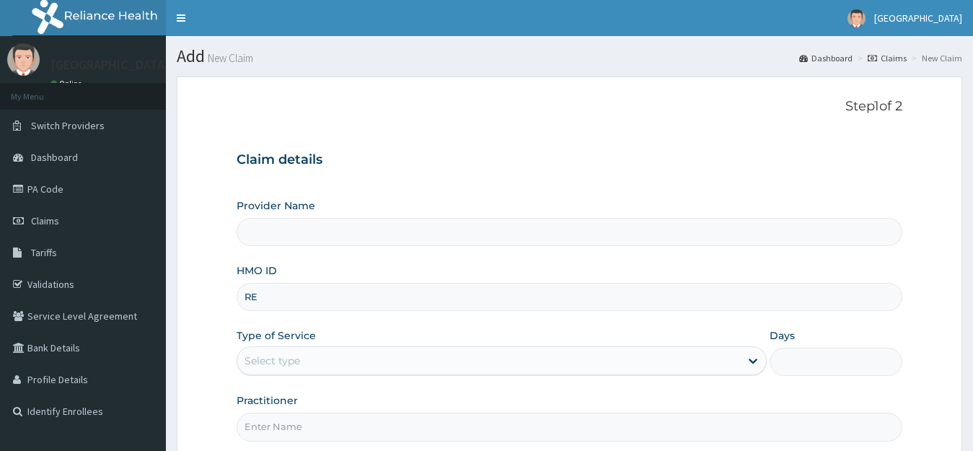
type input "RET"
type input "[GEOGRAPHIC_DATA]"
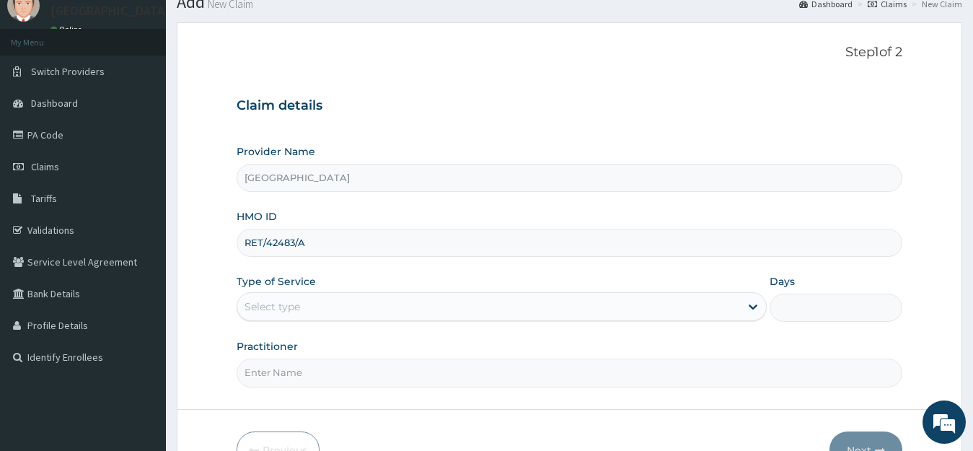
scroll to position [142, 0]
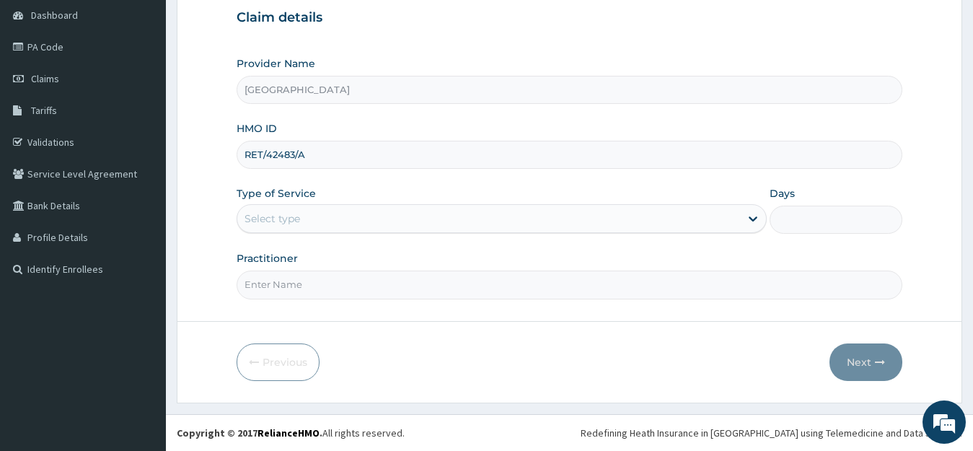
type input "RET/42483/A"
click at [260, 218] on div "Select type" at bounding box center [273, 218] width 56 height 14
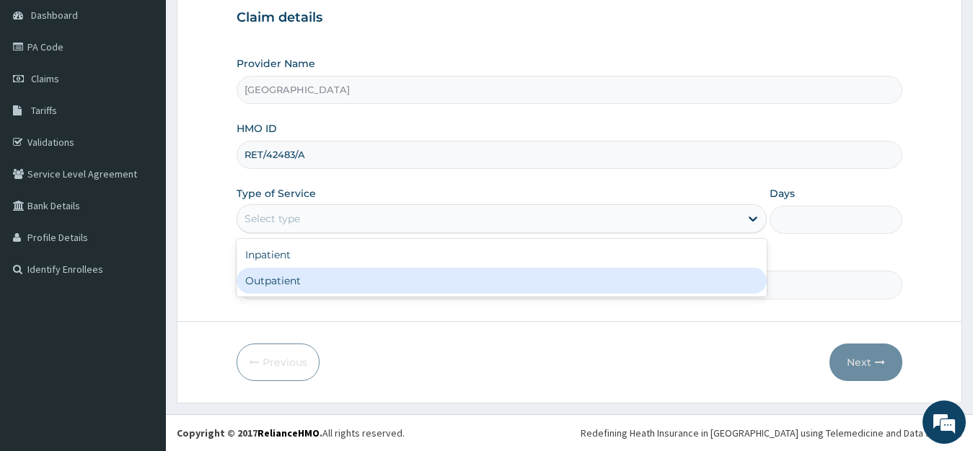
click at [274, 281] on div "Outpatient" at bounding box center [502, 281] width 531 height 26
type input "1"
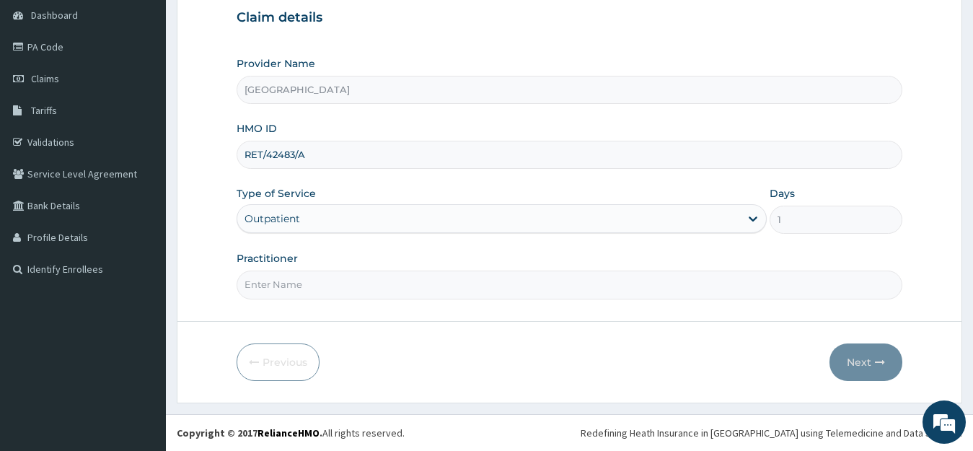
click at [272, 292] on input "Practitioner" at bounding box center [570, 285] width 667 height 28
type input "[PERSON_NAME]"
click at [857, 362] on button "Next" at bounding box center [866, 362] width 73 height 38
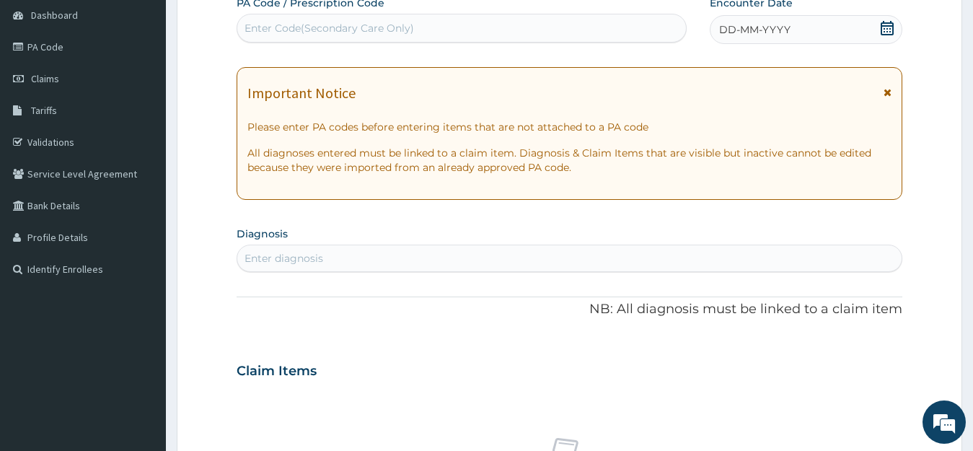
click at [320, 36] on div "Enter Code(Secondary Care Only)" at bounding box center [461, 28] width 449 height 23
paste input "PA/6A7846"
type input "PA/6A7846"
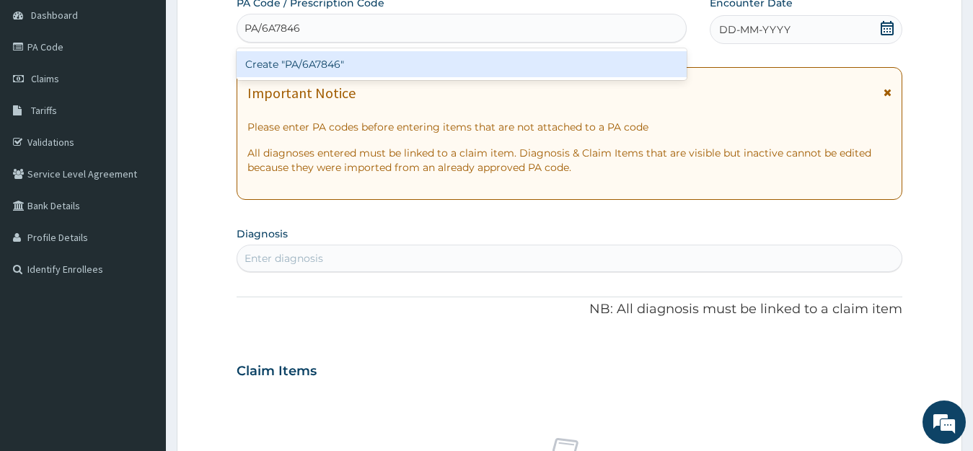
click at [328, 61] on div "Create "PA/6A7846"" at bounding box center [462, 64] width 450 height 26
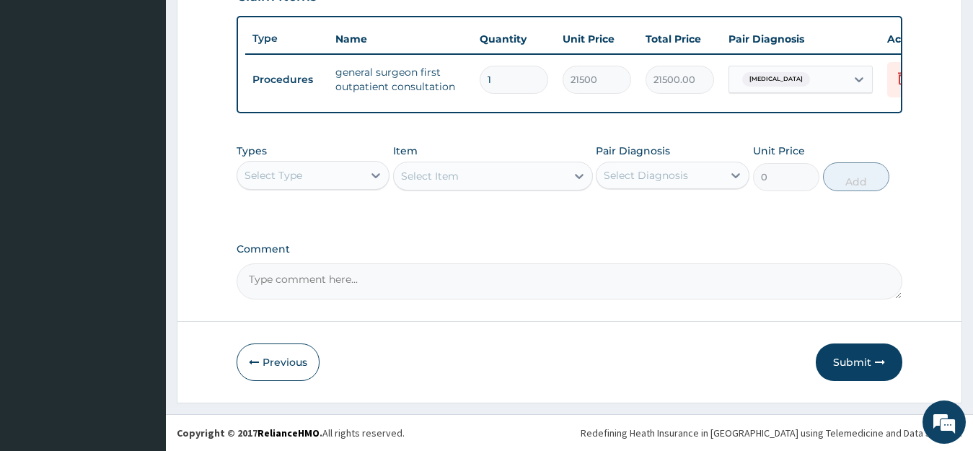
scroll to position [533, 0]
click at [314, 172] on div "Select Type" at bounding box center [300, 175] width 126 height 23
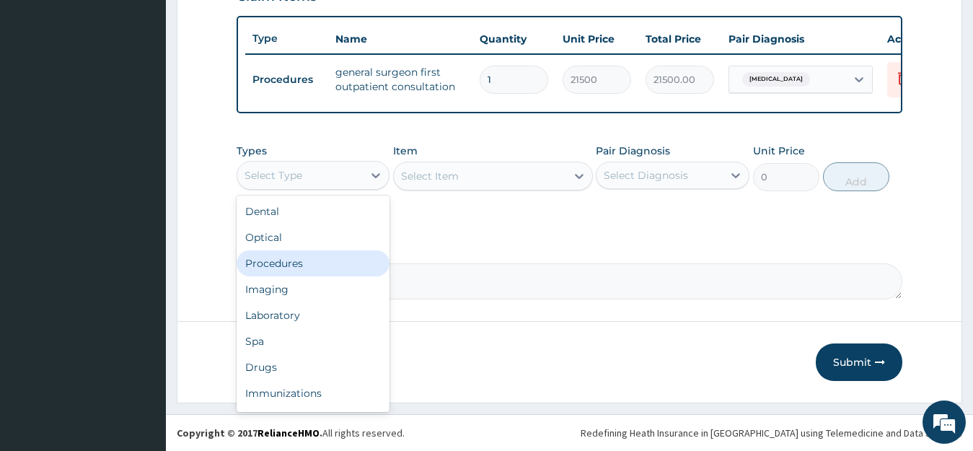
click at [295, 260] on div "Procedures" at bounding box center [314, 263] width 154 height 26
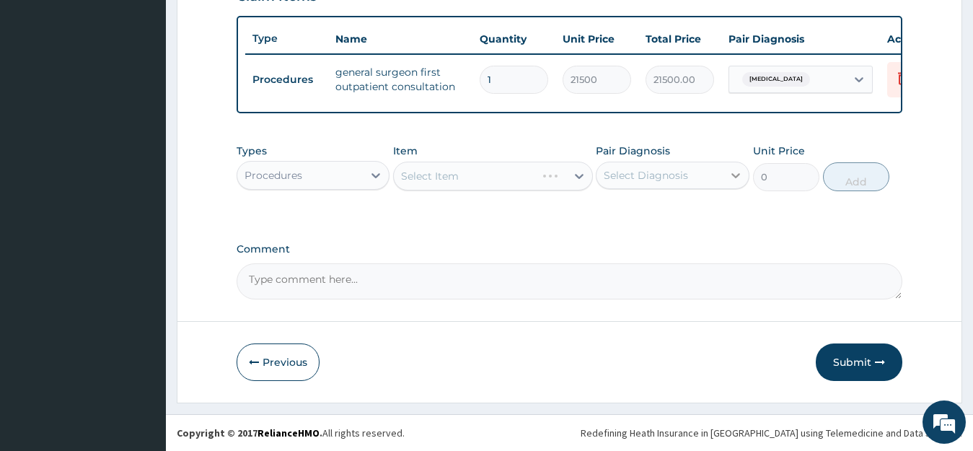
click at [730, 178] on icon at bounding box center [736, 175] width 14 height 14
click at [673, 219] on div "[MEDICAL_DATA]" at bounding box center [673, 213] width 154 height 30
checkbox input "true"
click at [491, 172] on div "Select Item" at bounding box center [480, 176] width 172 height 23
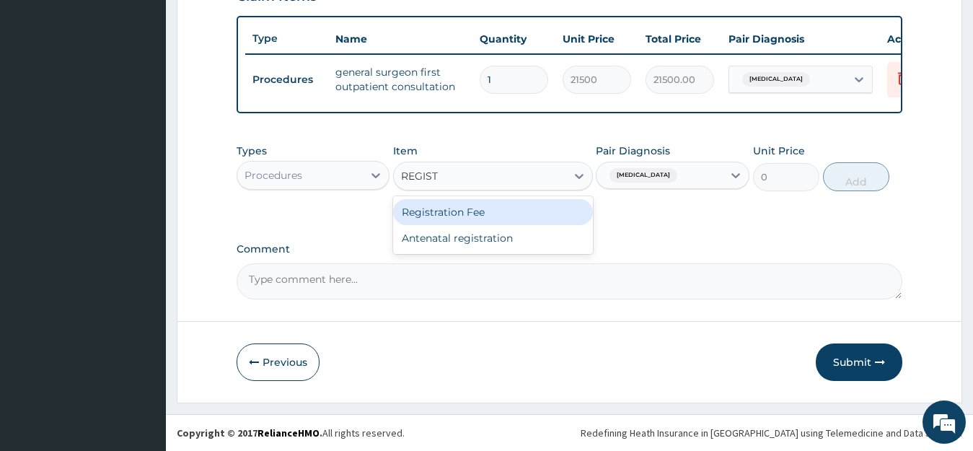
type input "REGISTR"
click at [469, 214] on div "Registration Fee" at bounding box center [493, 212] width 200 height 26
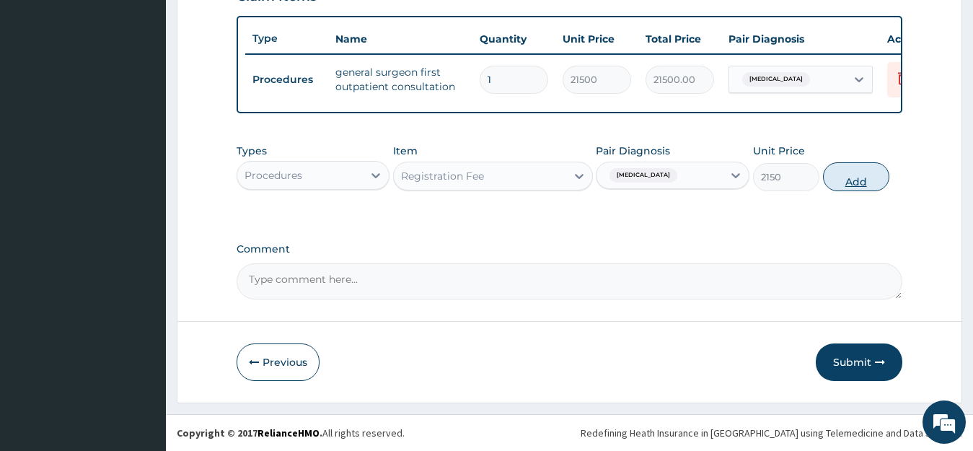
click at [857, 178] on button "Add" at bounding box center [856, 176] width 66 height 29
type input "0"
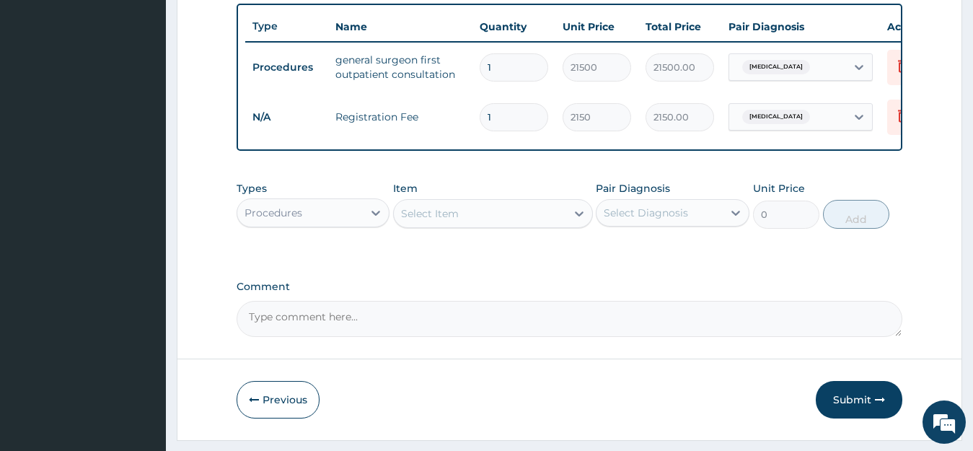
drag, startPoint x: 859, startPoint y: 405, endPoint x: 843, endPoint y: 373, distance: 35.8
click at [857, 405] on button "Submit" at bounding box center [859, 400] width 87 height 38
